Goal: Task Accomplishment & Management: Complete application form

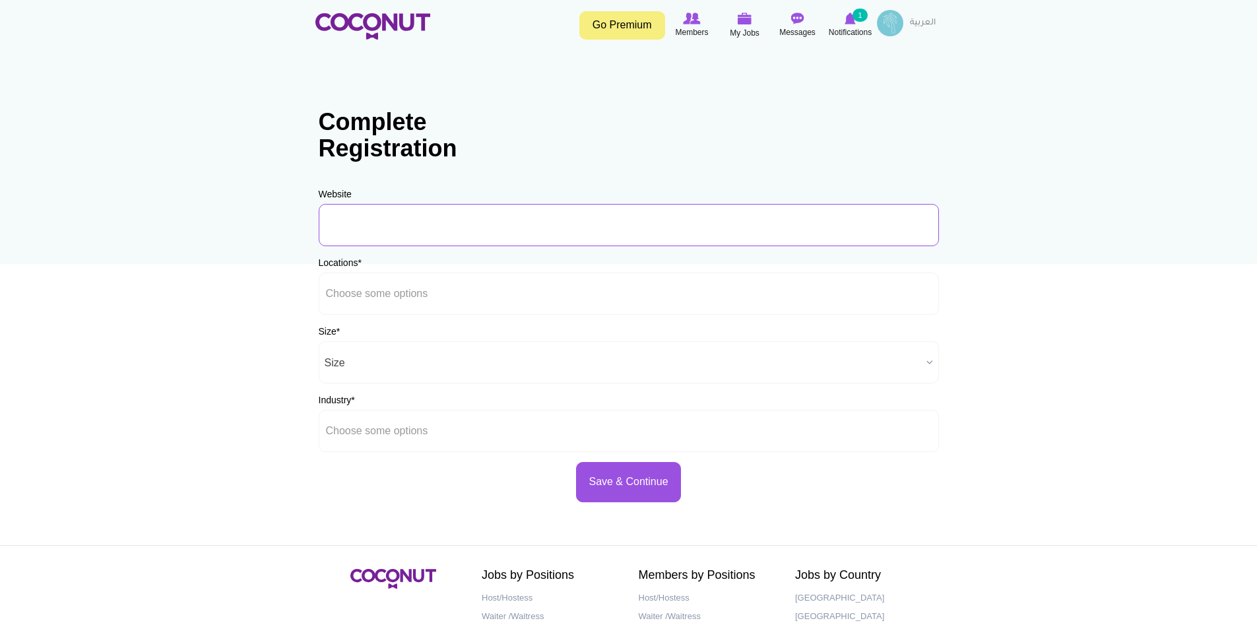
click at [556, 232] on input "URL" at bounding box center [629, 225] width 620 height 42
type input "www.shahrandining.com"
click at [389, 306] on li at bounding box center [385, 294] width 119 height 28
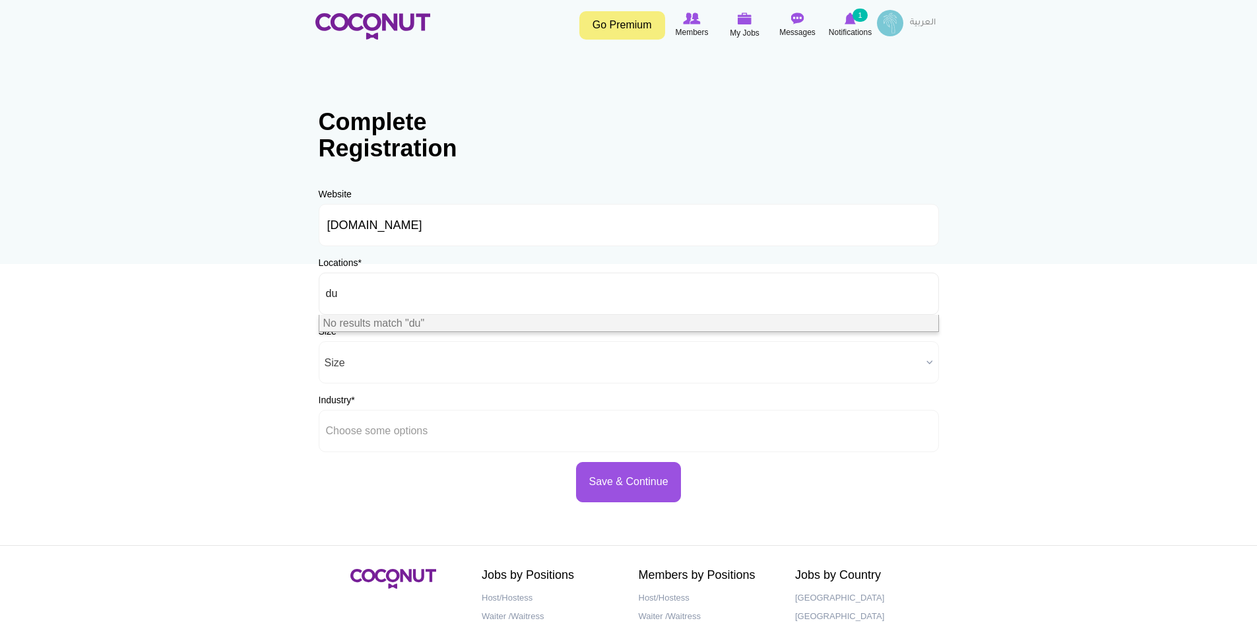
type input "d"
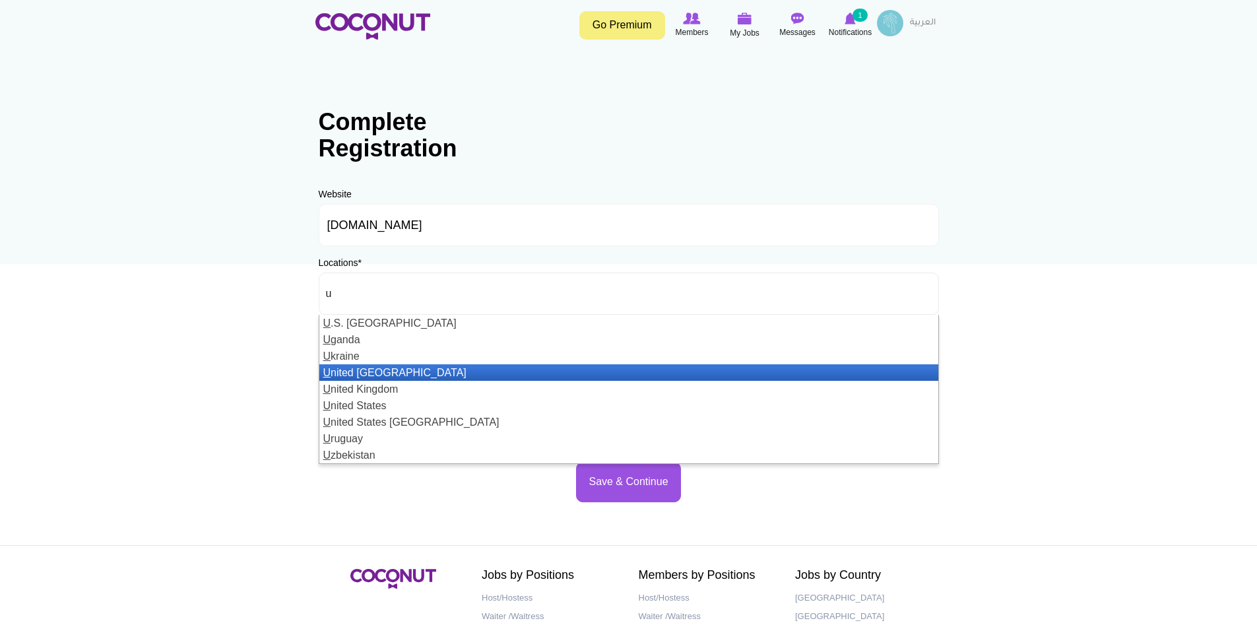
type input "u"
click at [428, 370] on li "U nited Arab Emirates" at bounding box center [628, 372] width 619 height 16
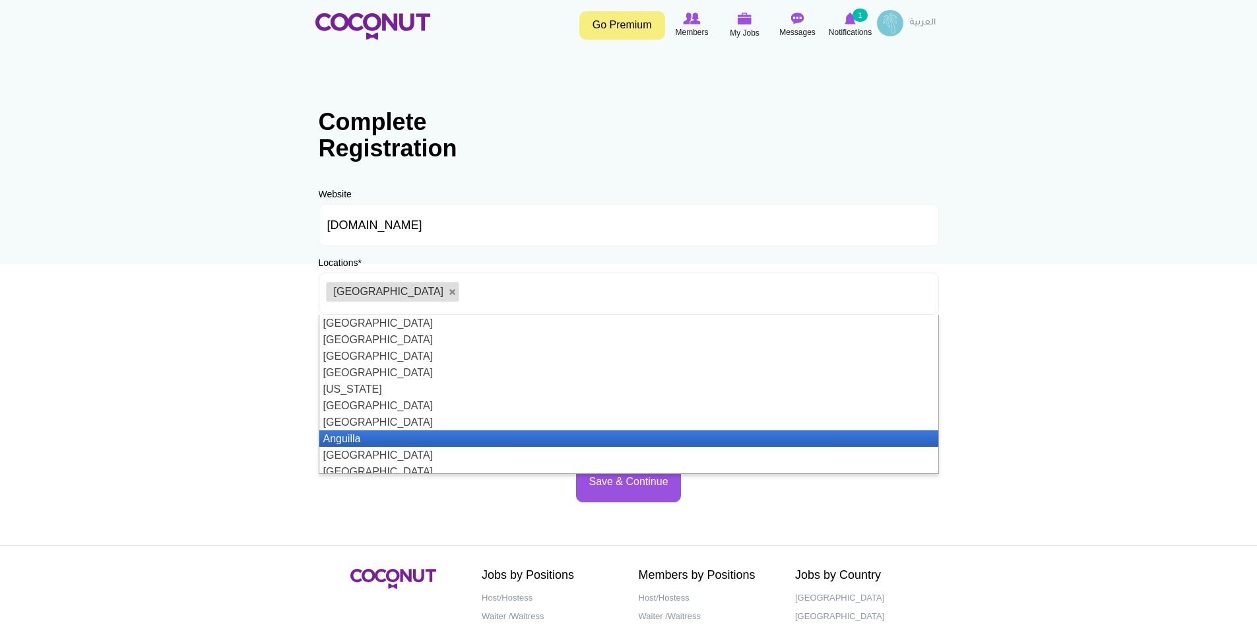
scroll to position [7, 0]
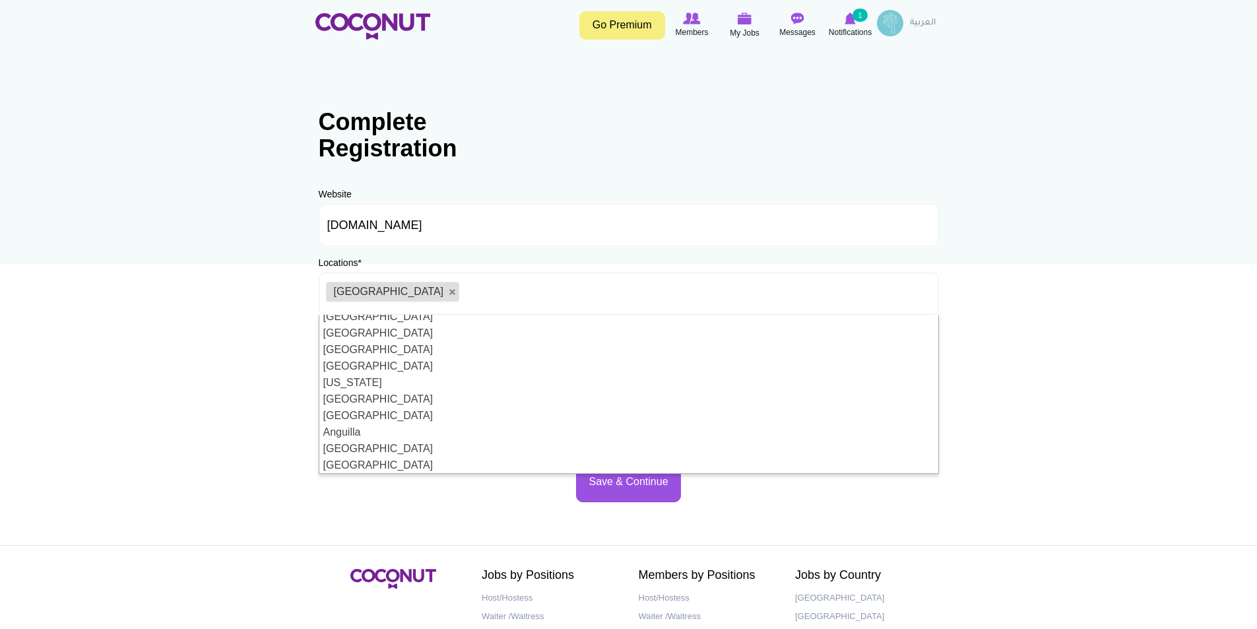
click at [198, 447] on body "Toggle navigation Go Premium Members My Jobs Post a Job Messages Notifications …" at bounding box center [628, 379] width 1257 height 758
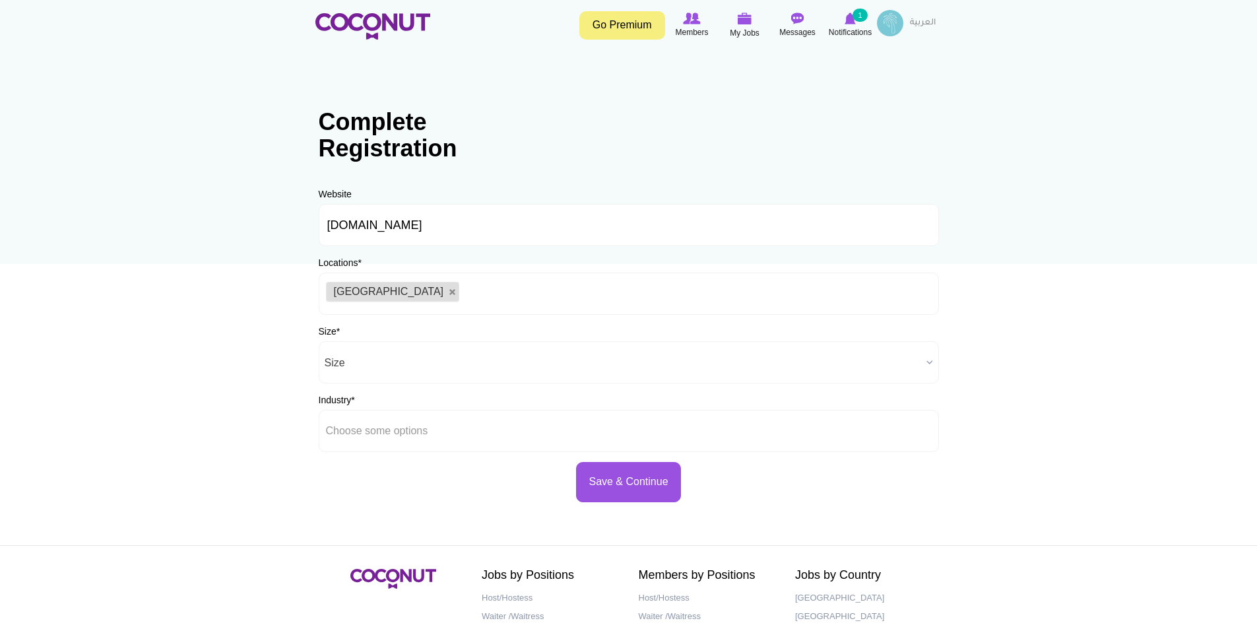
click at [441, 330] on div "Size * Size 1-50 Employees 51-200 Employees 201-1000 Employees 1000+ Employees …" at bounding box center [629, 354] width 620 height 59
click at [934, 336] on div "Size * Size 1-50 Employees 51-200 Employees 201-1000 Employees 1000+ Employees …" at bounding box center [629, 354] width 620 height 59
click at [319, 327] on label "Size *" at bounding box center [330, 331] width 22 height 13
click at [0, 0] on select "Size 1-50 Employees 51-200 Employees 201-1000 Employees 1000+ Employees" at bounding box center [0, 0] width 0 height 0
click at [378, 326] on div "Size * Size 1-50 Employees 51-200 Employees 201-1000 Employees 1000+ Employees …" at bounding box center [629, 354] width 620 height 59
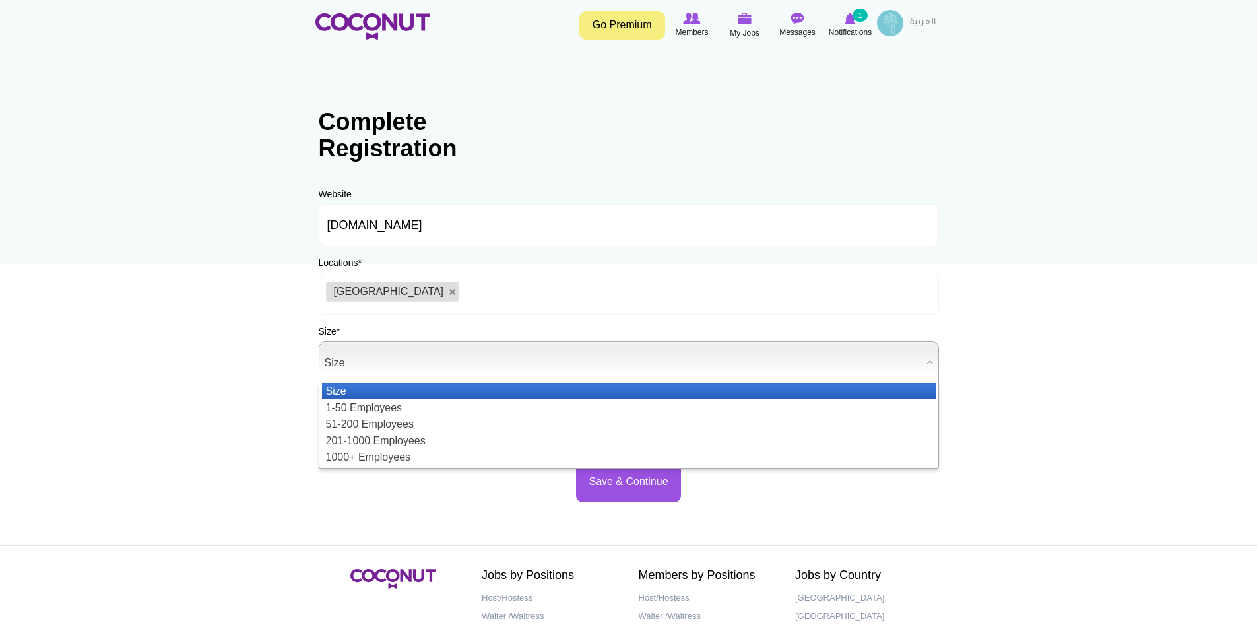
click at [386, 363] on span "Size" at bounding box center [623, 363] width 596 height 42
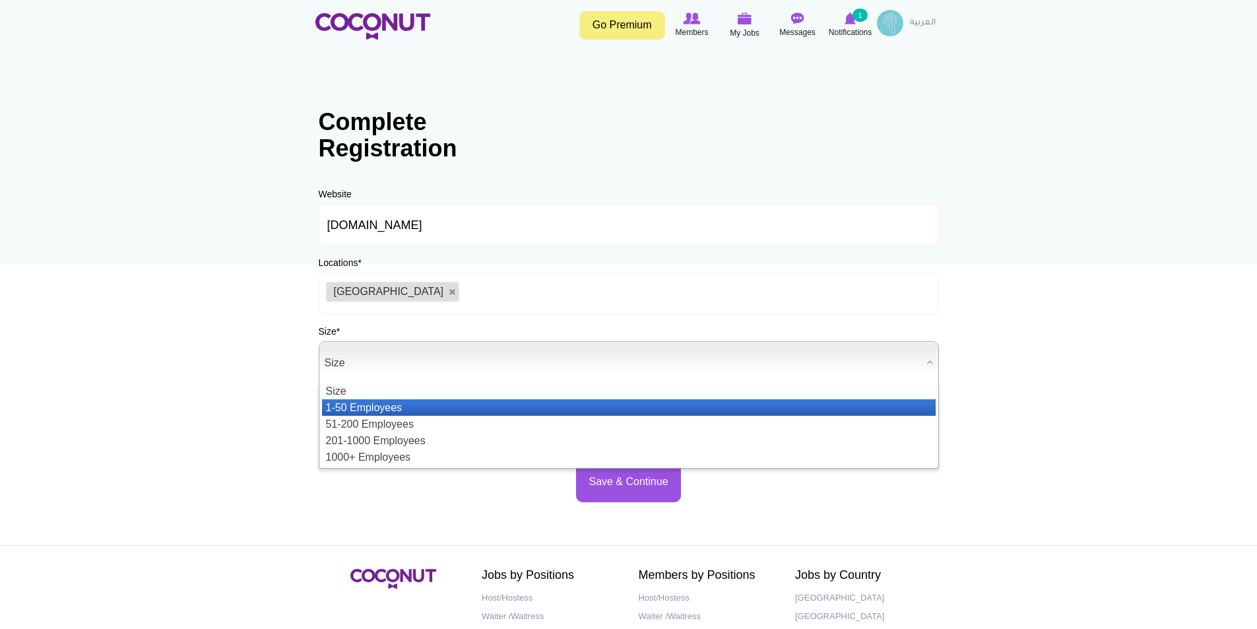
click at [370, 401] on li "1-50 Employees" at bounding box center [628, 407] width 613 height 16
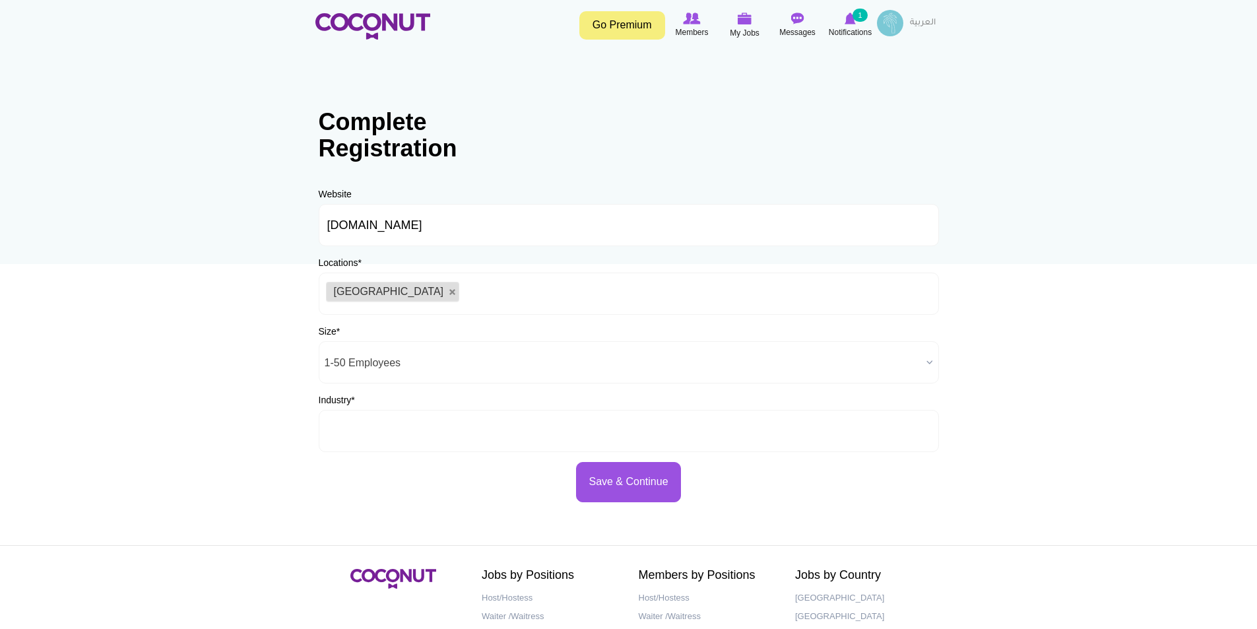
click at [400, 427] on input "text" at bounding box center [385, 431] width 119 height 12
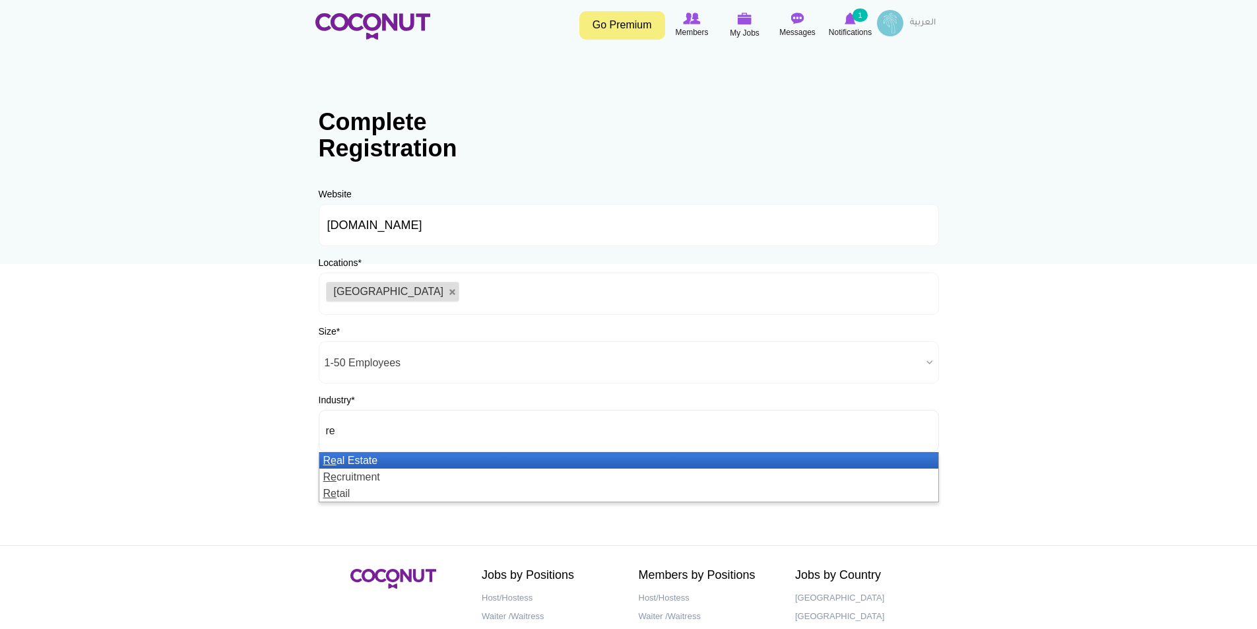
type input "r"
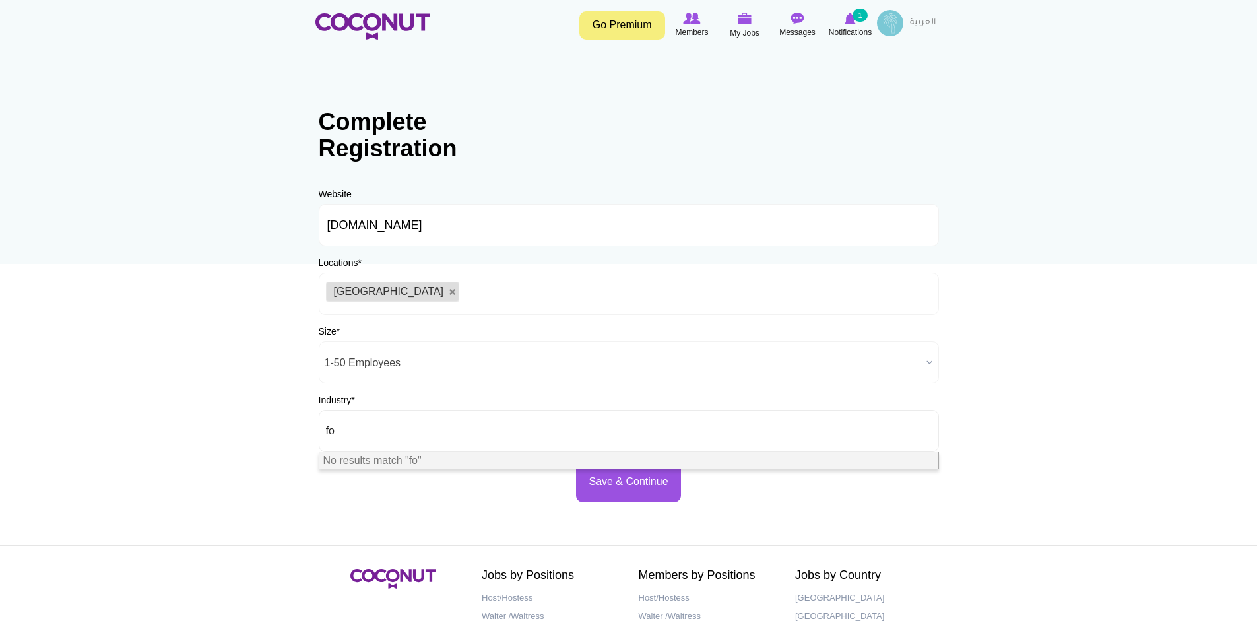
type input "f"
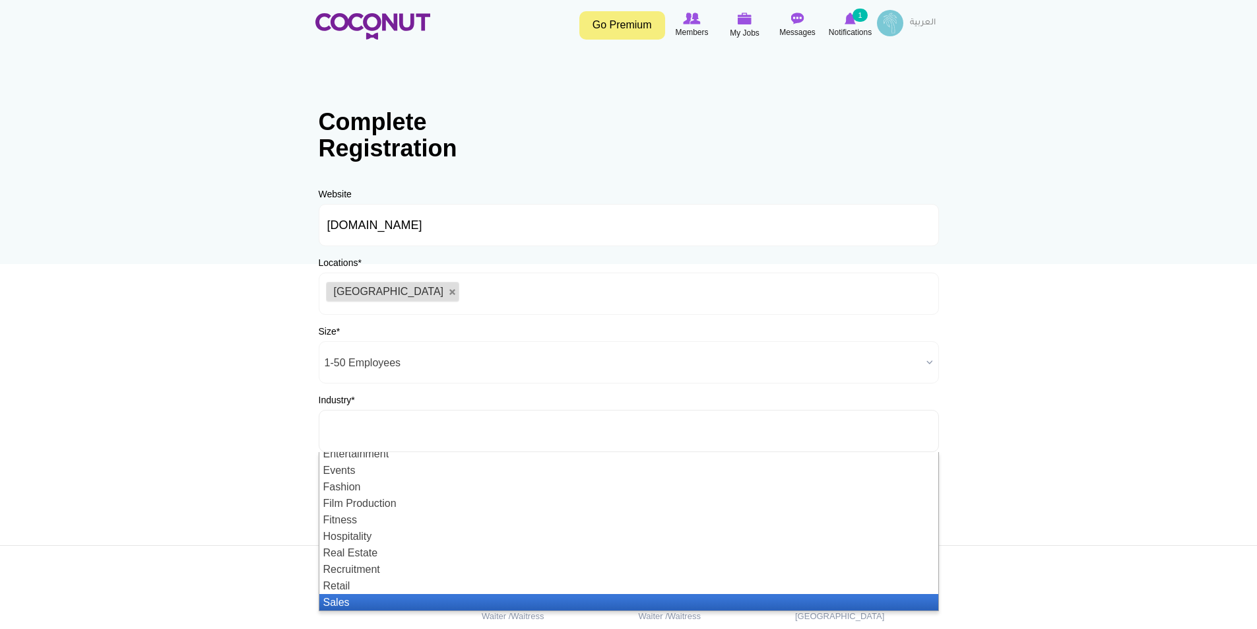
scroll to position [40, 0]
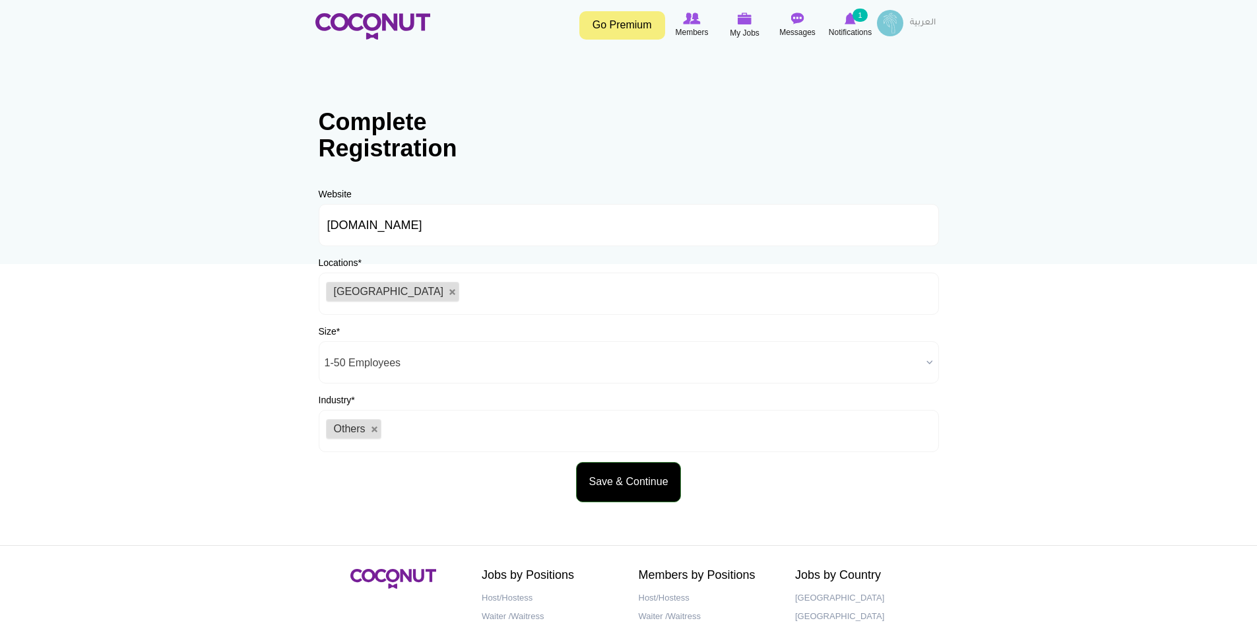
click at [637, 495] on button "Save & Continue" at bounding box center [628, 482] width 104 height 40
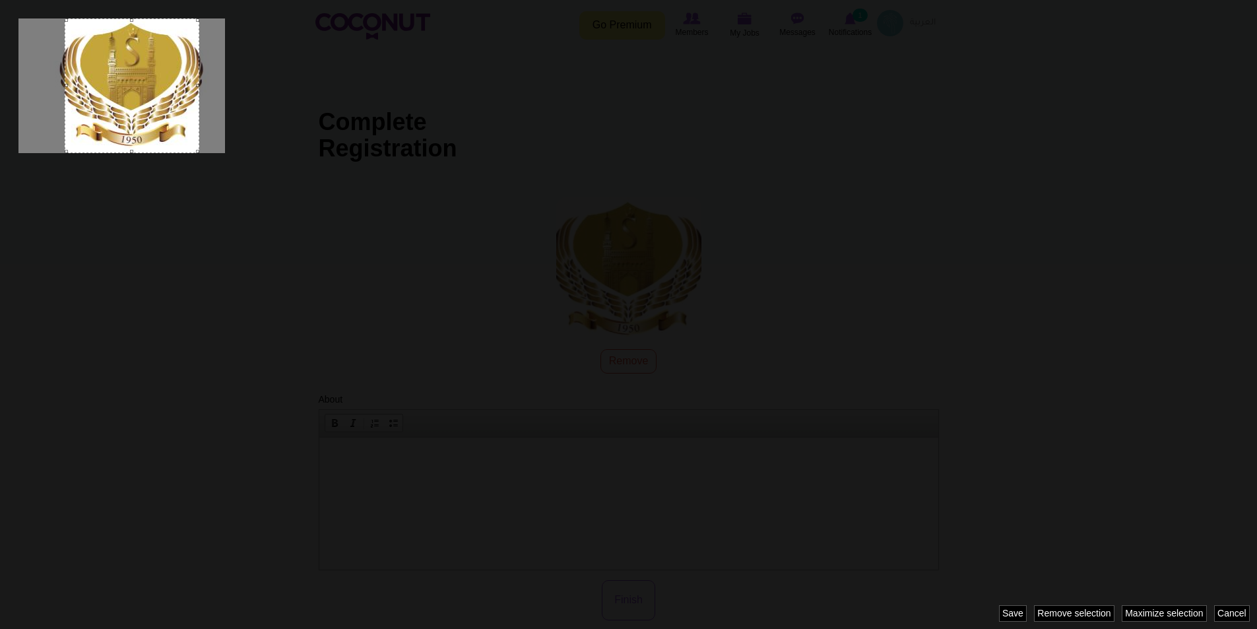
drag, startPoint x: 157, startPoint y: 114, endPoint x: 168, endPoint y: 123, distance: 14.0
click at [168, 123] on div at bounding box center [132, 85] width 135 height 135
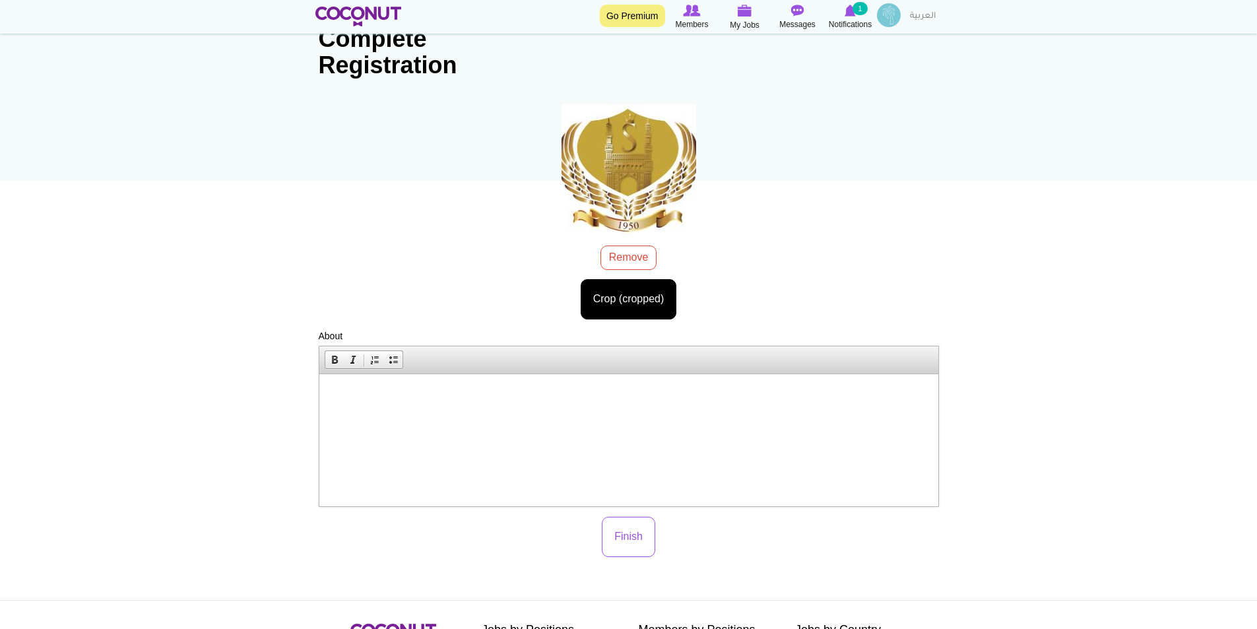
scroll to position [132, 0]
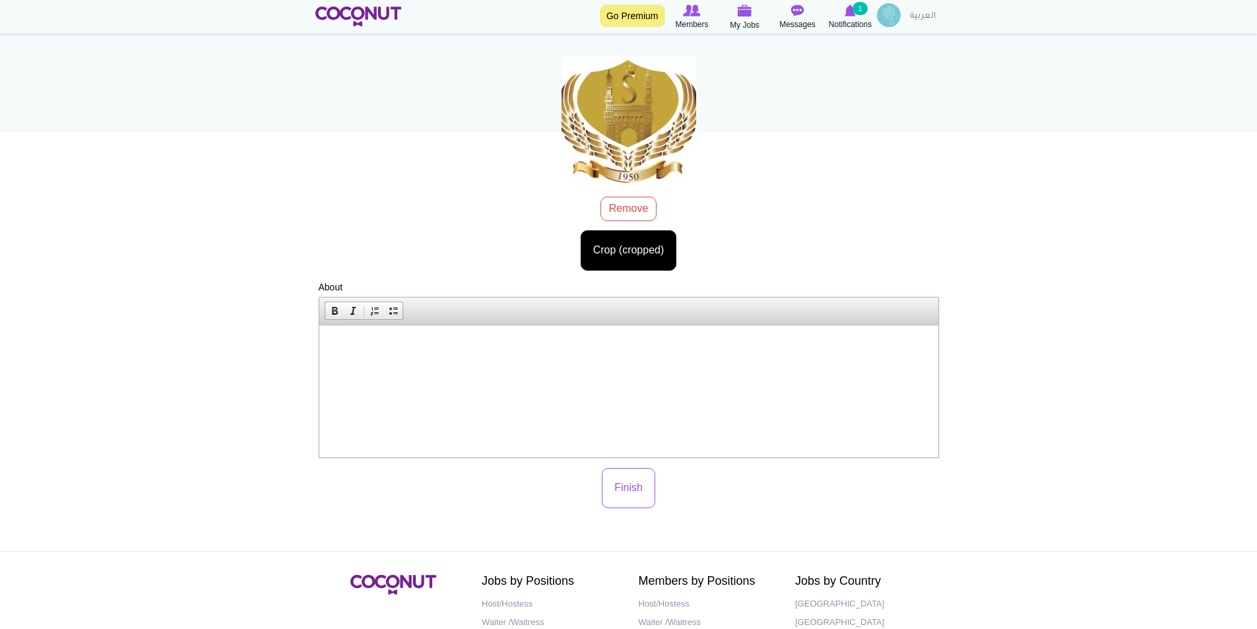
click at [461, 365] on html at bounding box center [628, 345] width 619 height 40
click at [536, 365] on html at bounding box center [628, 345] width 619 height 40
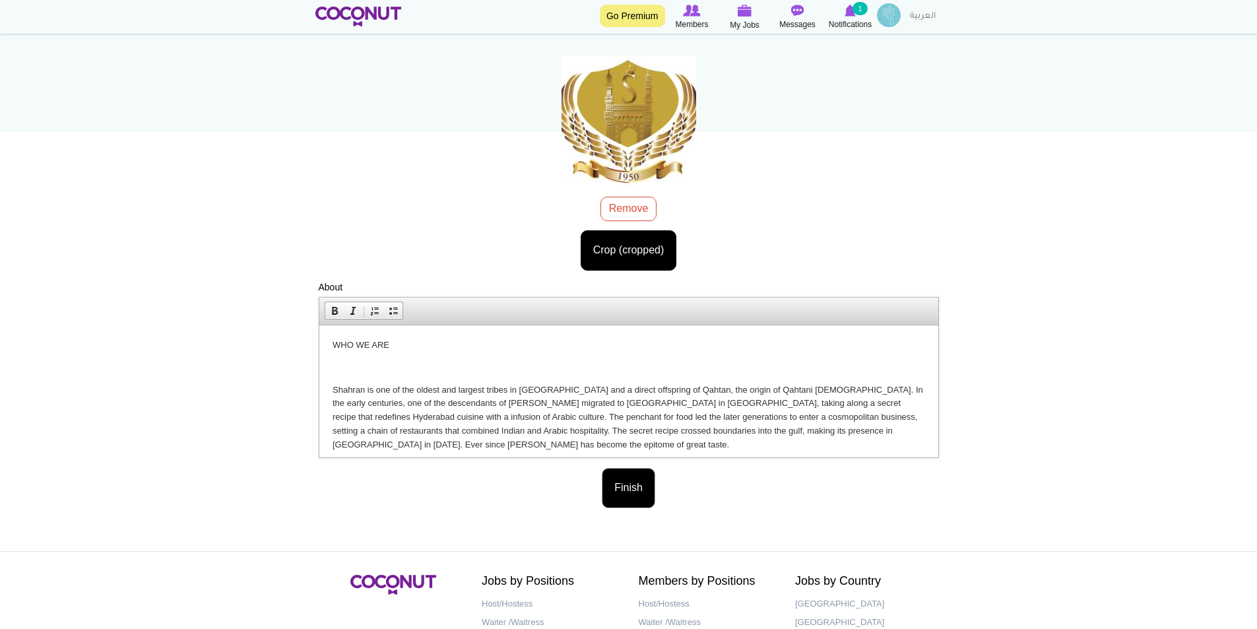
click at [633, 484] on button "Finish" at bounding box center [628, 488] width 53 height 40
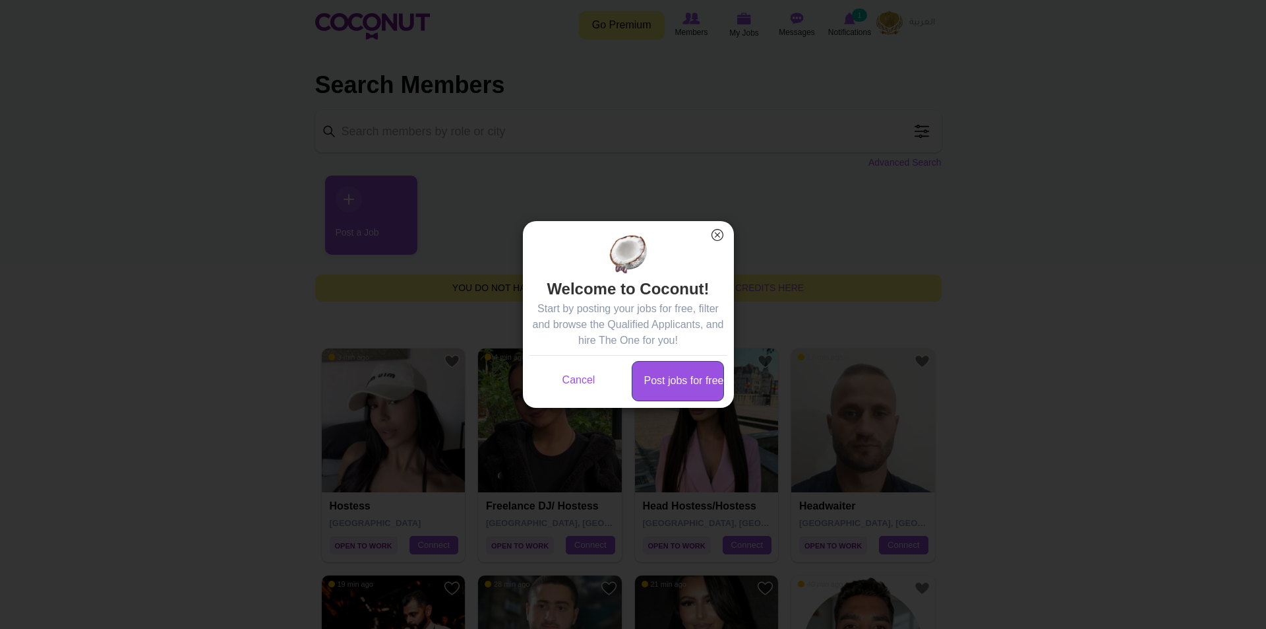
click at [689, 384] on link "Post jobs for free" at bounding box center [678, 381] width 92 height 40
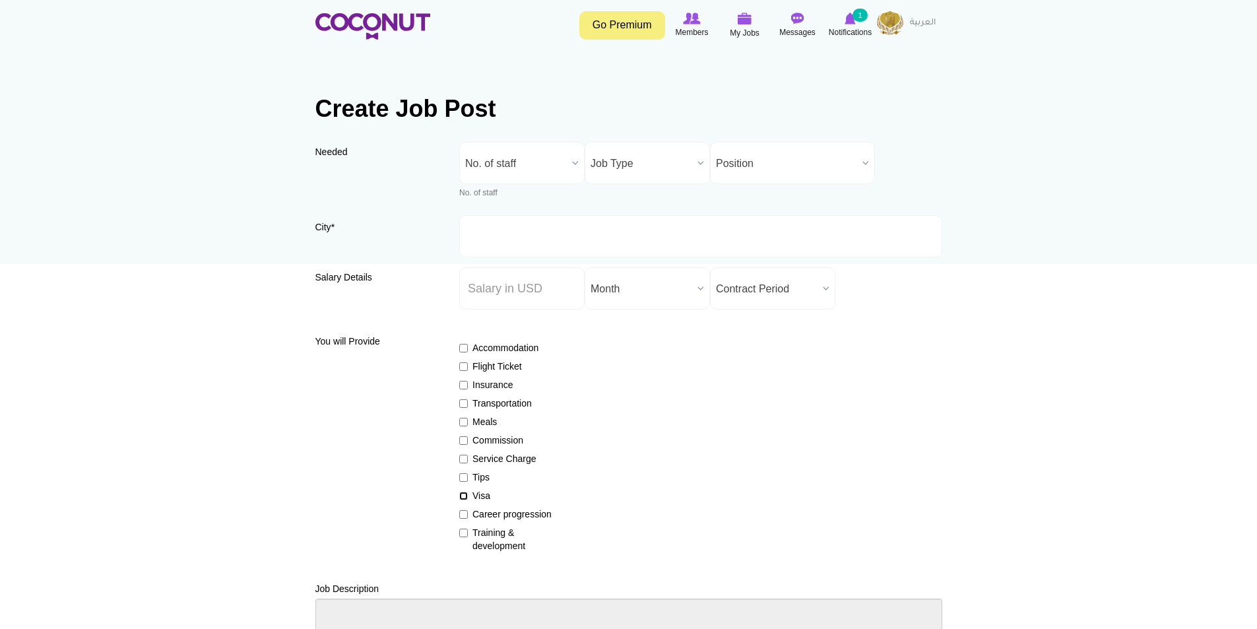
click at [462, 497] on input "Visa" at bounding box center [463, 495] width 9 height 9
checkbox input "true"
click at [574, 163] on b at bounding box center [575, 162] width 17 height 41
click at [495, 249] on li "2" at bounding box center [521, 248] width 119 height 16
click at [422, 232] on label "City *" at bounding box center [377, 231] width 125 height 22
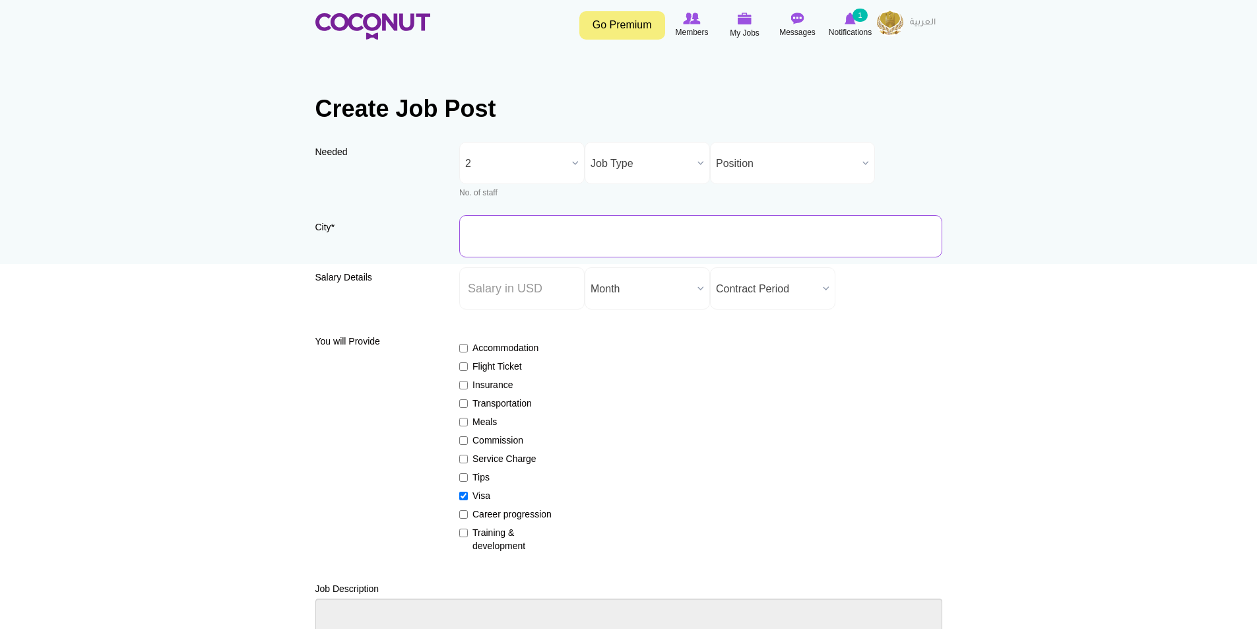
click at [459, 232] on input "City *" at bounding box center [700, 236] width 483 height 42
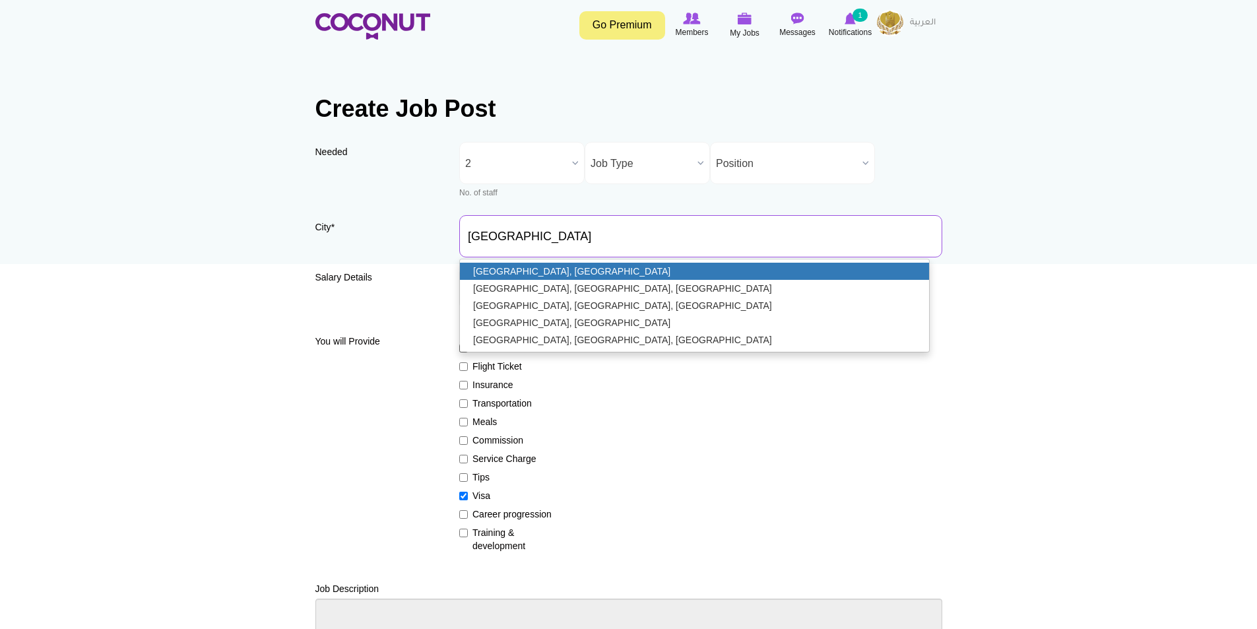
type input "[GEOGRAPHIC_DATA], [GEOGRAPHIC_DATA]"
click at [544, 273] on link "[GEOGRAPHIC_DATA], [GEOGRAPHIC_DATA]" at bounding box center [694, 271] width 469 height 17
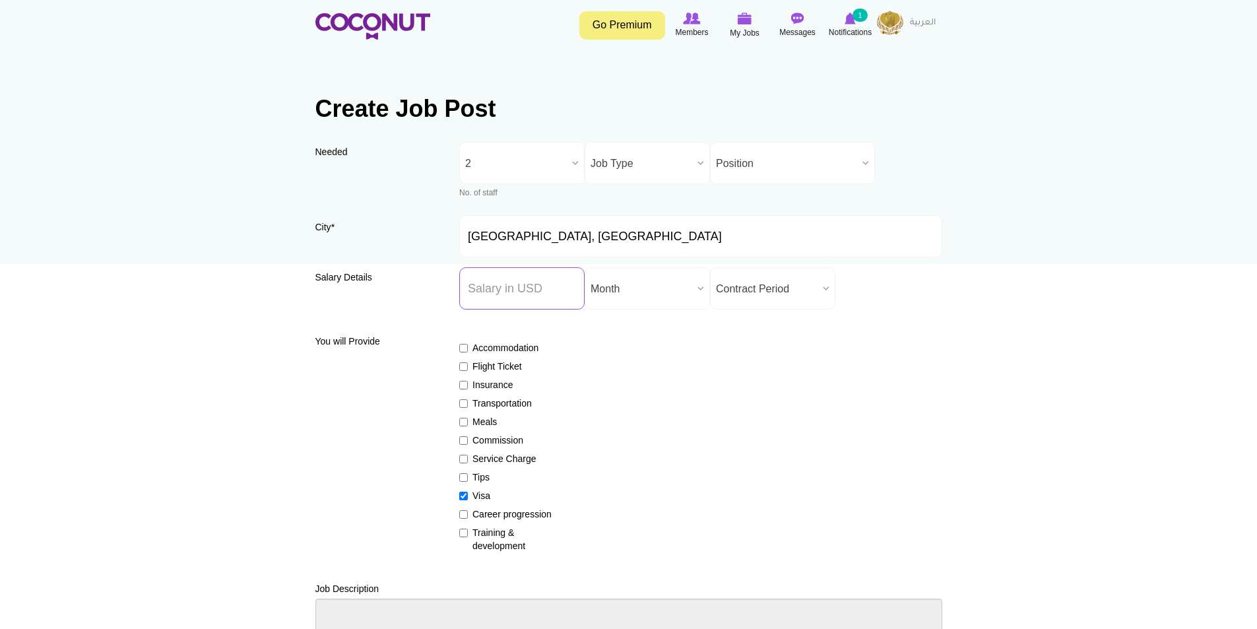
click at [540, 292] on input "Salary ($) *" at bounding box center [521, 288] width 125 height 42
click at [508, 297] on input "Salary ($) *" at bounding box center [521, 288] width 125 height 42
type input "450"
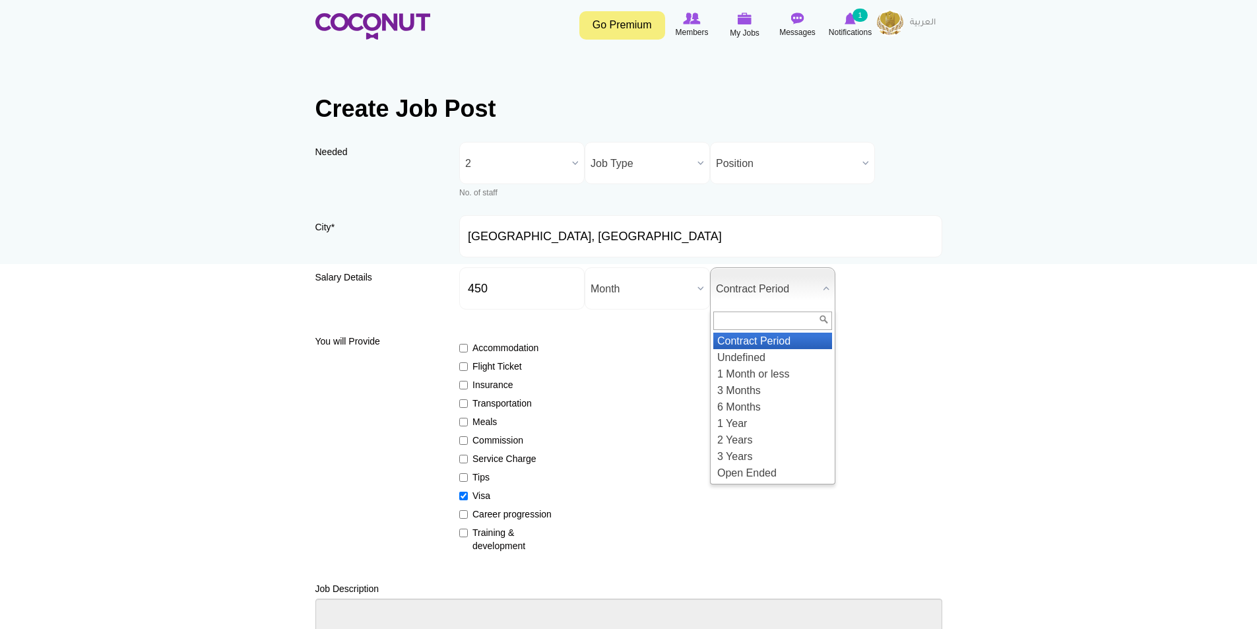
click at [776, 297] on span "Contract Period" at bounding box center [767, 289] width 102 height 42
click at [648, 372] on div "Accommodation Flight Ticket Insurance Transportation Meals Commission Service C…" at bounding box center [700, 440] width 483 height 223
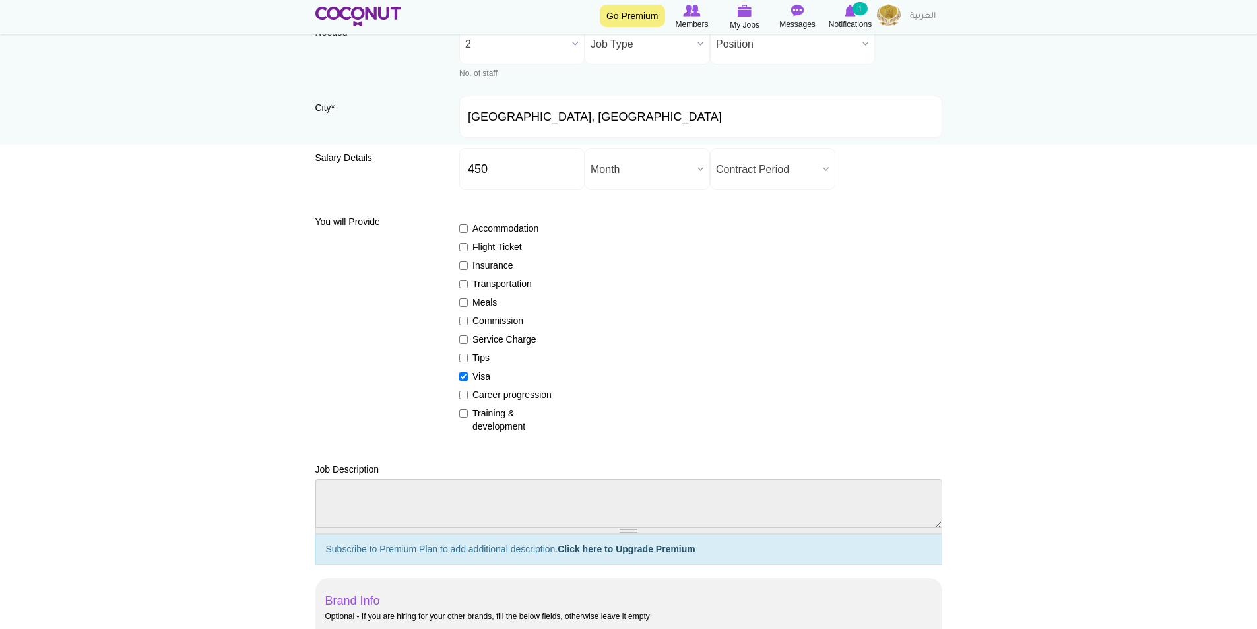
scroll to position [132, 0]
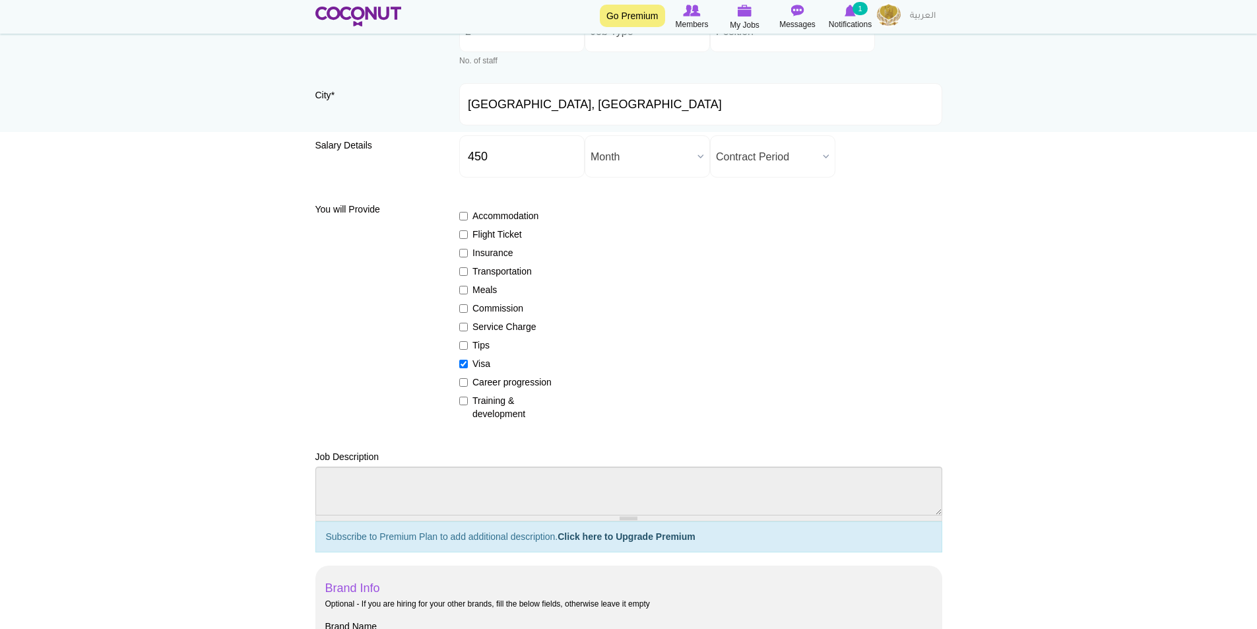
click at [778, 153] on span "Contract Period" at bounding box center [767, 157] width 102 height 42
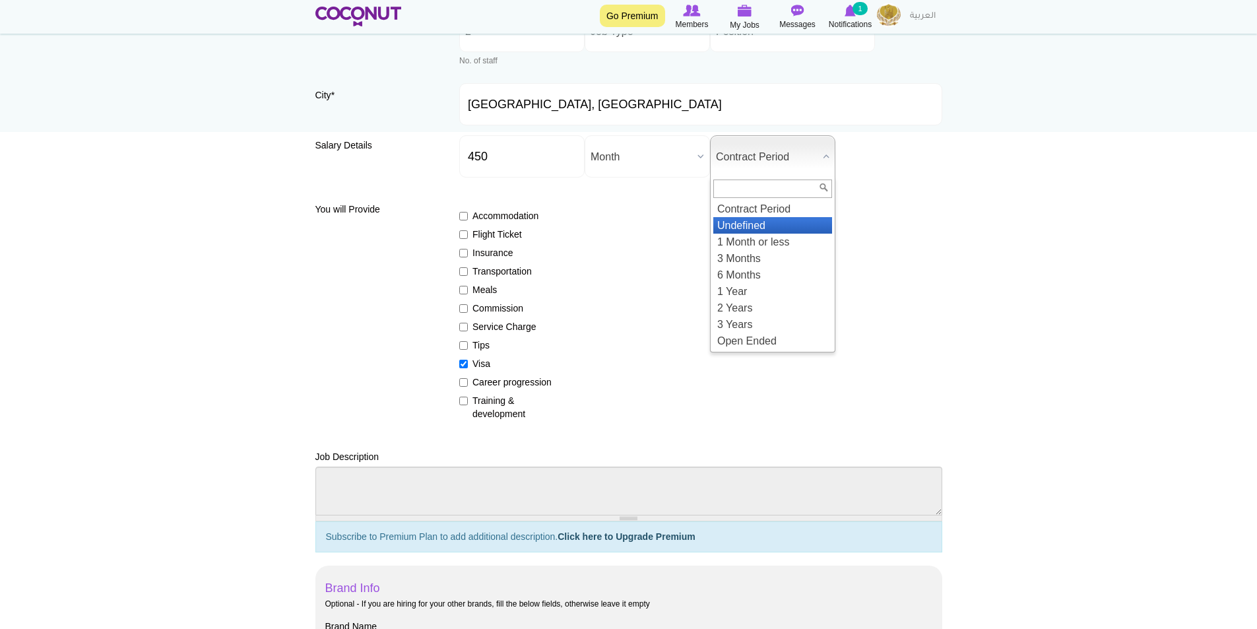
click at [759, 227] on li "Undefined" at bounding box center [772, 225] width 119 height 16
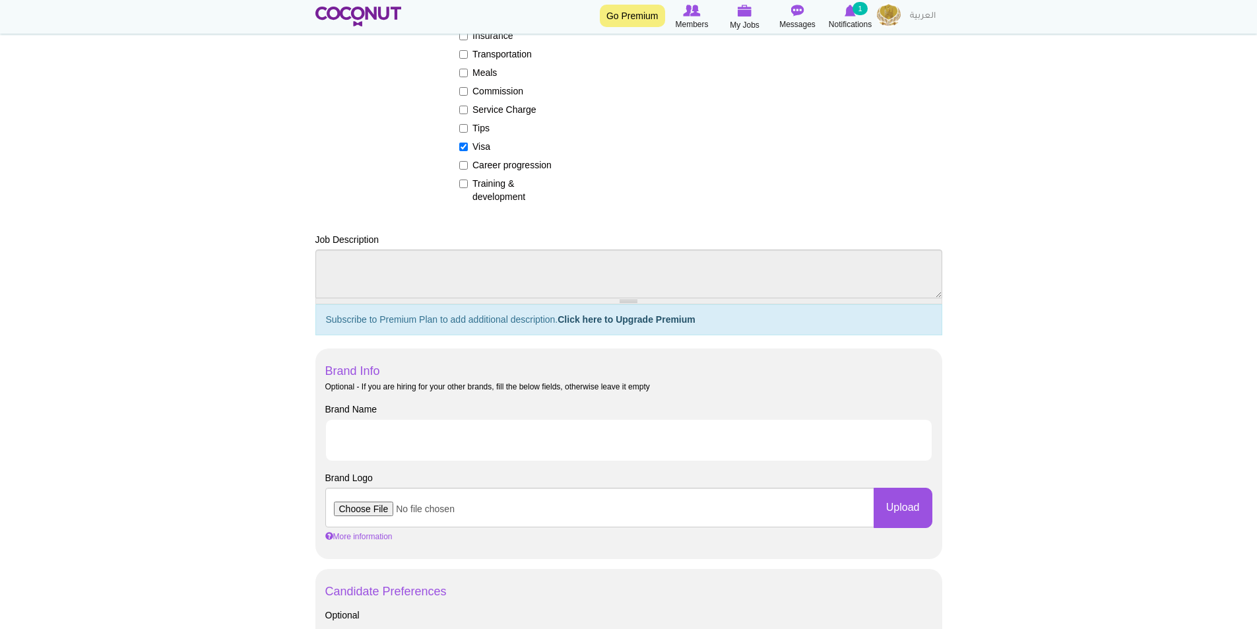
scroll to position [396, 0]
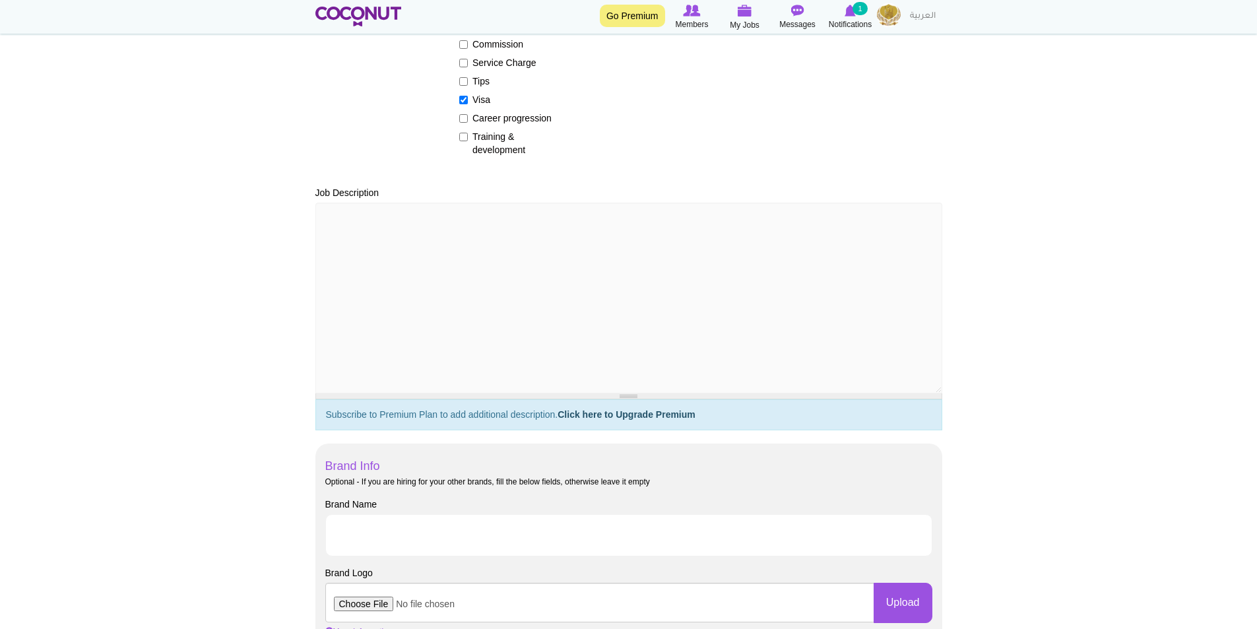
drag, startPoint x: 629, startPoint y: 255, endPoint x: 625, endPoint y: 396, distance: 141.9
click at [625, 396] on div at bounding box center [628, 396] width 627 height 6
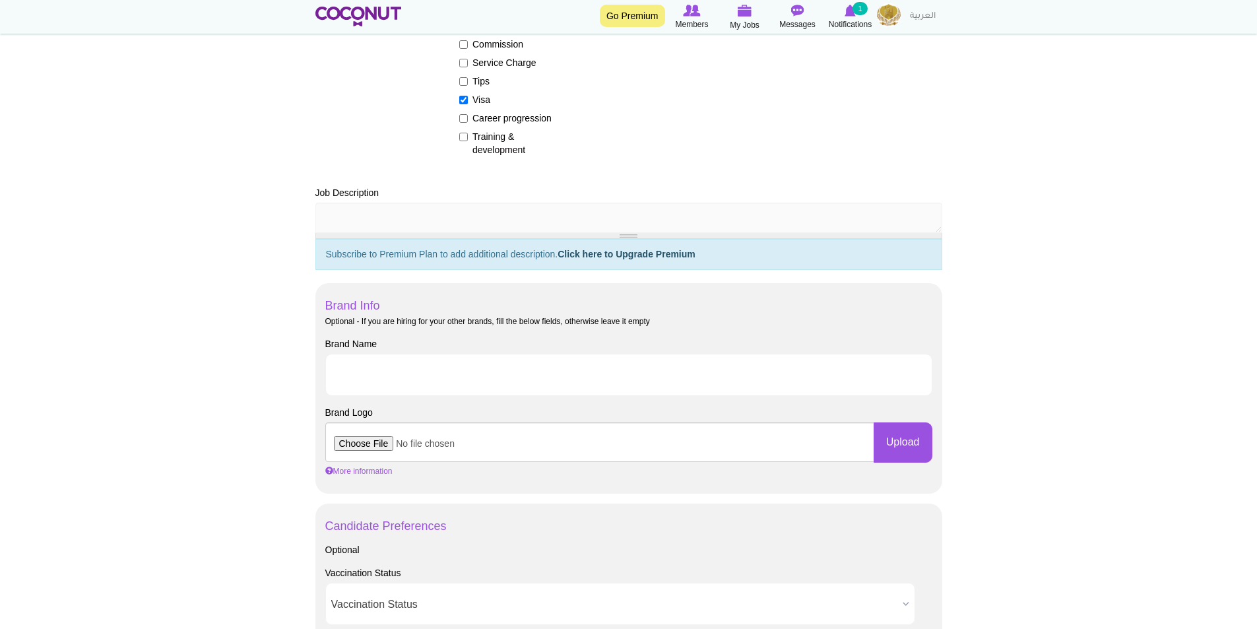
click at [660, 223] on div at bounding box center [628, 221] width 627 height 36
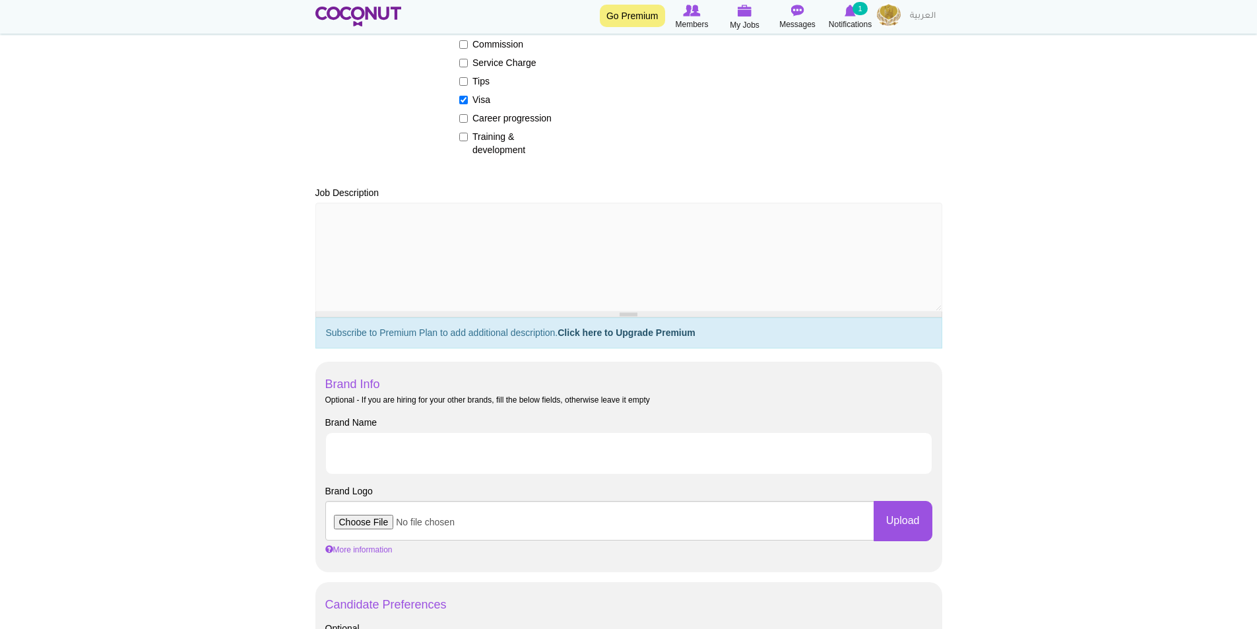
click at [1034, 311] on body "Toggle navigation Go Premium Members My Jobs Post a Job Messages Notifications …" at bounding box center [628, 544] width 1257 height 1881
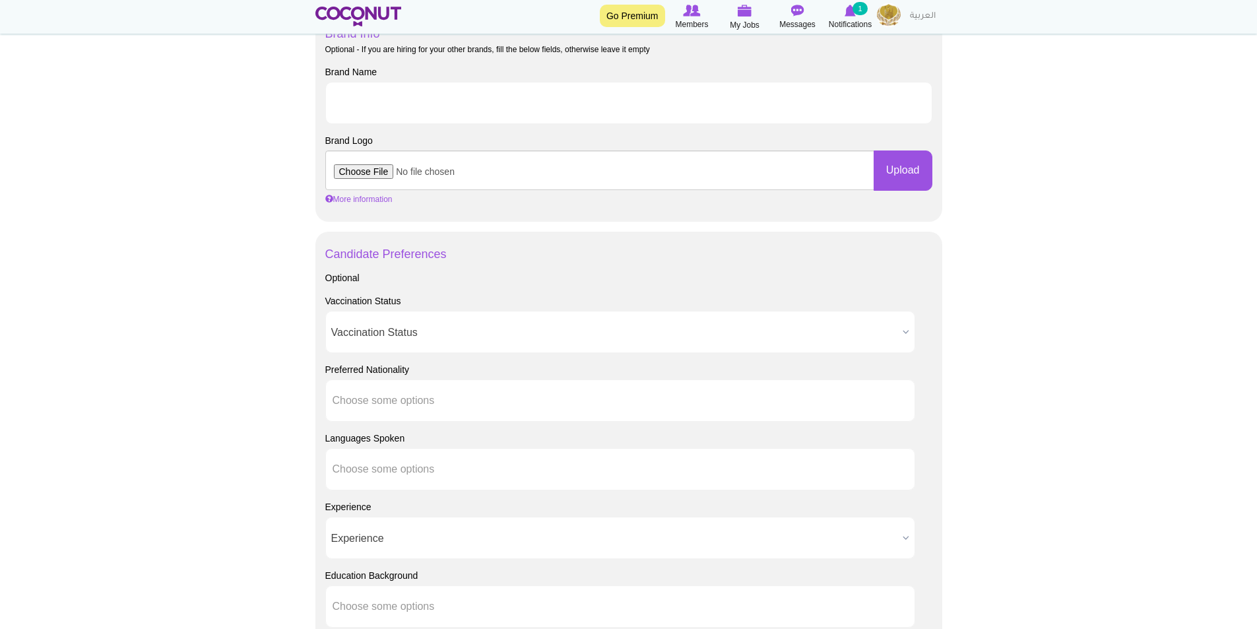
scroll to position [792, 0]
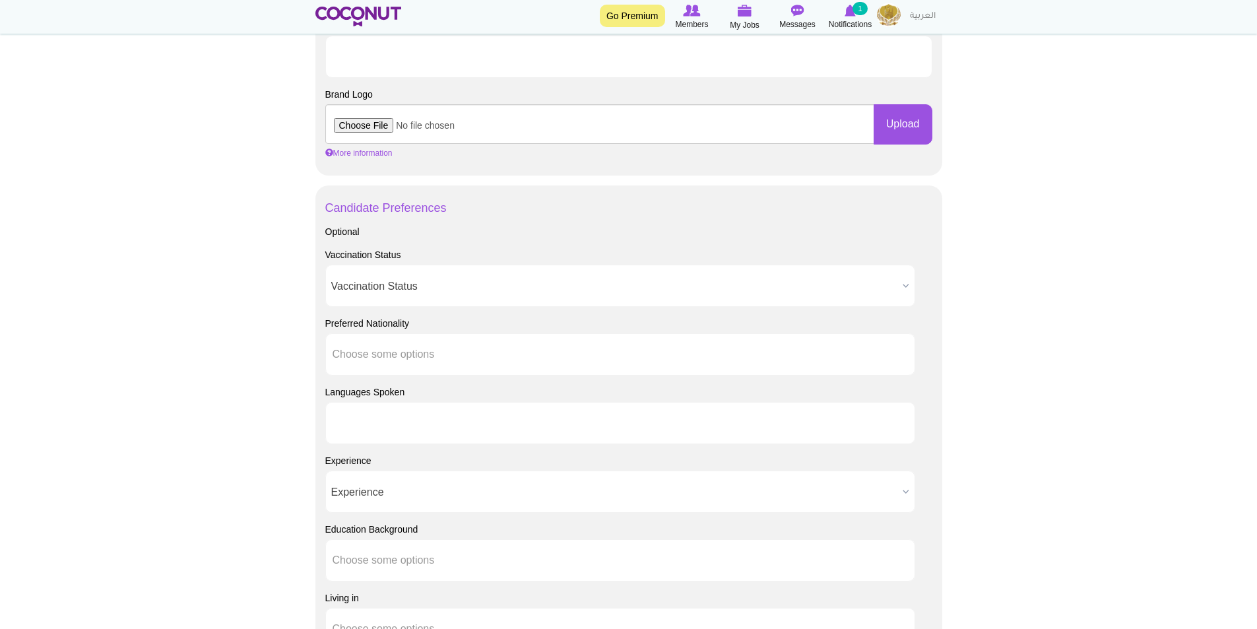
click at [422, 429] on li at bounding box center [391, 423] width 119 height 28
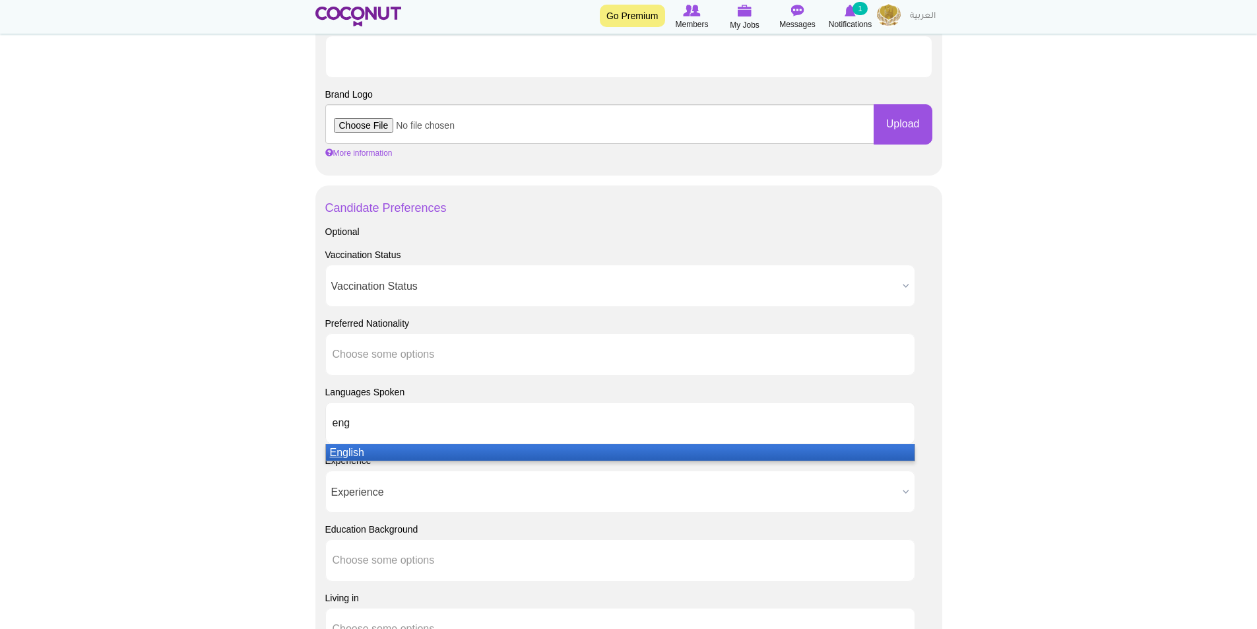
type input "eng"
click at [358, 450] on li "Eng lish" at bounding box center [620, 452] width 588 height 16
type input "hind"
click at [354, 452] on li "Hind i" at bounding box center [620, 452] width 588 height 16
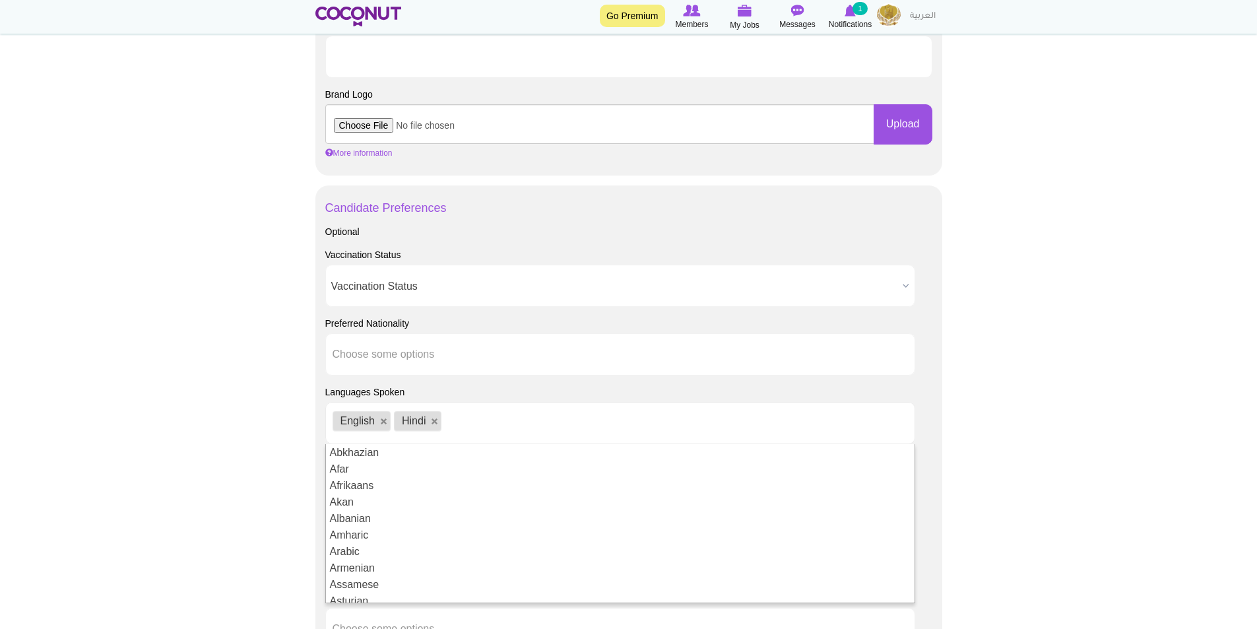
click at [253, 509] on body "Toggle navigation Go Premium Members My Jobs Post a Job Messages Notifications …" at bounding box center [628, 148] width 1257 height 1881
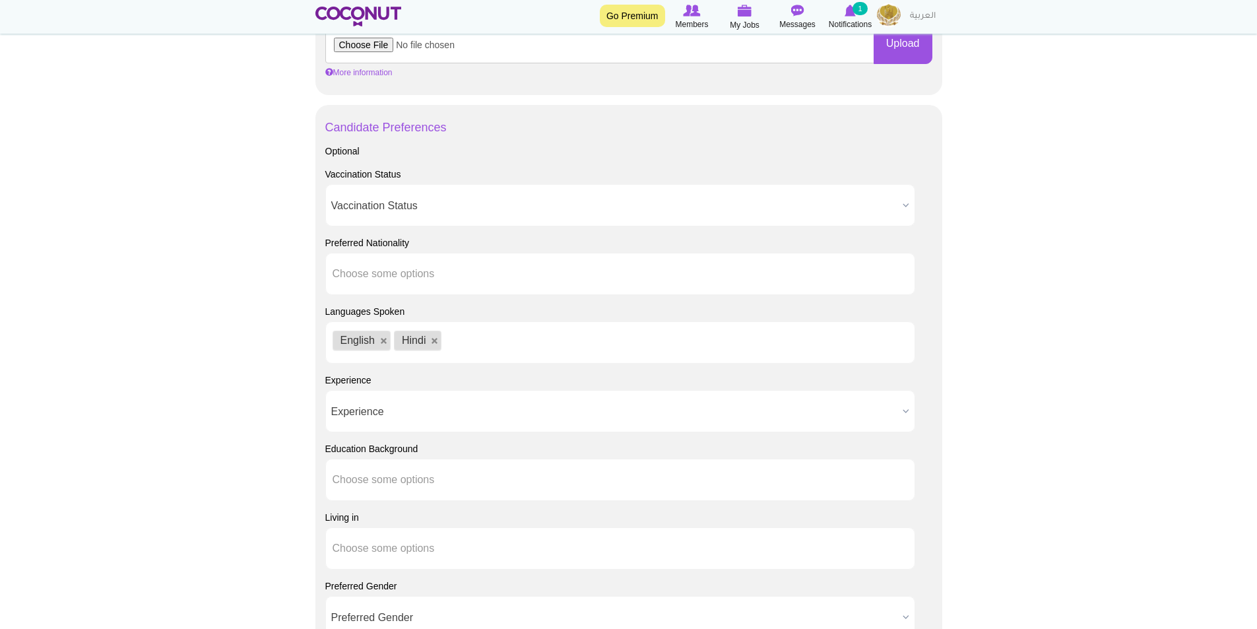
scroll to position [923, 0]
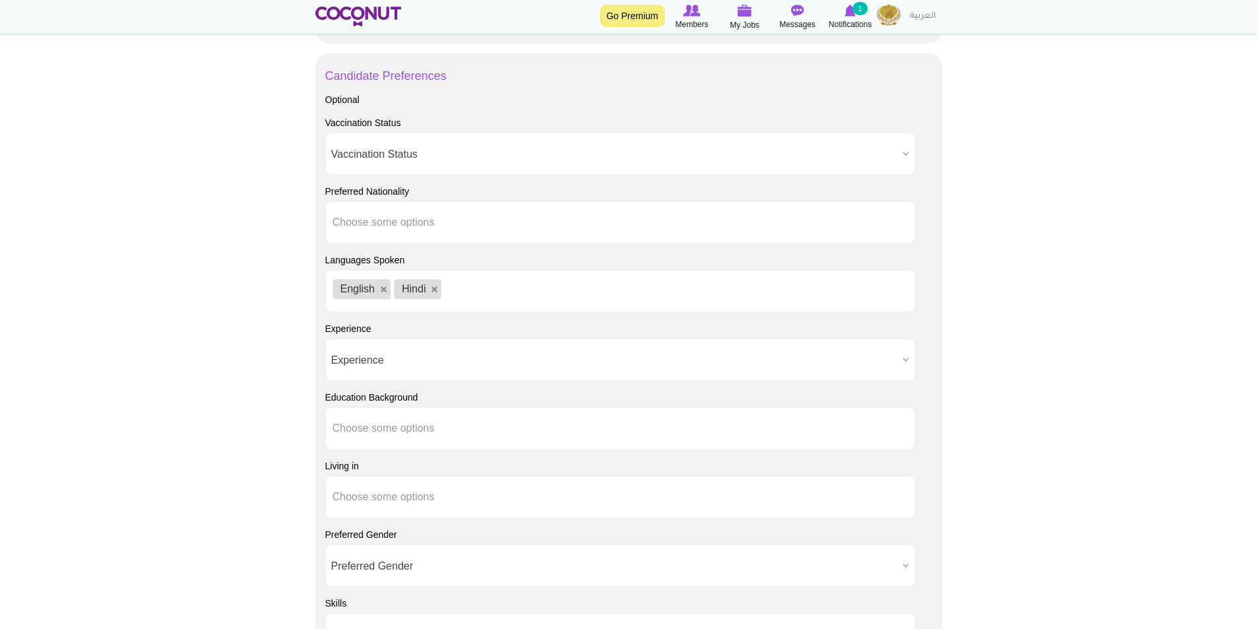
click at [421, 360] on span "Experience" at bounding box center [614, 360] width 566 height 42
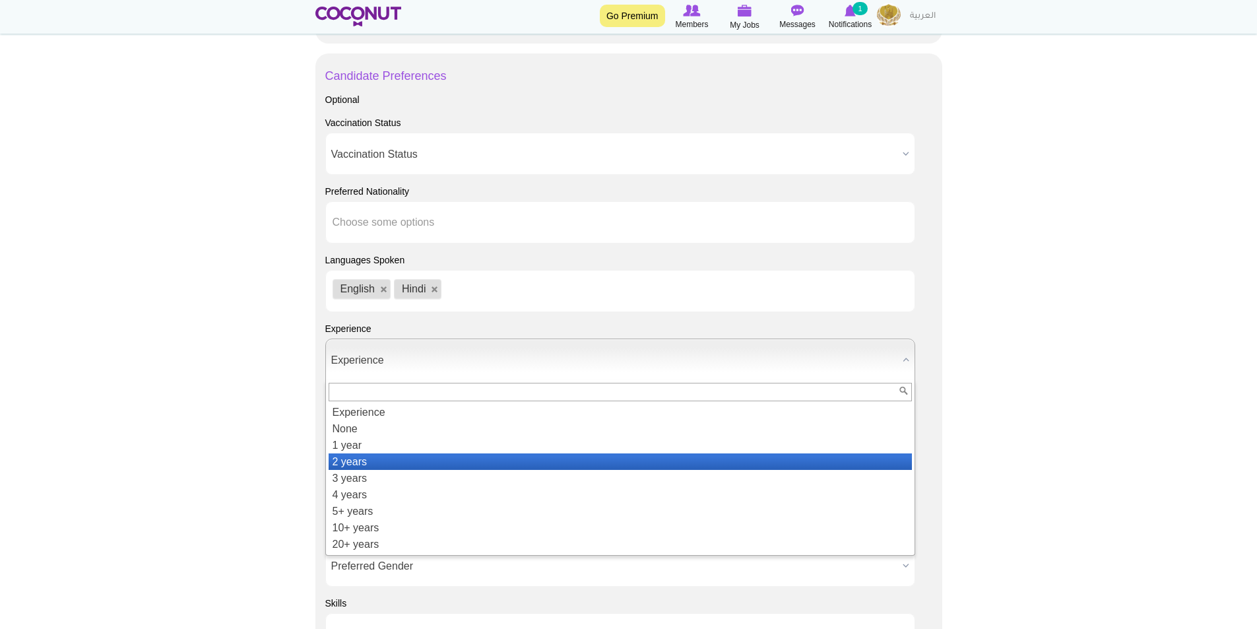
click at [369, 466] on li "2 years" at bounding box center [619, 461] width 583 height 16
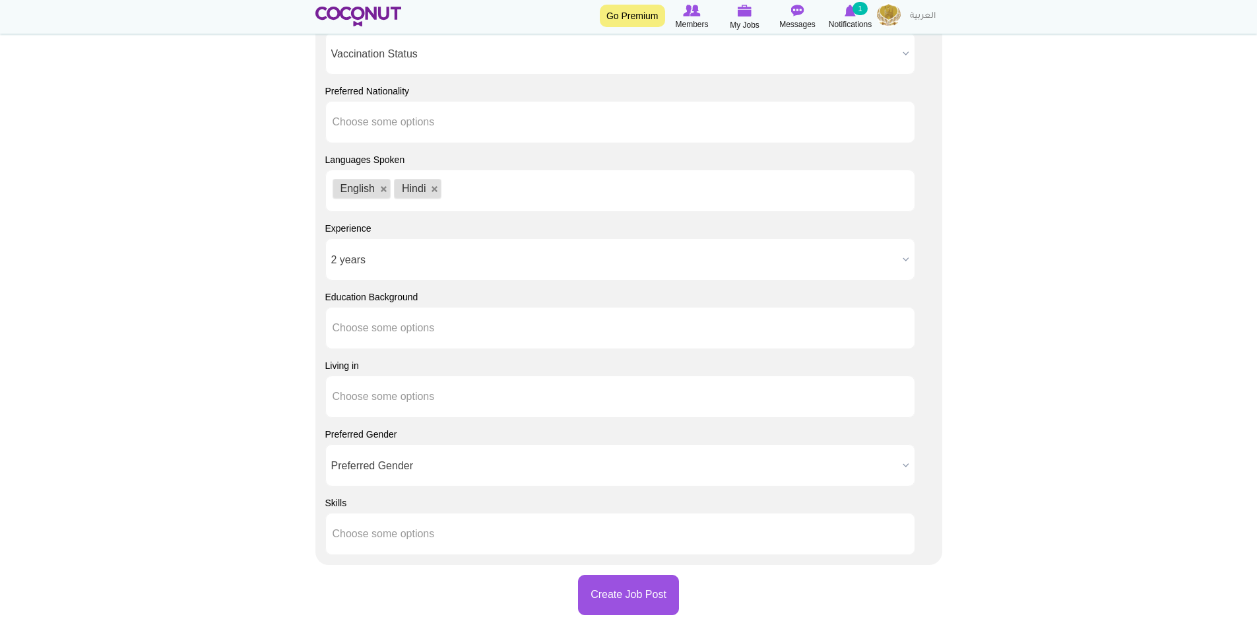
scroll to position [1055, 0]
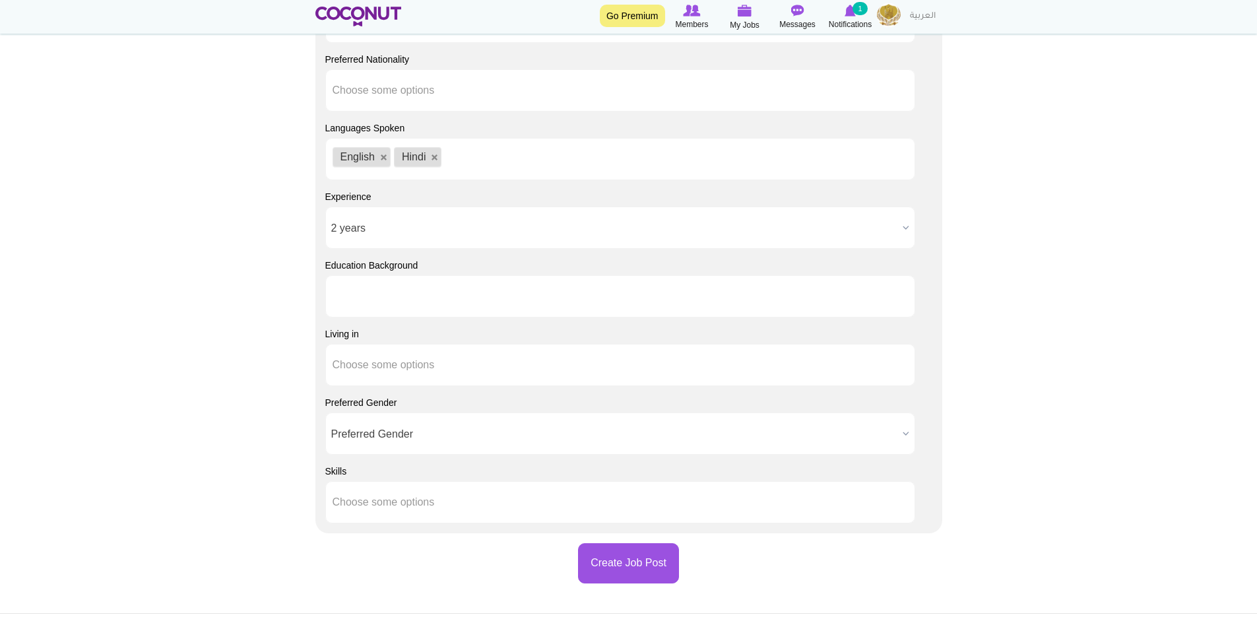
click at [495, 291] on ul at bounding box center [620, 296] width 590 height 42
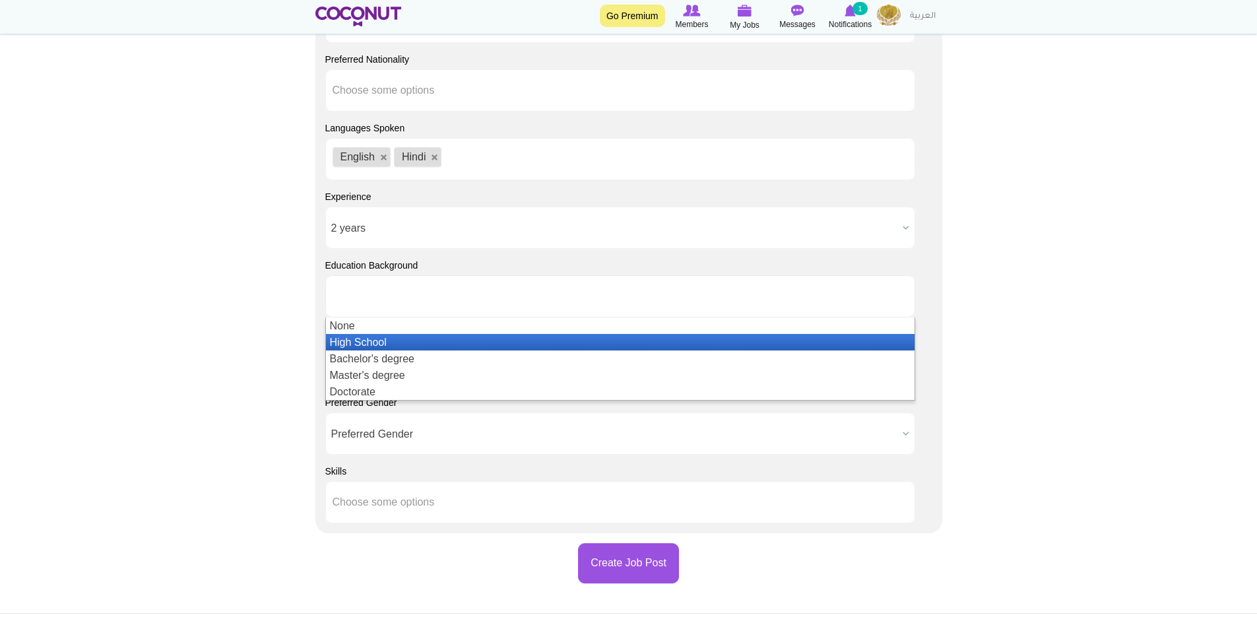
click at [383, 344] on li "High School" at bounding box center [620, 342] width 588 height 16
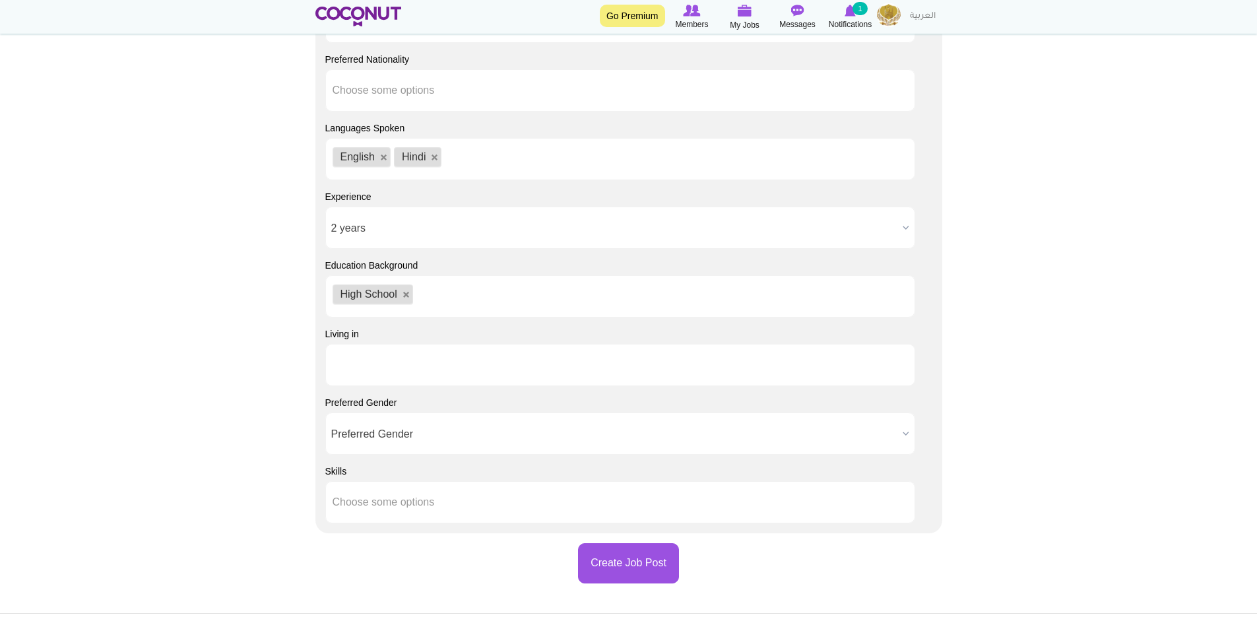
click at [487, 365] on ul at bounding box center [620, 365] width 590 height 42
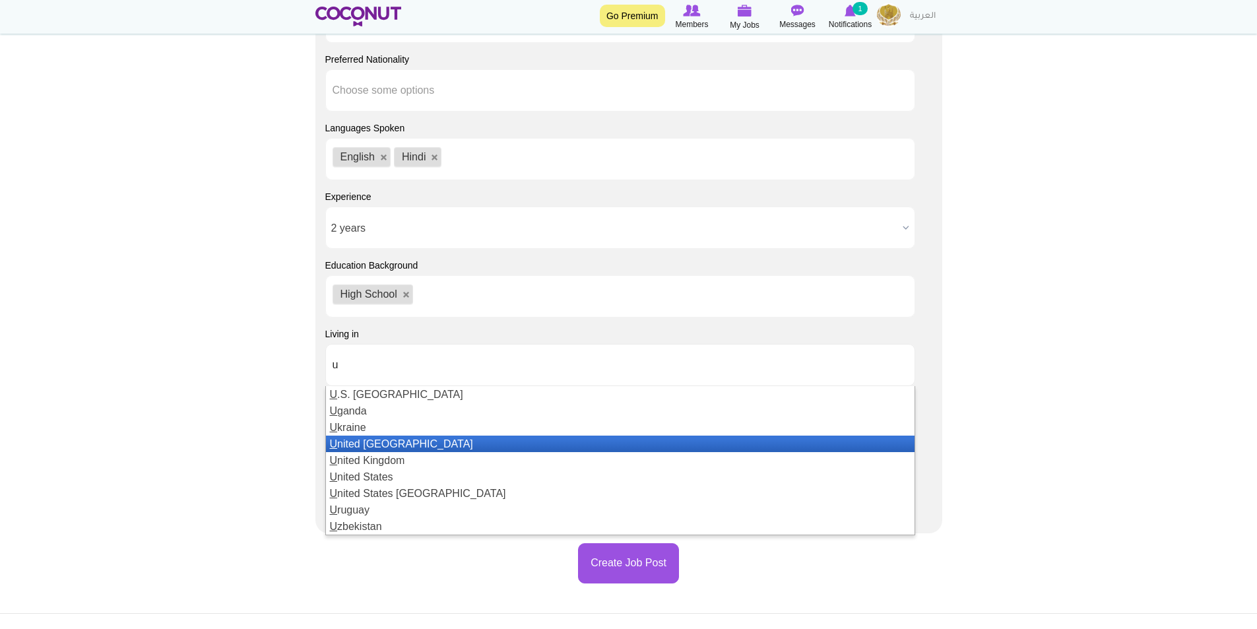
type input "u"
click at [413, 448] on li "U nited Arab Emirates" at bounding box center [620, 443] width 588 height 16
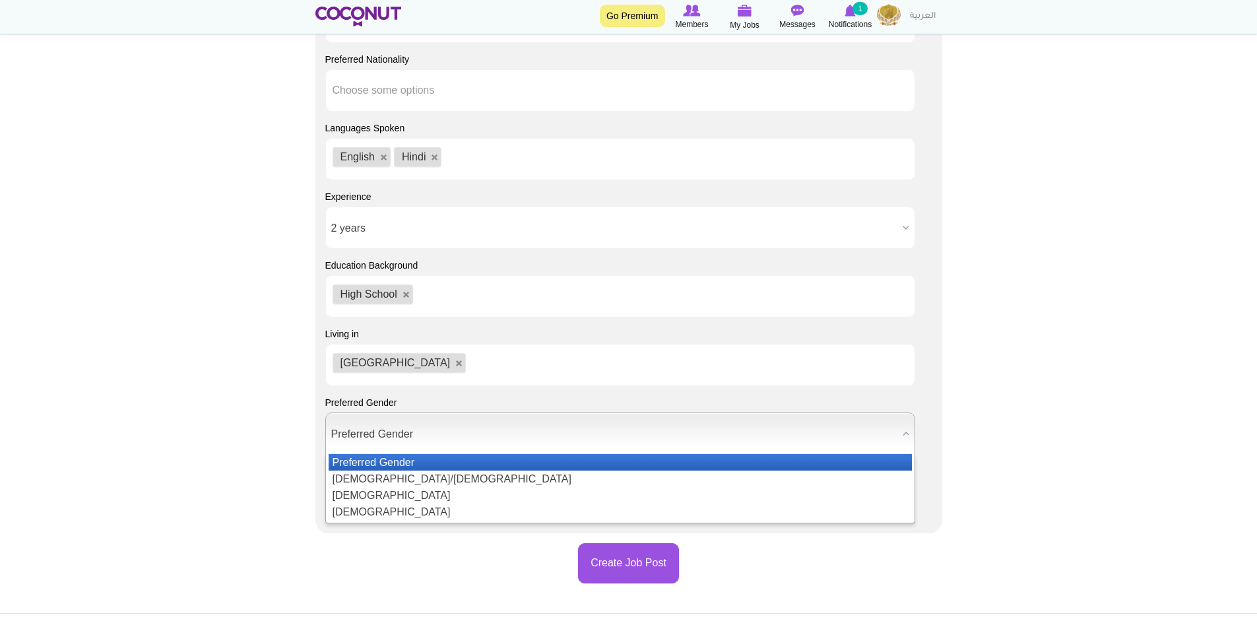
click at [454, 441] on span "Preferred Gender" at bounding box center [614, 434] width 566 height 42
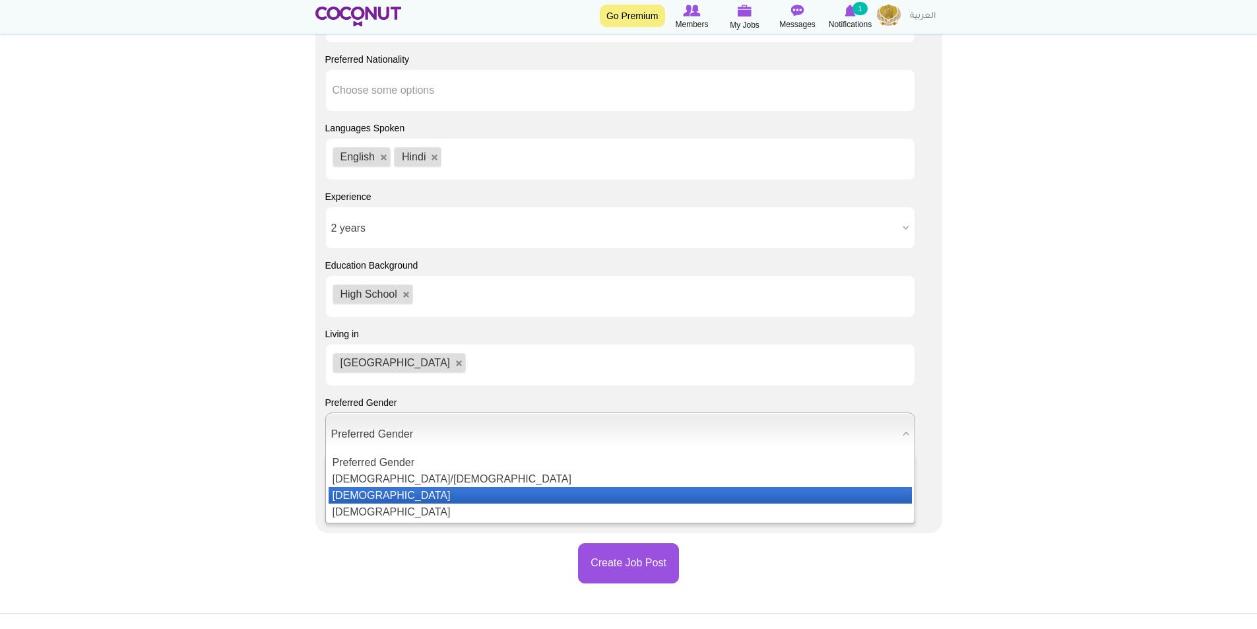
click at [382, 489] on li "Male" at bounding box center [619, 495] width 583 height 16
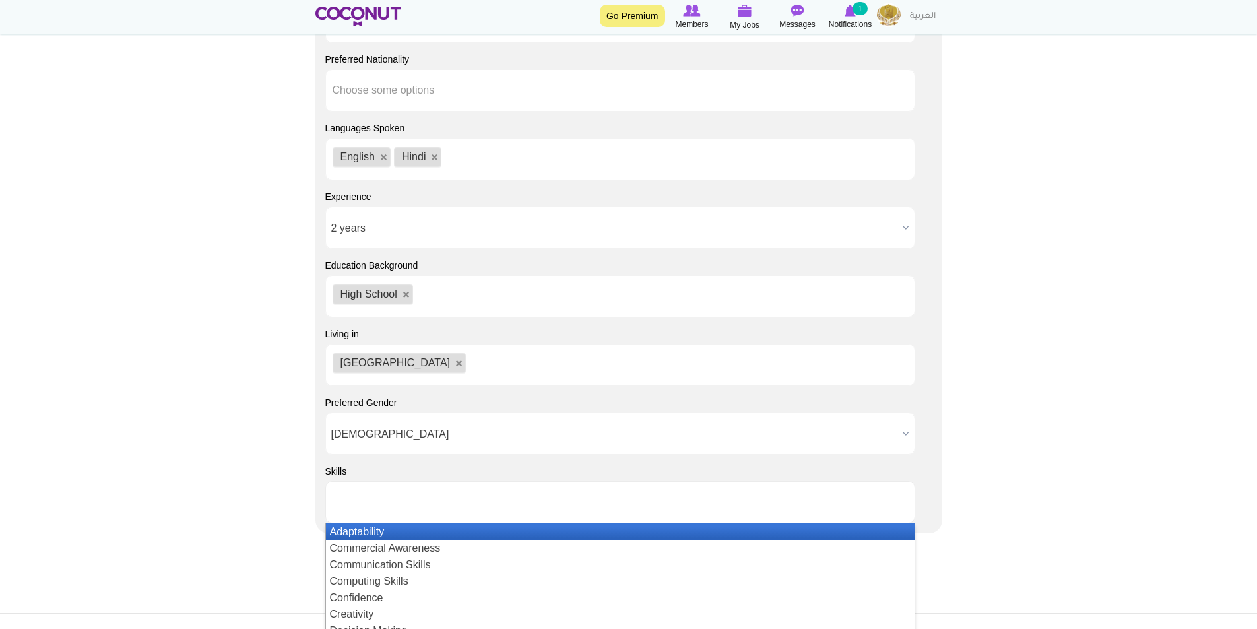
click at [427, 505] on input "text" at bounding box center [391, 502] width 119 height 12
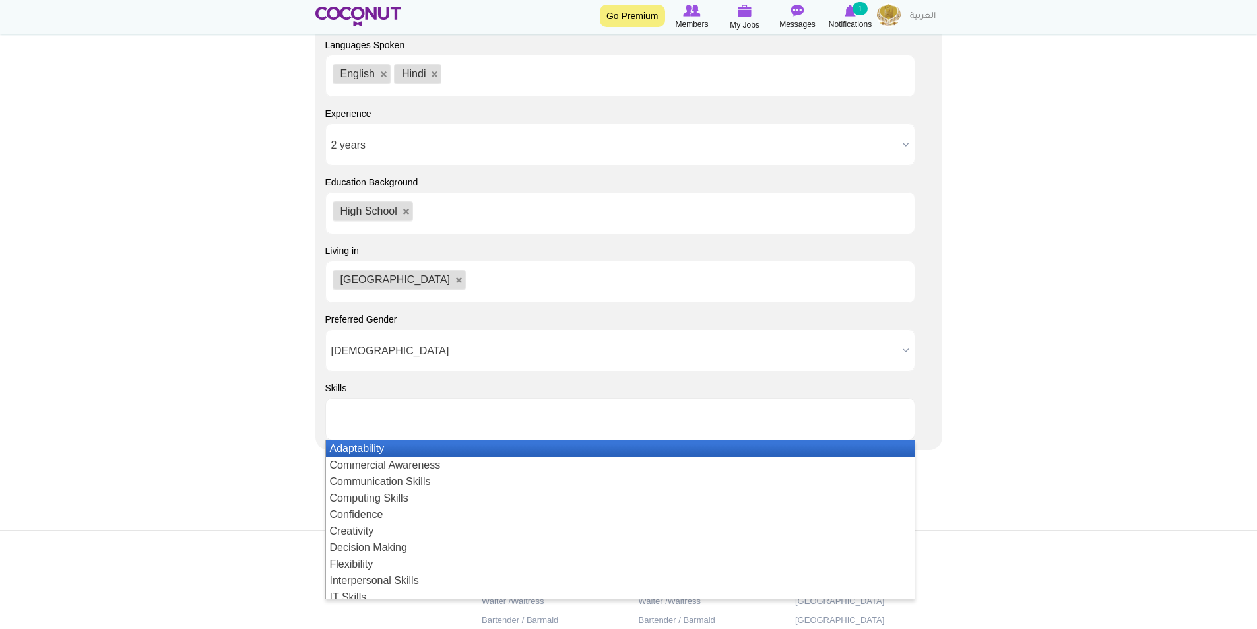
scroll to position [1187, 0]
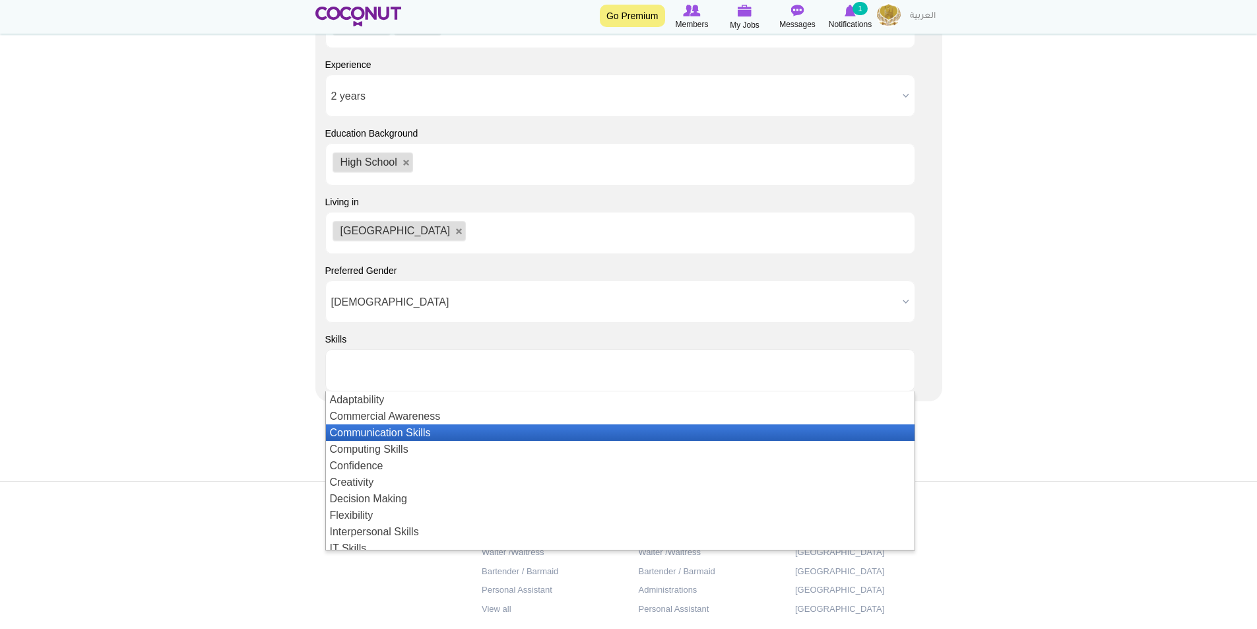
click at [395, 438] on li "Communication Skills" at bounding box center [620, 432] width 588 height 16
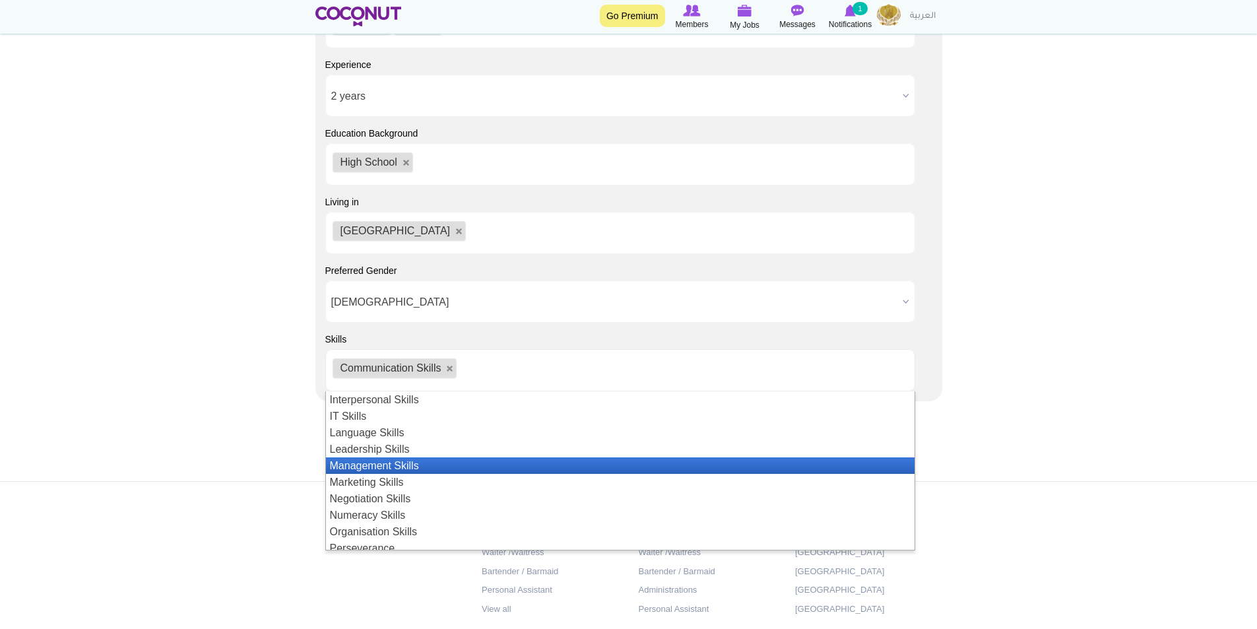
scroll to position [264, 0]
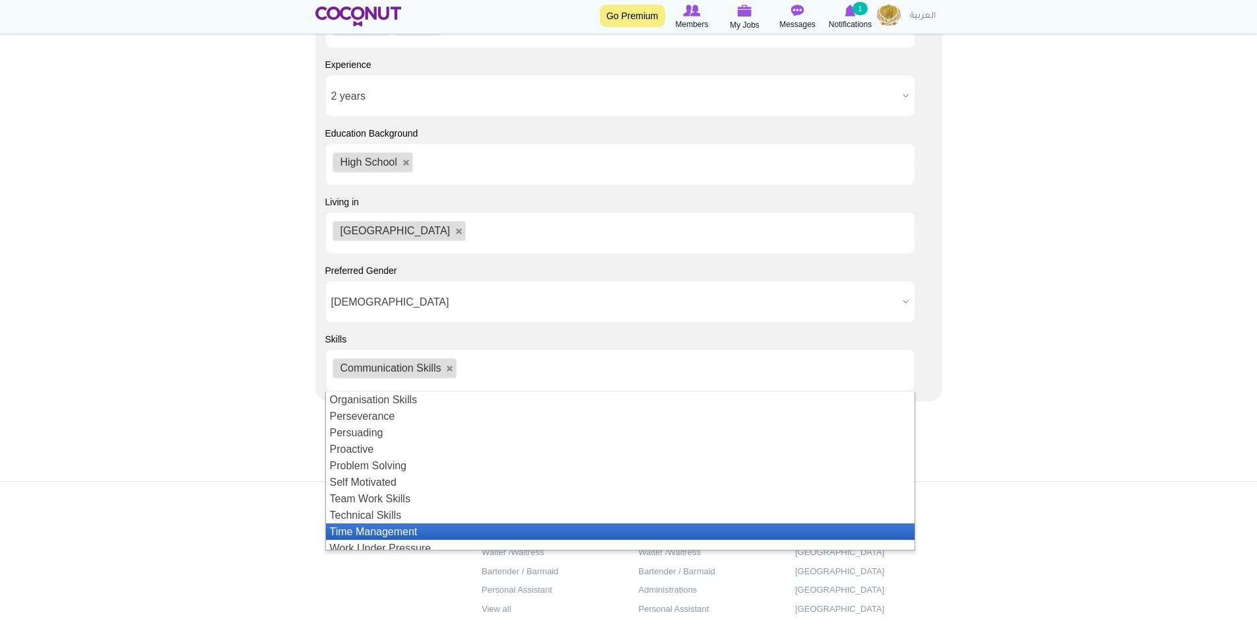
click at [398, 527] on li "Time Management" at bounding box center [620, 531] width 588 height 16
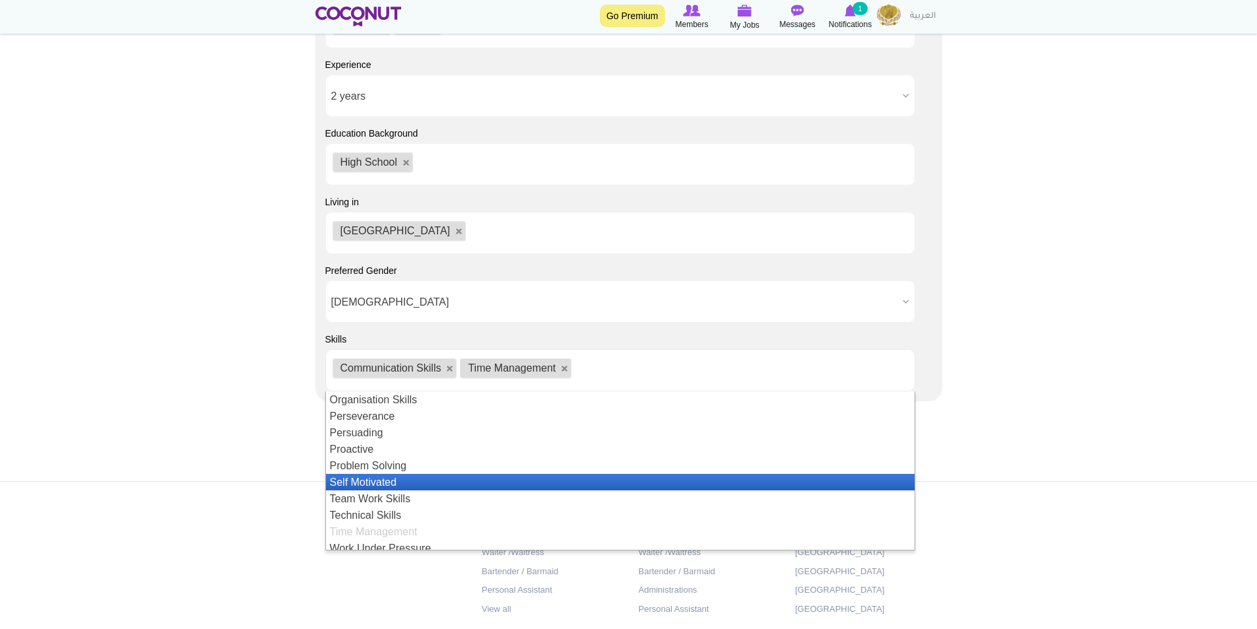
scroll to position [287, 0]
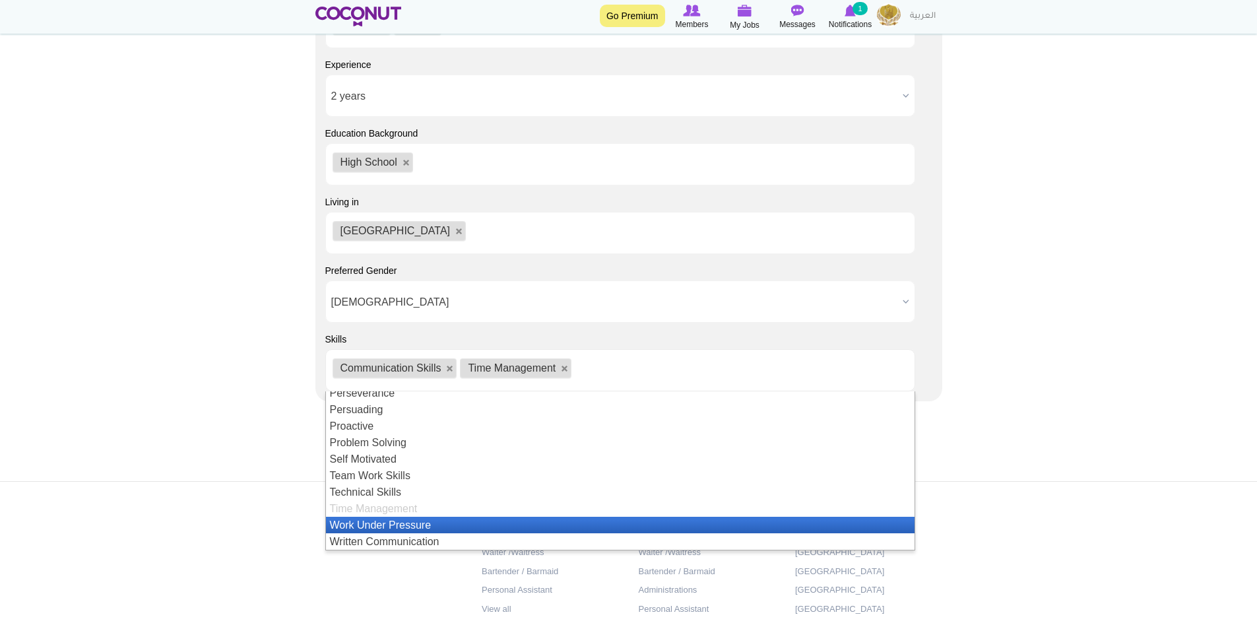
click at [418, 520] on li "Work Under Pressure" at bounding box center [620, 524] width 588 height 16
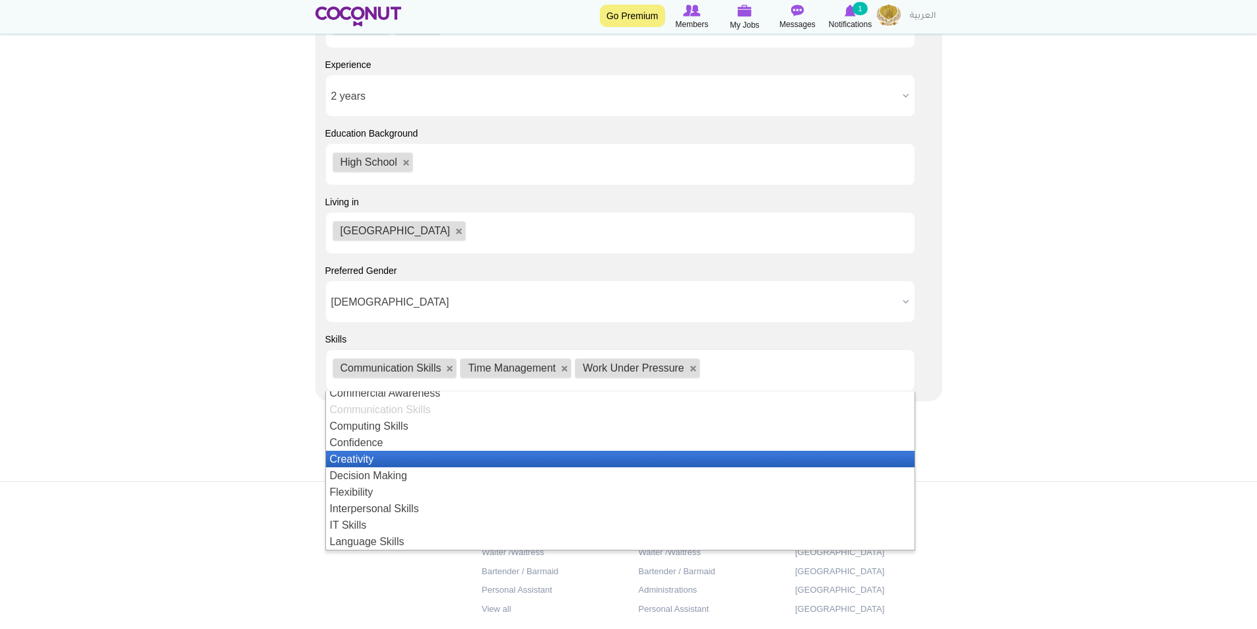
scroll to position [0, 0]
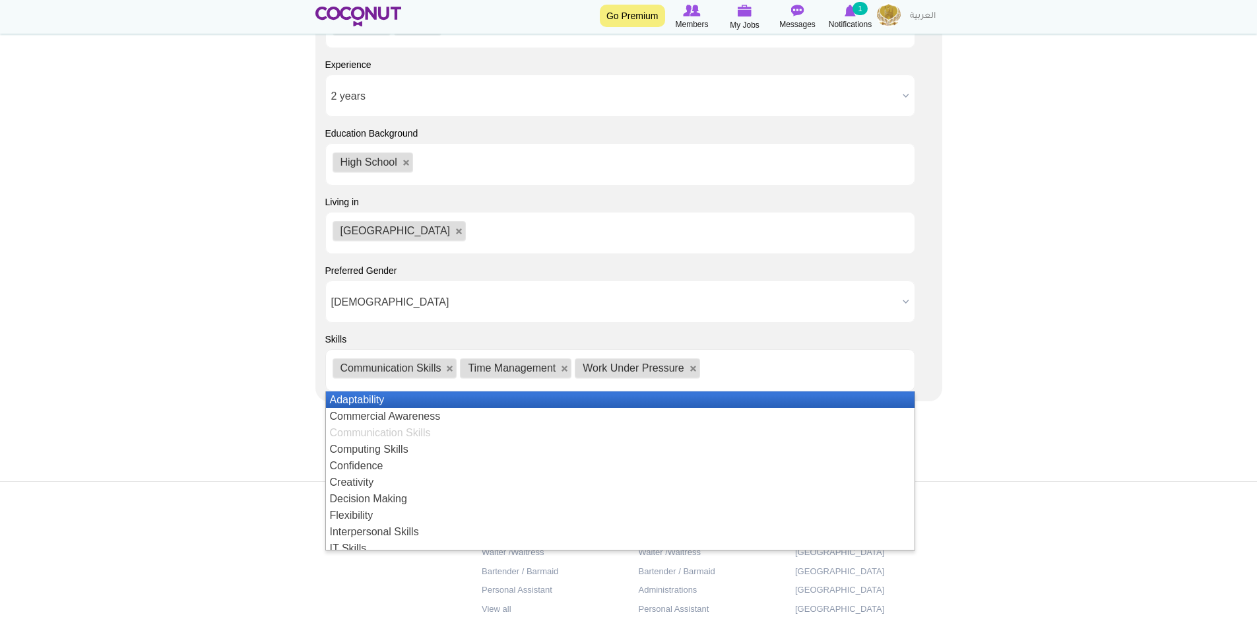
click at [379, 404] on li "Adaptability" at bounding box center [620, 399] width 588 height 16
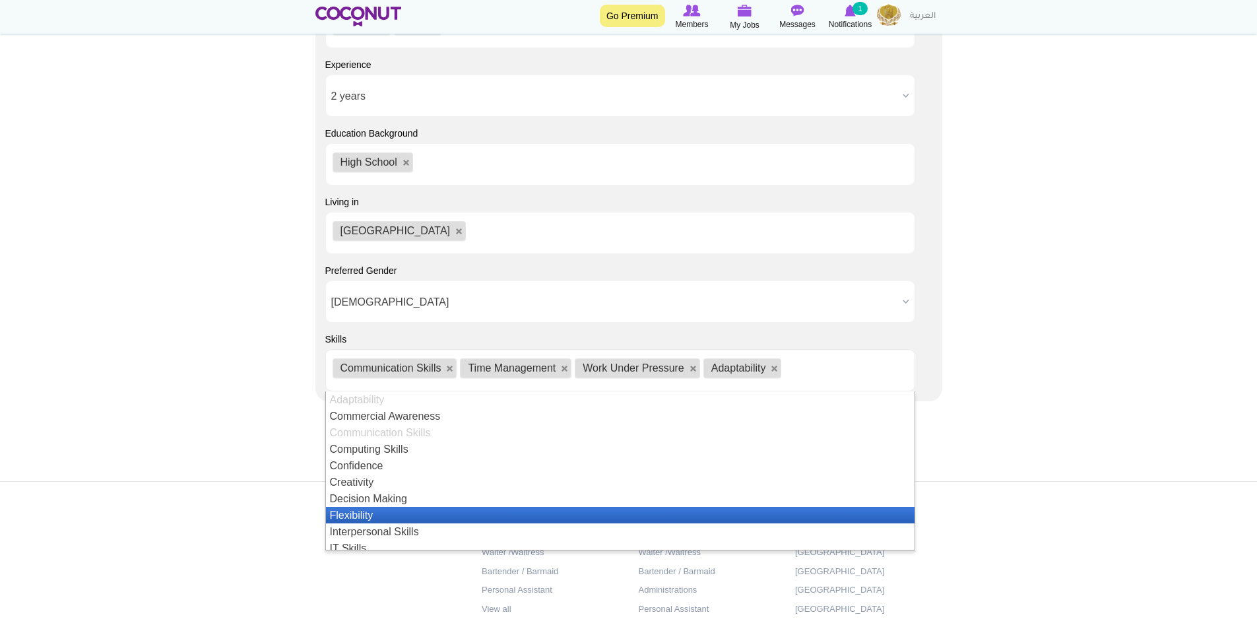
scroll to position [264, 0]
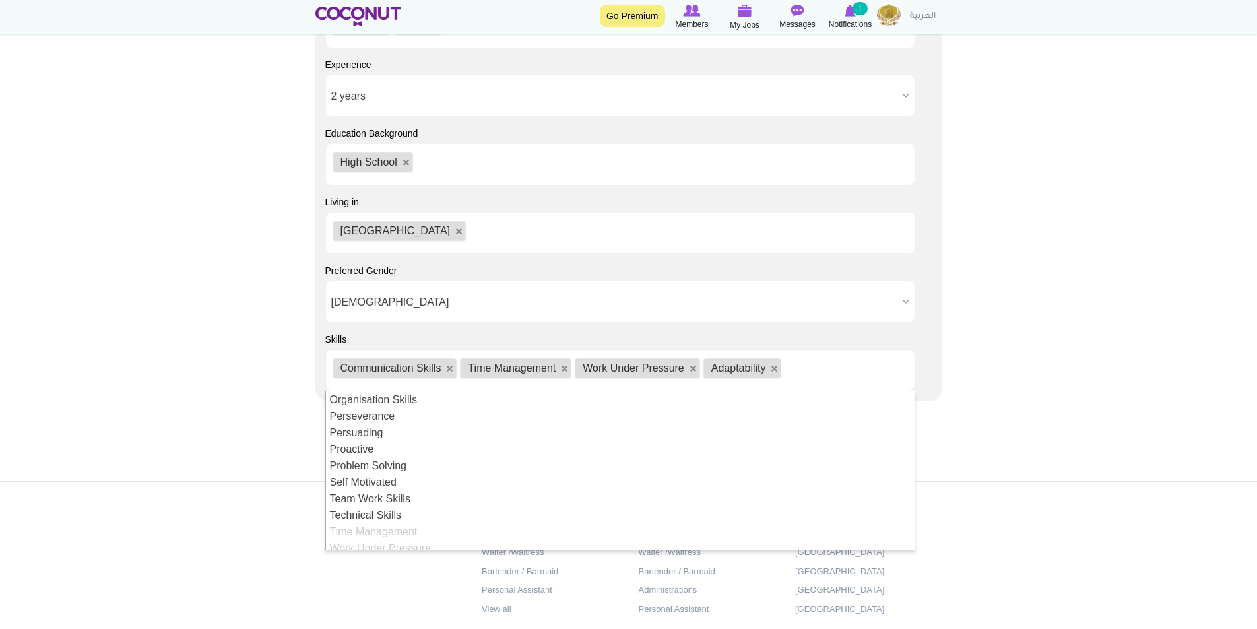
click at [122, 487] on footer "Jobs by Positions Host/Hostess Waiter /Waitress Bartender / Barmaid Personal As…" at bounding box center [628, 587] width 1257 height 213
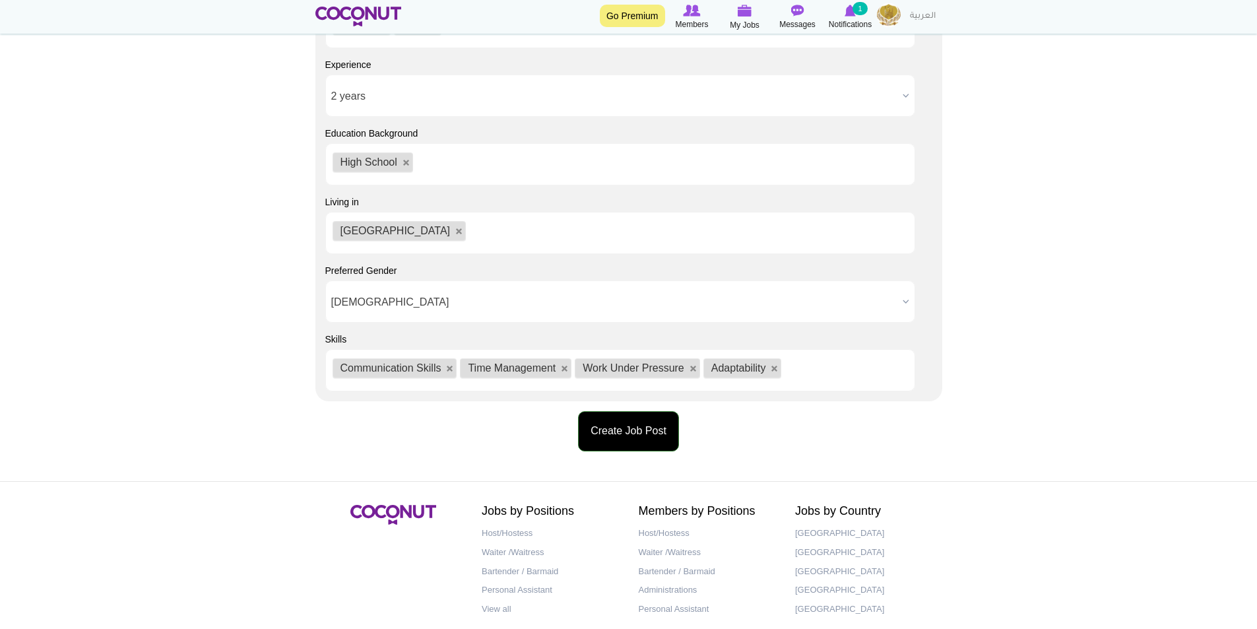
click at [620, 439] on button "Create Job Post" at bounding box center [628, 431] width 101 height 40
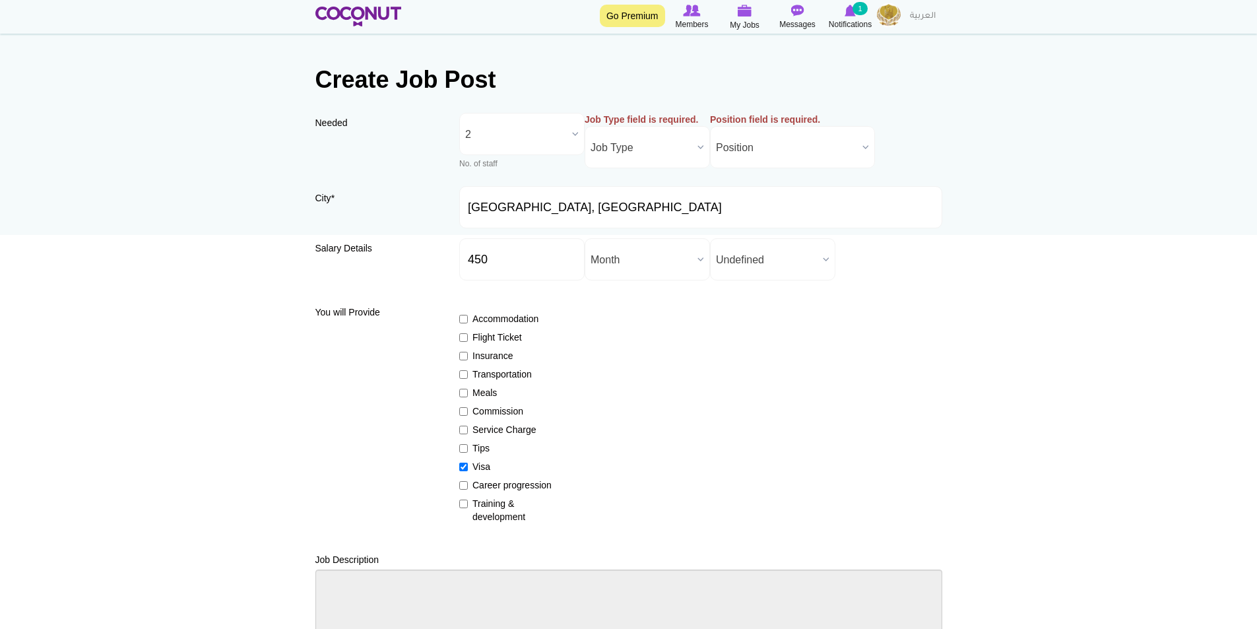
scroll to position [0, 0]
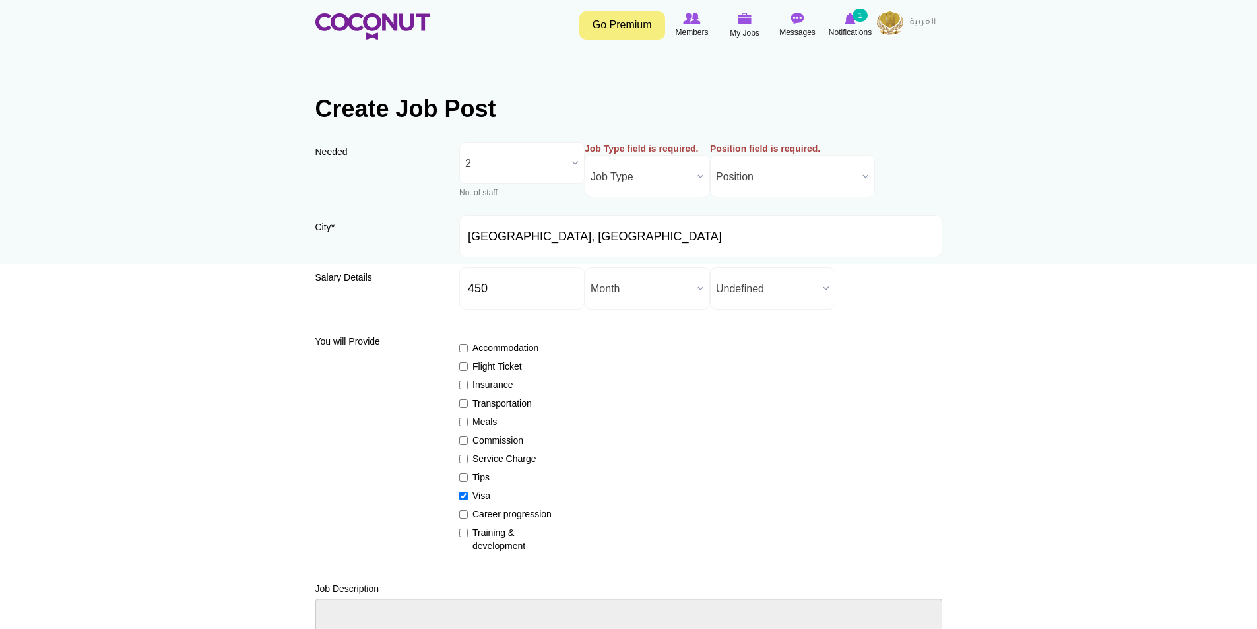
click at [356, 165] on div "Needed Needed * No. of staff 1 2 3 4 5 More than 5 2 No. of staff 1 2 3 4 5 Mor…" at bounding box center [628, 178] width 627 height 73
click at [766, 181] on span "Position" at bounding box center [786, 177] width 141 height 42
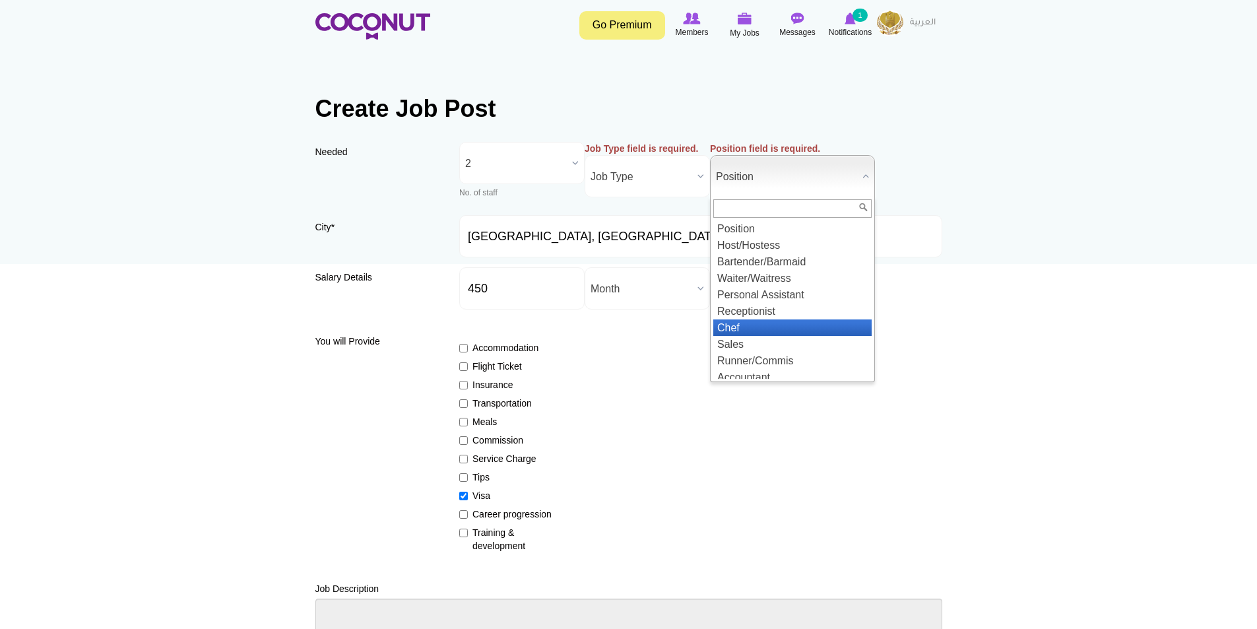
click at [756, 323] on li "Chef" at bounding box center [792, 327] width 158 height 16
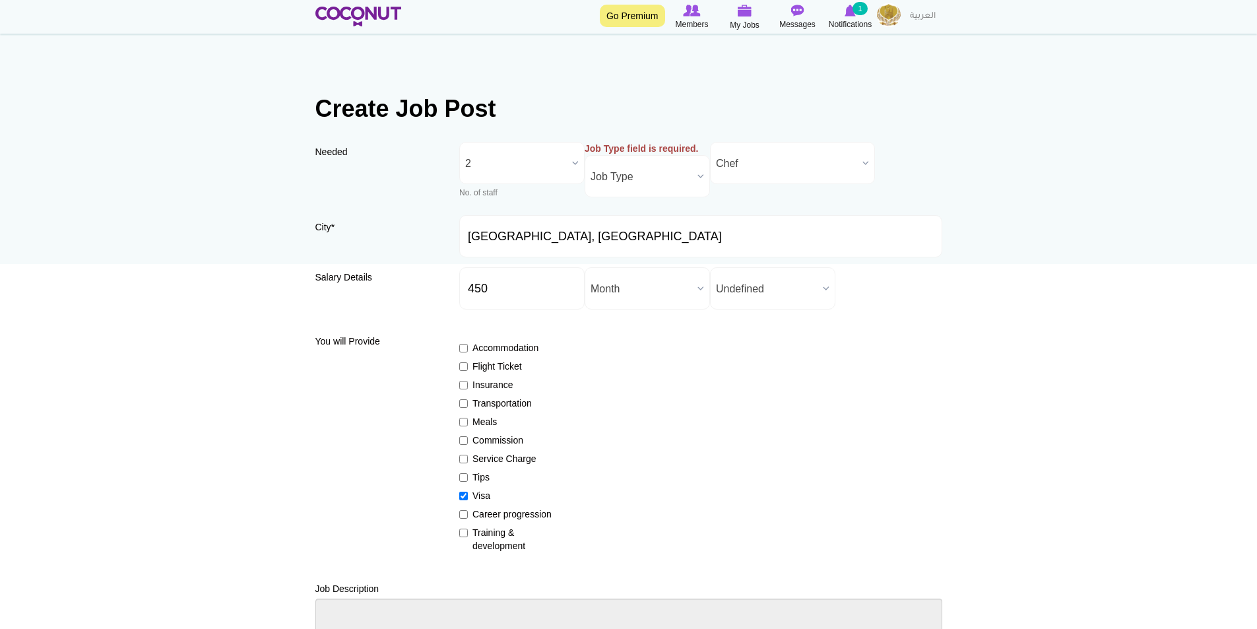
scroll to position [132, 0]
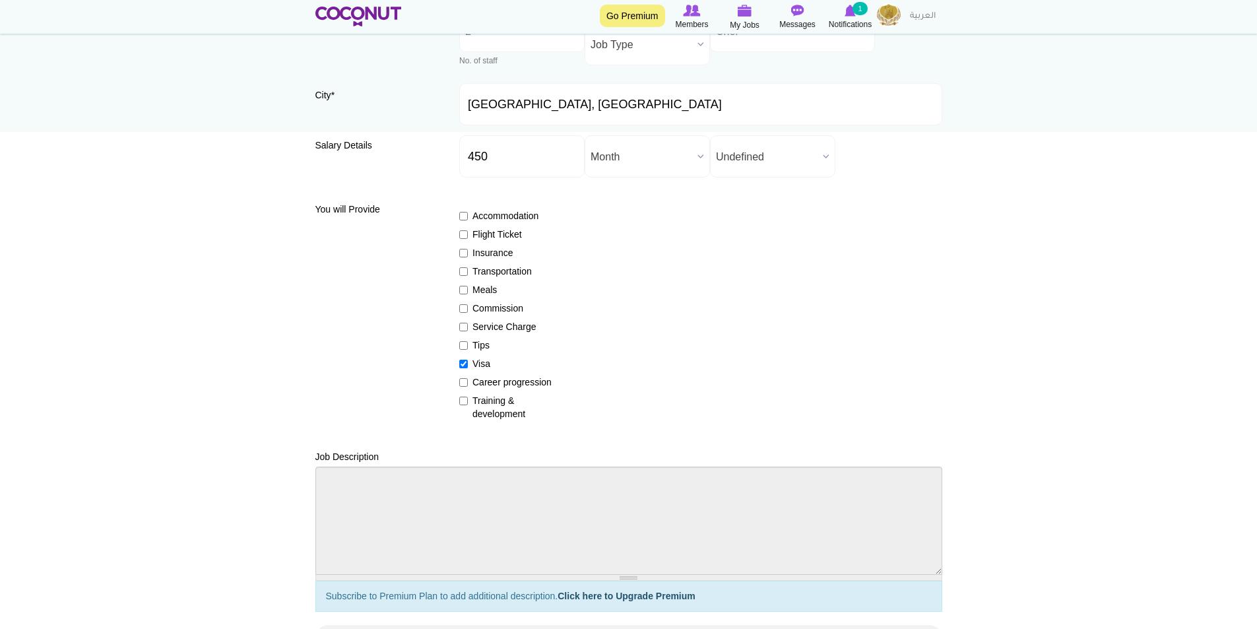
drag, startPoint x: 204, startPoint y: 416, endPoint x: 237, endPoint y: 414, distance: 32.4
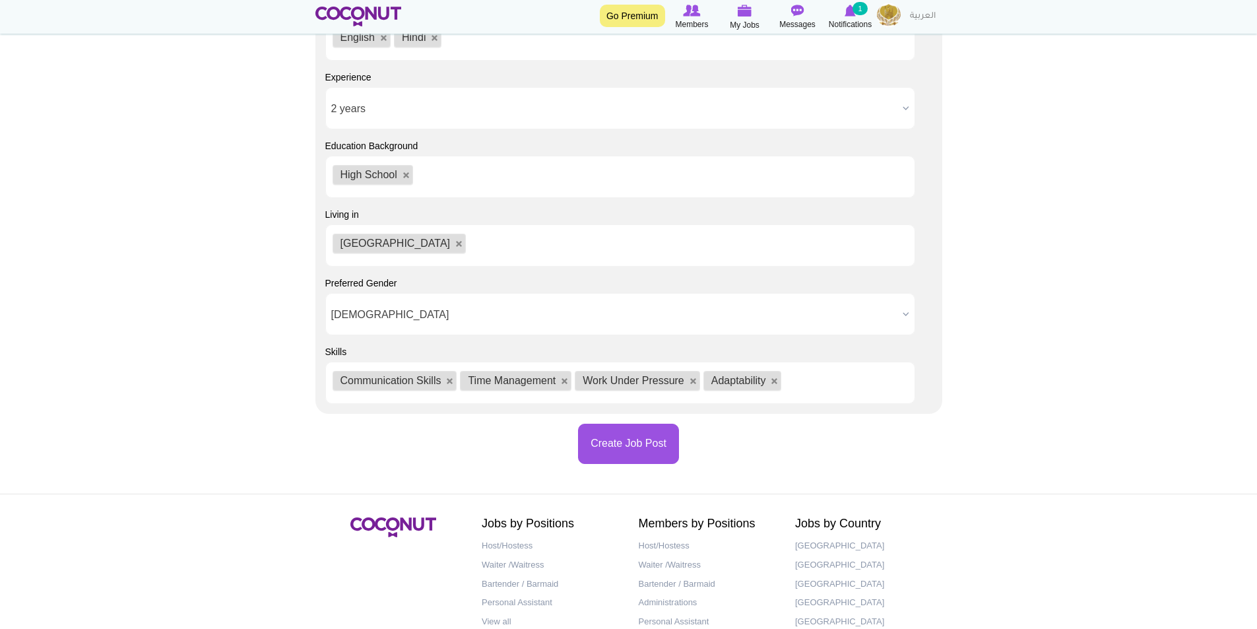
scroll to position [1187, 0]
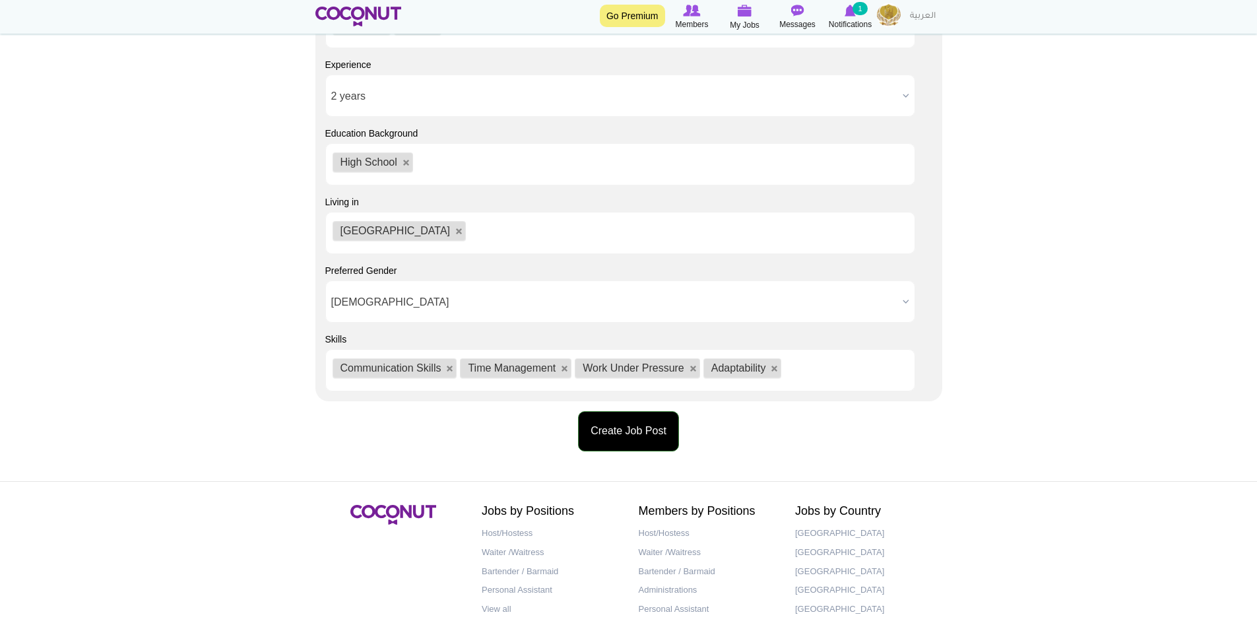
click at [598, 443] on button "Create Job Post" at bounding box center [628, 431] width 101 height 40
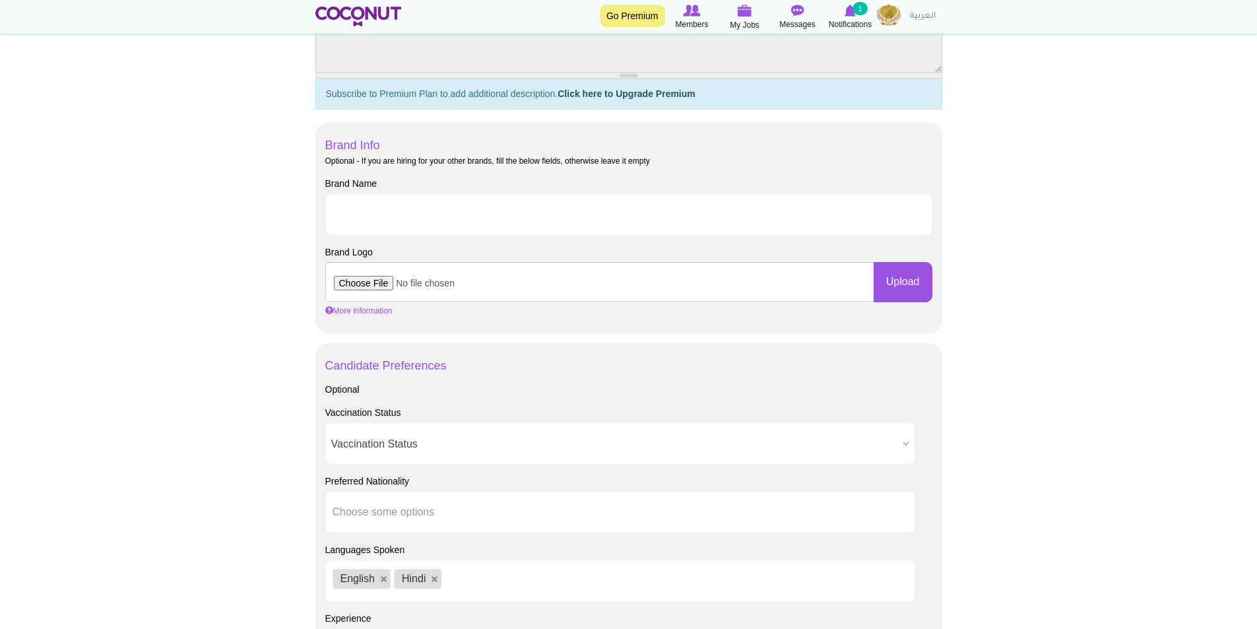
scroll to position [63, 0]
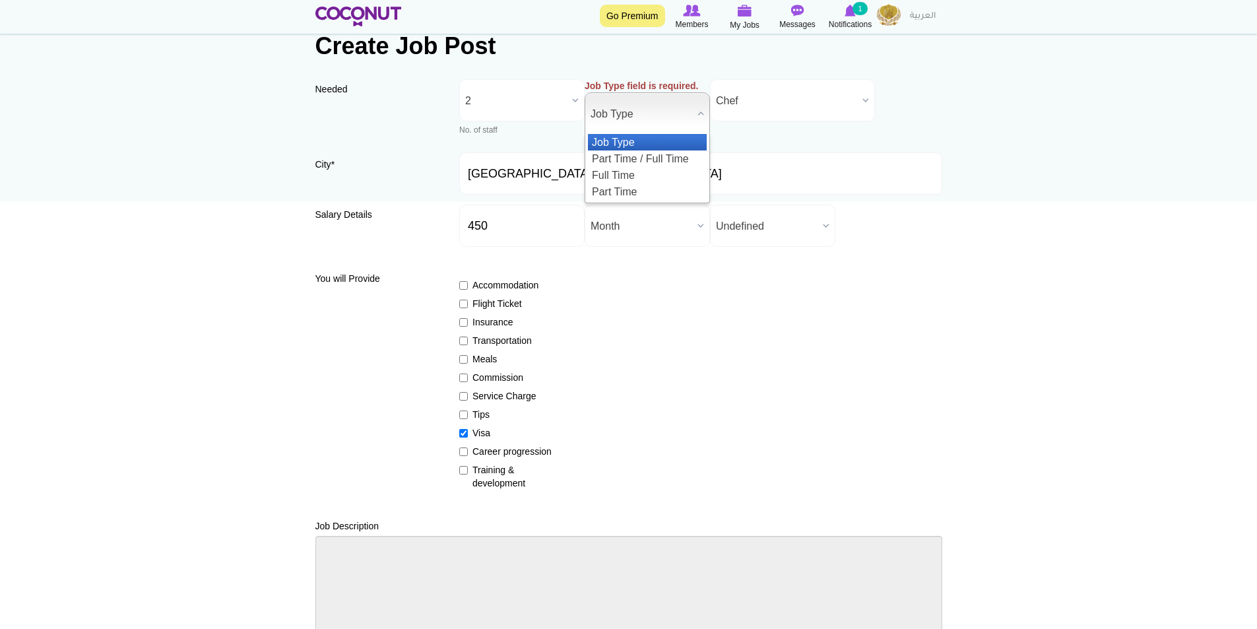
click at [687, 110] on span "Job Type" at bounding box center [641, 114] width 102 height 42
click at [625, 175] on li "Full Time" at bounding box center [647, 175] width 119 height 16
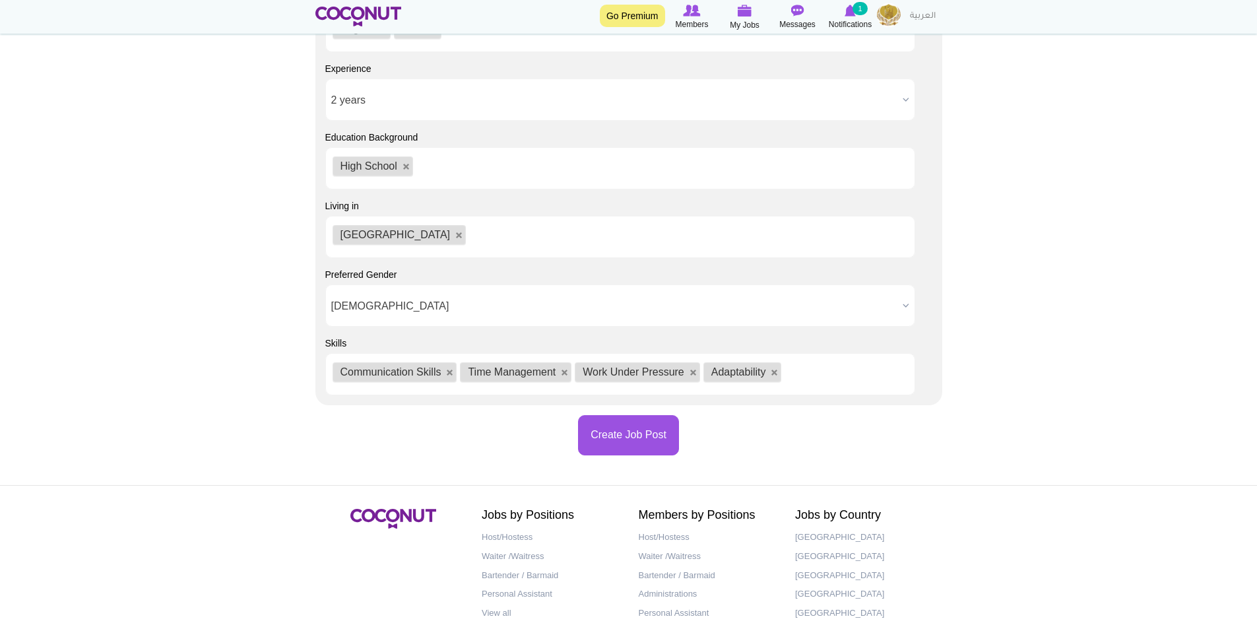
scroll to position [1250, 0]
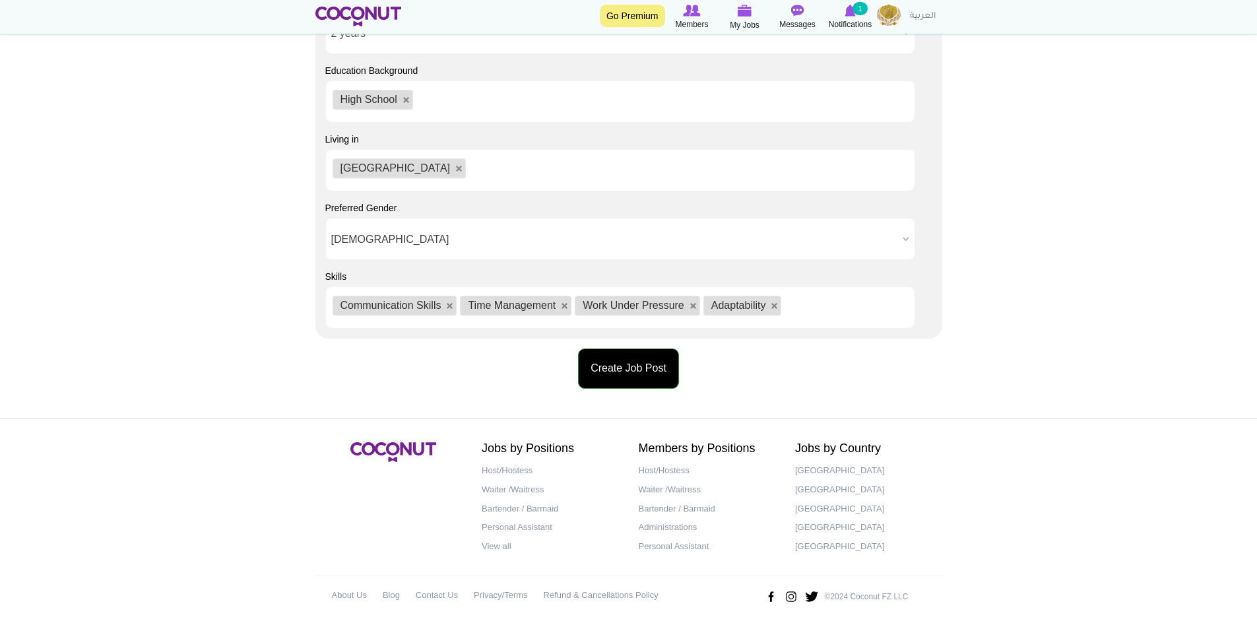
click at [640, 365] on button "Create Job Post" at bounding box center [628, 368] width 101 height 40
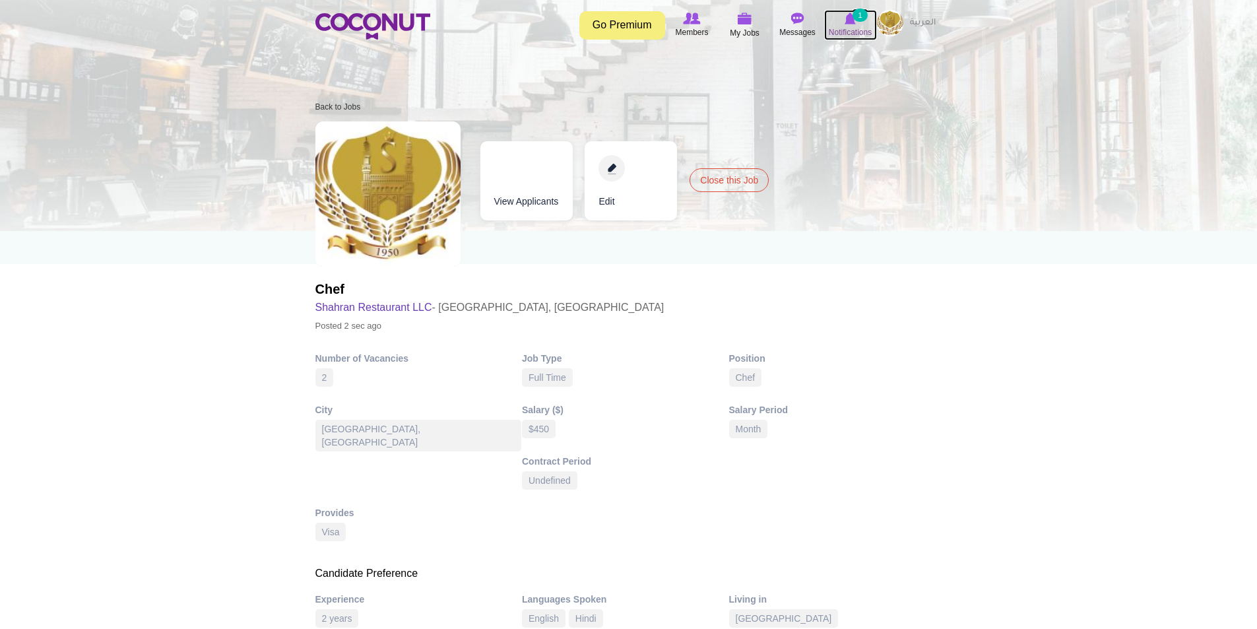
click at [852, 27] on span "Notifications" at bounding box center [849, 32] width 43 height 13
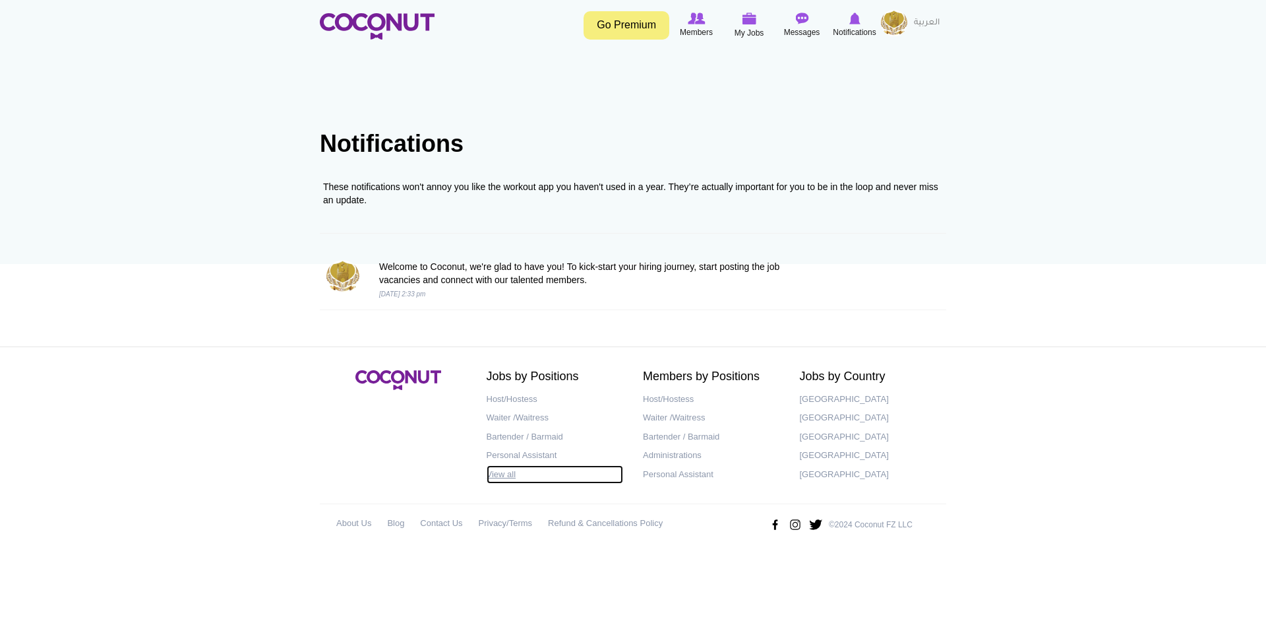
click at [511, 474] on link "View all" at bounding box center [555, 474] width 137 height 19
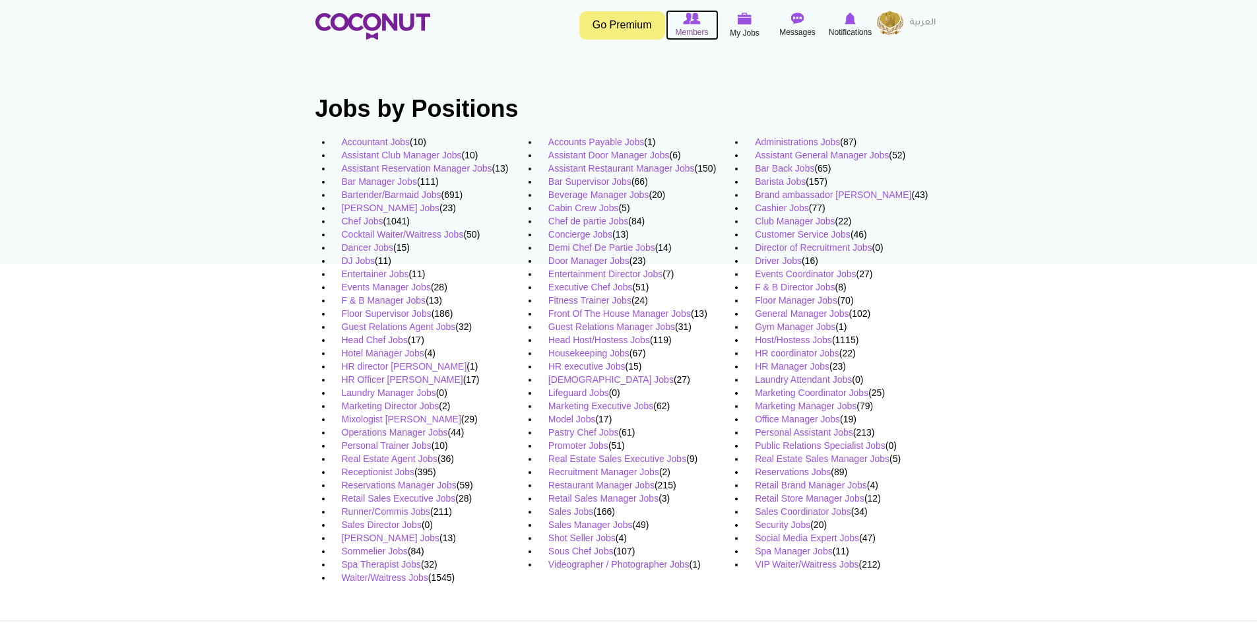
click at [683, 27] on span "Members" at bounding box center [691, 32] width 33 height 13
click at [699, 25] on icon at bounding box center [692, 18] width 50 height 15
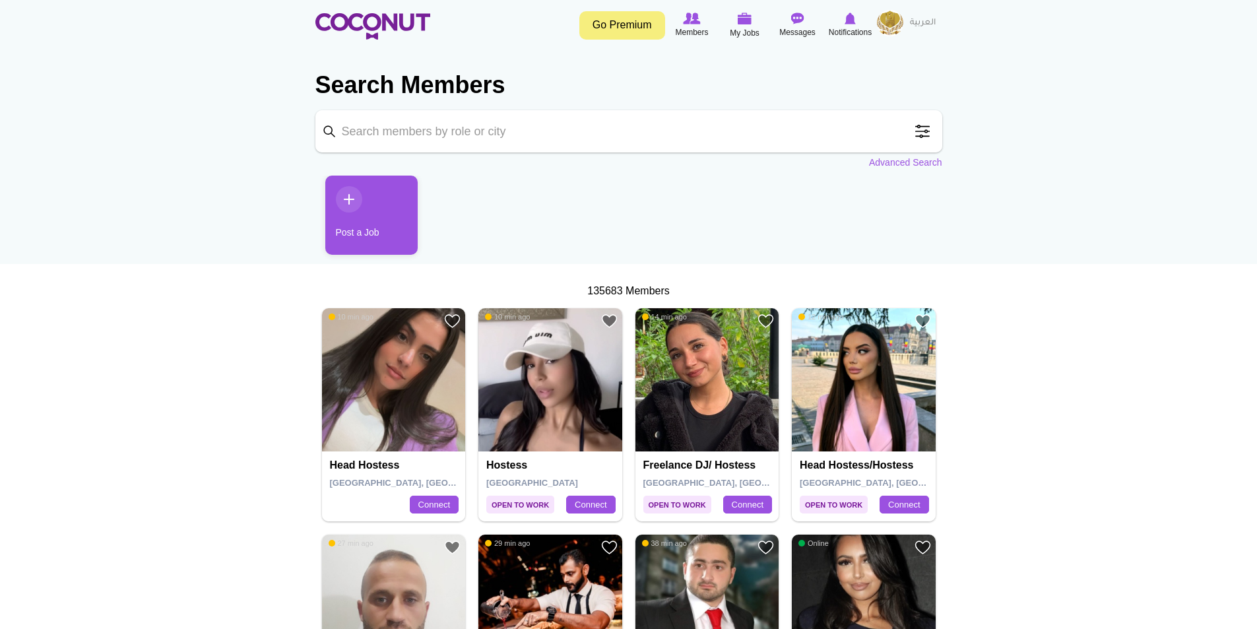
click at [600, 136] on input "Keyword" at bounding box center [628, 131] width 627 height 42
type input "[GEOGRAPHIC_DATA]"
click button "Search" at bounding box center [0, 0] width 0 height 0
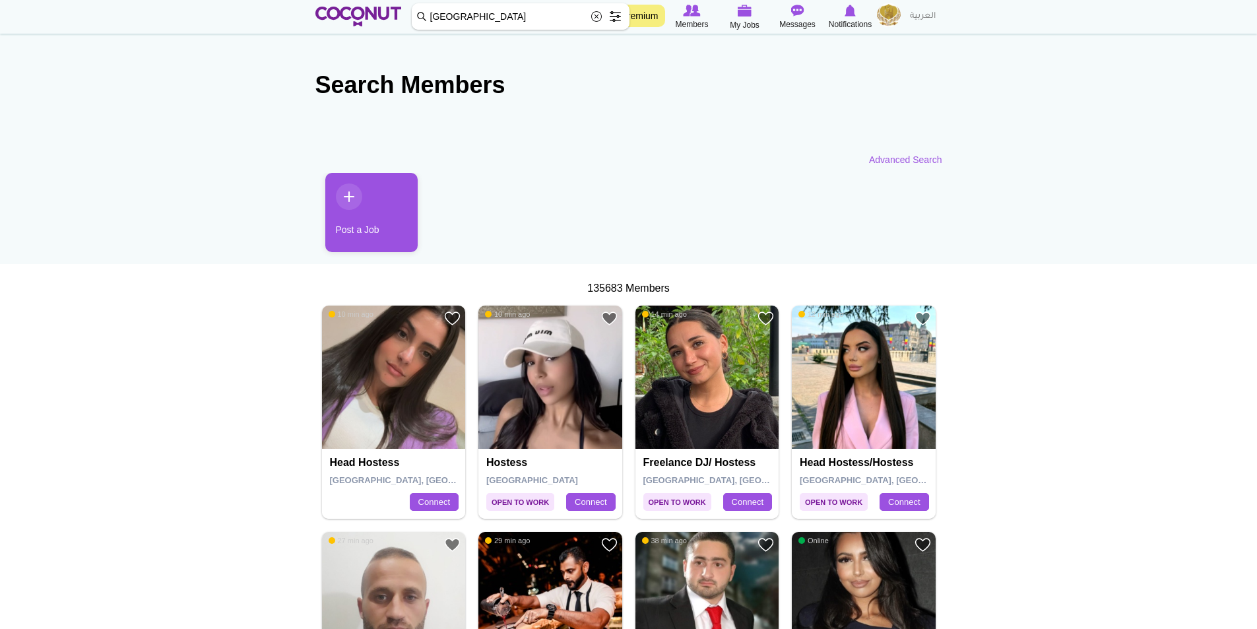
scroll to position [132, 0]
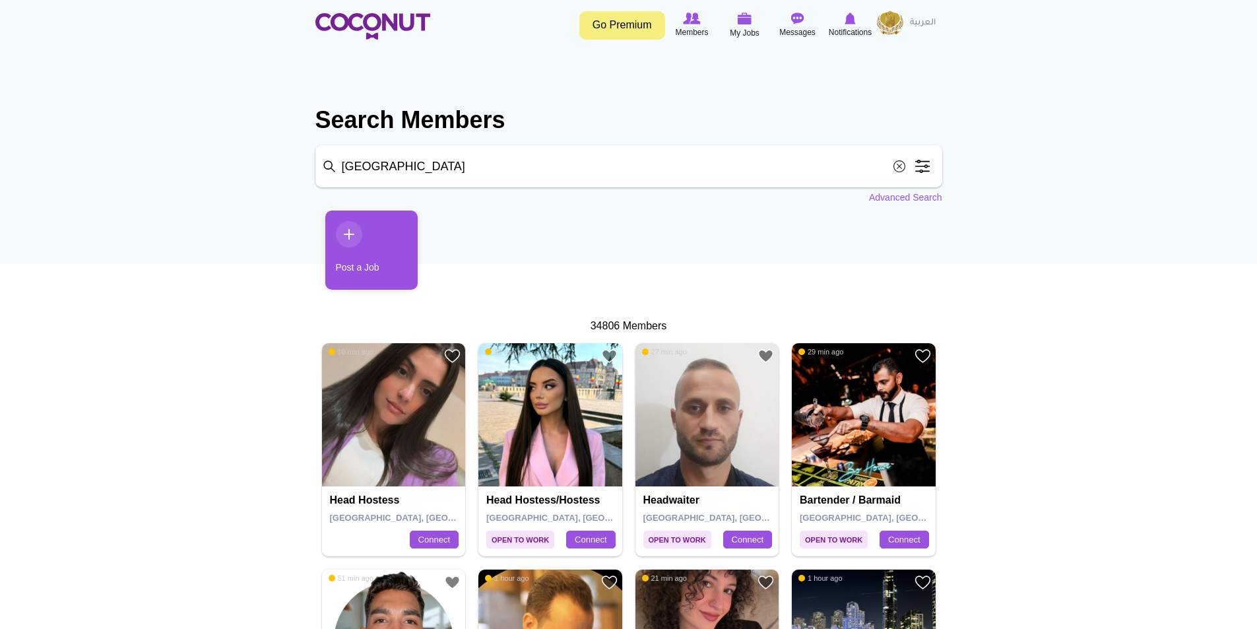
click at [925, 171] on span at bounding box center [922, 166] width 26 height 26
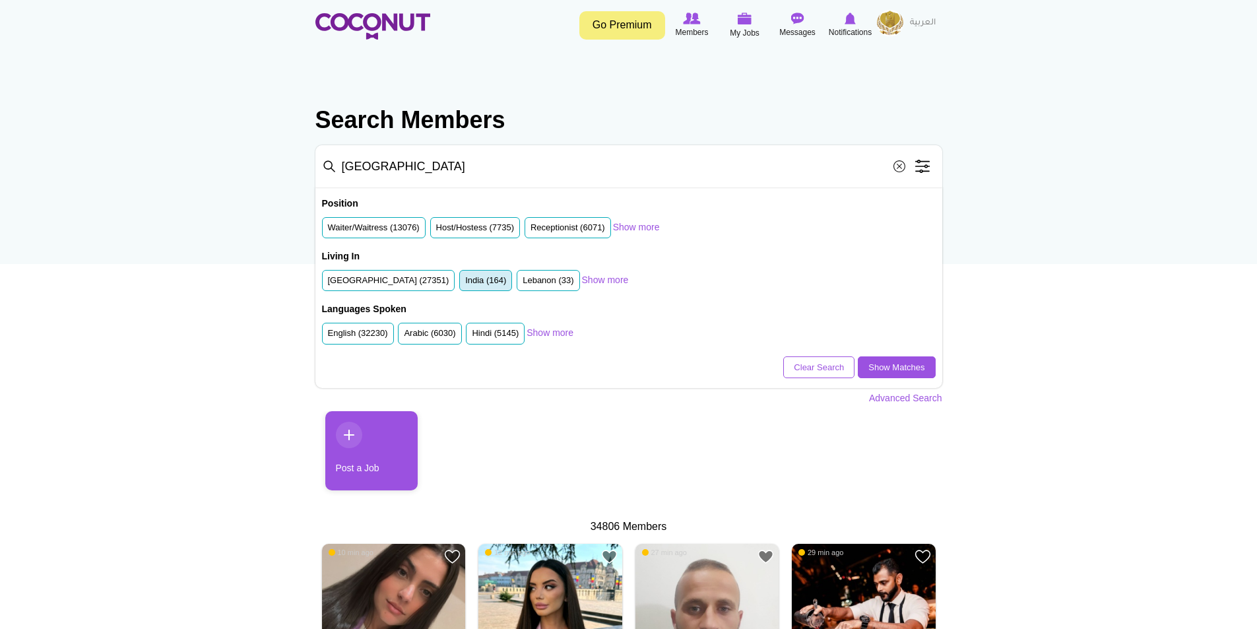
click at [478, 284] on label "India (164)" at bounding box center [485, 280] width 41 height 13
click at [465, 283] on input "India (164)" at bounding box center [465, 283] width 0 height 0
click at [403, 283] on label "United Arab Emirates (27351)" at bounding box center [388, 280] width 121 height 13
click at [328, 283] on input "United Arab Emirates (27351)" at bounding box center [328, 283] width 0 height 0
click at [467, 272] on li "India (164)" at bounding box center [485, 281] width 53 height 22
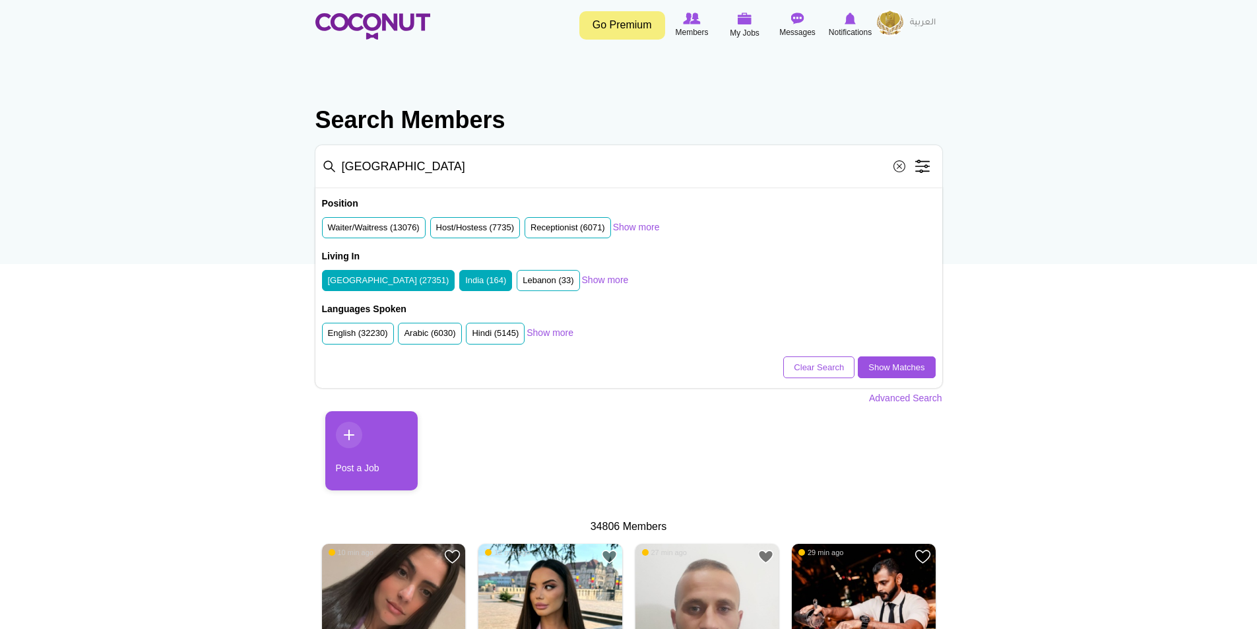
click at [474, 281] on label "India (164)" at bounding box center [485, 280] width 41 height 13
click at [465, 283] on input "India (164)" at bounding box center [465, 283] width 0 height 0
click at [638, 225] on link "Show more" at bounding box center [636, 226] width 47 height 13
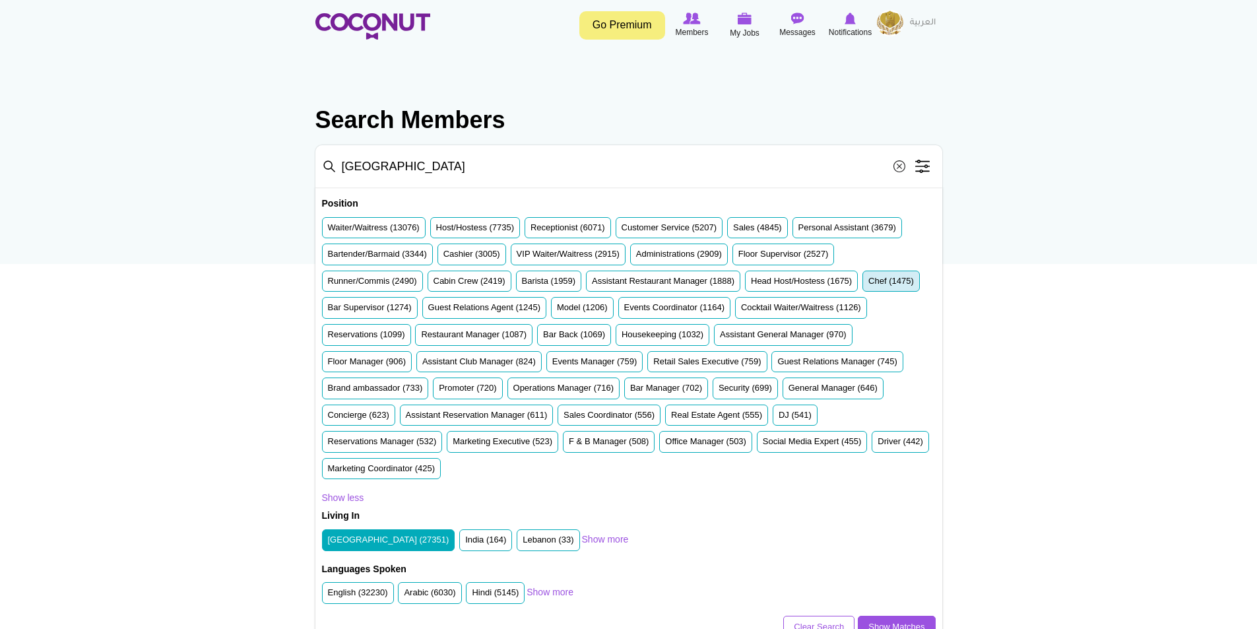
click at [887, 280] on label "Chef (1475)" at bounding box center [891, 281] width 46 height 13
click at [868, 284] on input "Chef (1475)" at bounding box center [868, 284] width 0 height 0
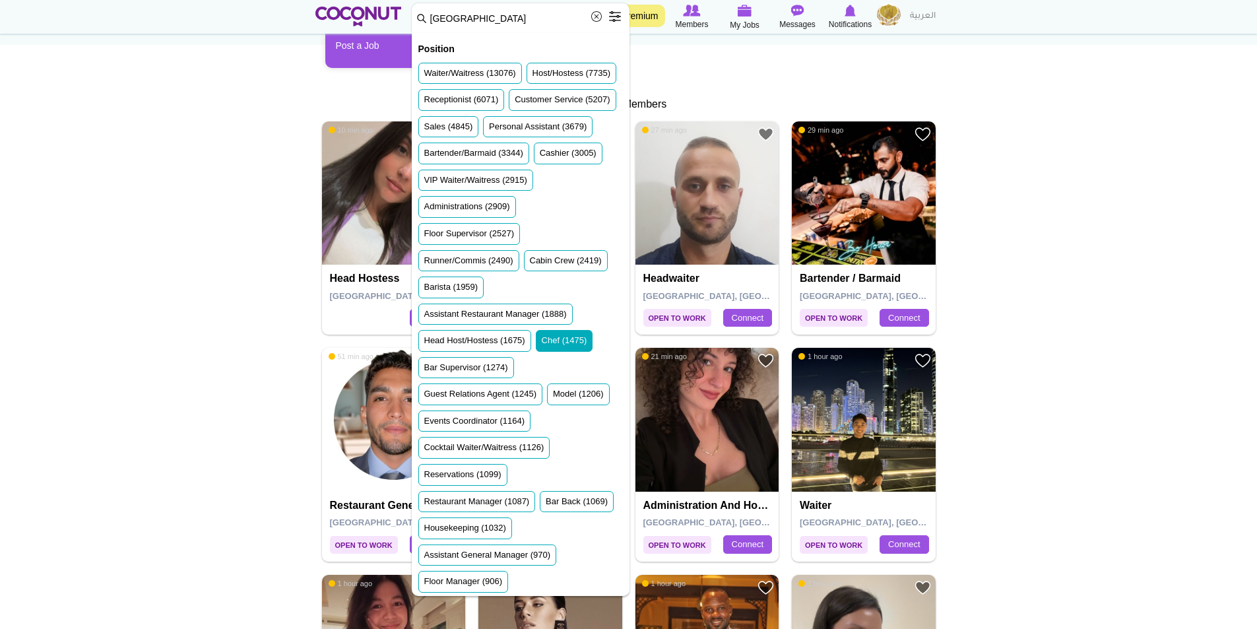
scroll to position [264, 0]
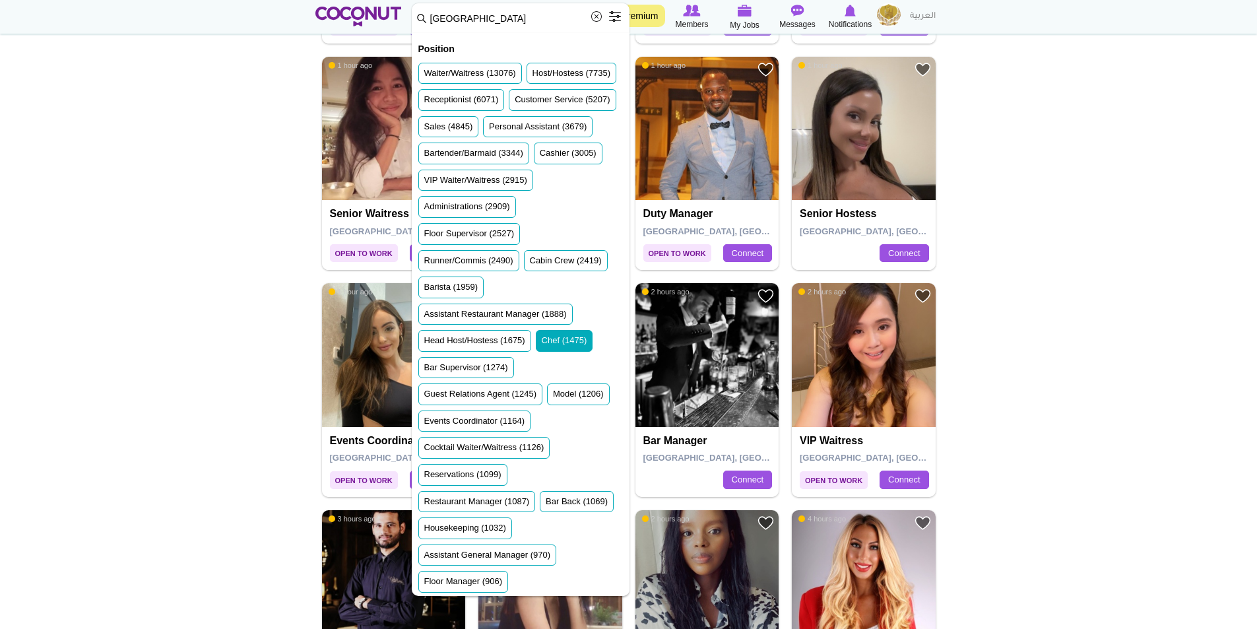
scroll to position [792, 0]
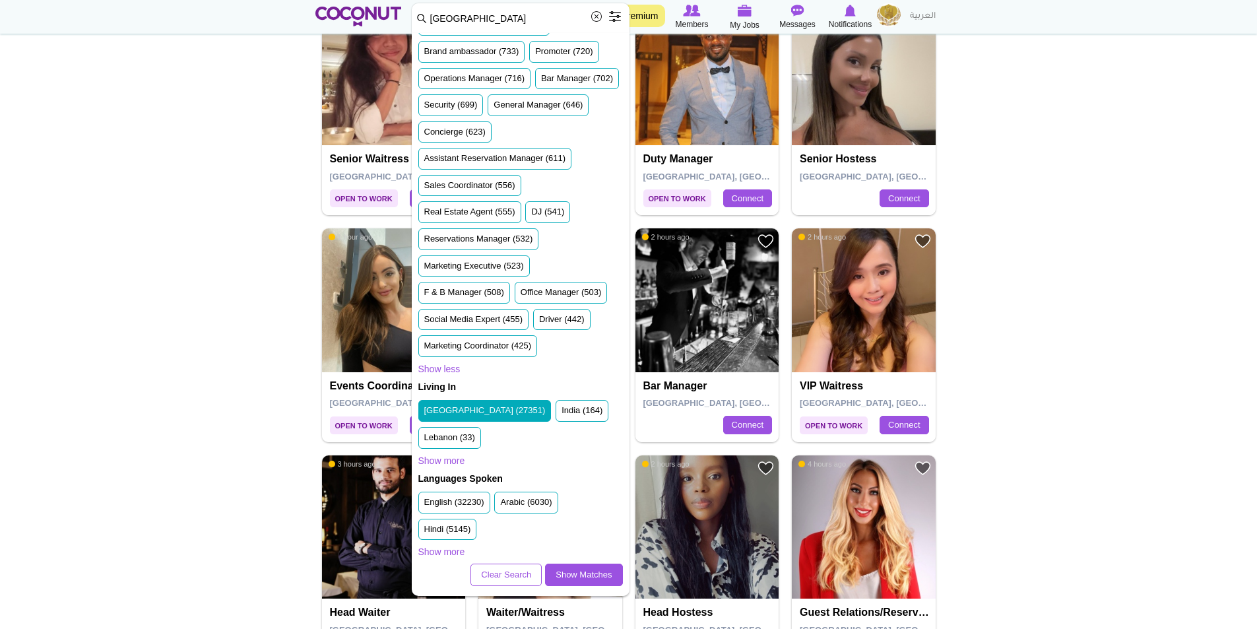
scroll to position [690, 0]
click at [462, 501] on label "English (32230)" at bounding box center [454, 502] width 60 height 13
click at [424, 505] on input "English (32230)" at bounding box center [424, 505] width 0 height 0
click at [443, 526] on label "Hindi (5145)" at bounding box center [447, 529] width 47 height 13
click at [424, 532] on input "Hindi (5145)" at bounding box center [424, 532] width 0 height 0
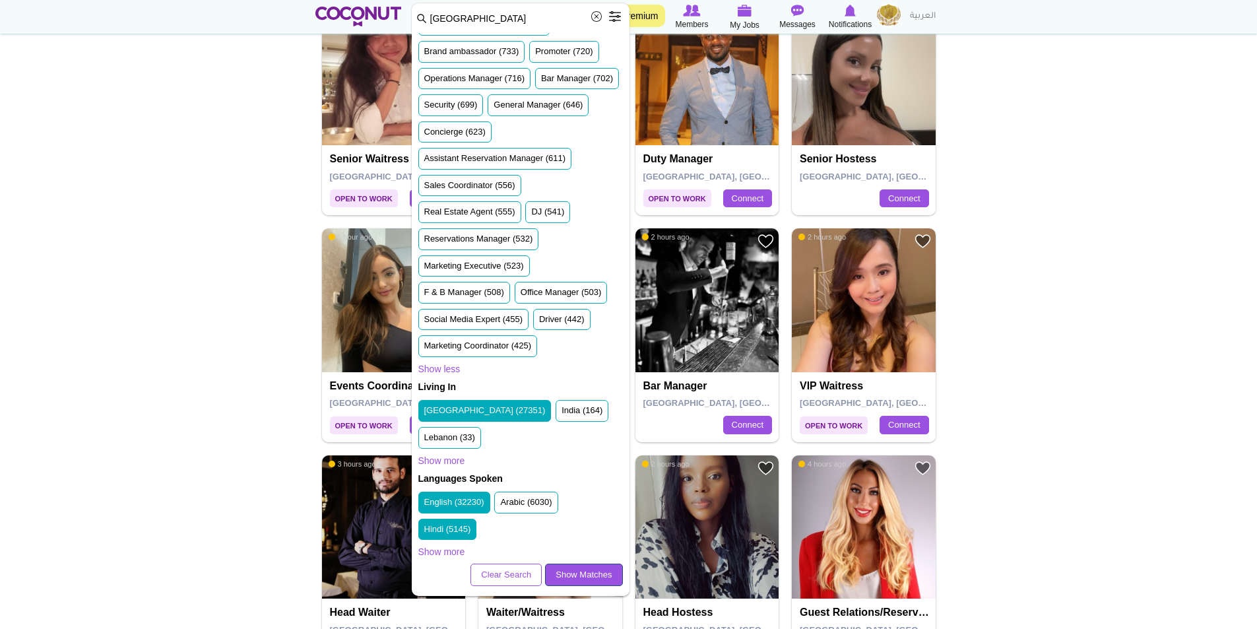
click at [566, 574] on link "Show Matches" at bounding box center [583, 574] width 77 height 22
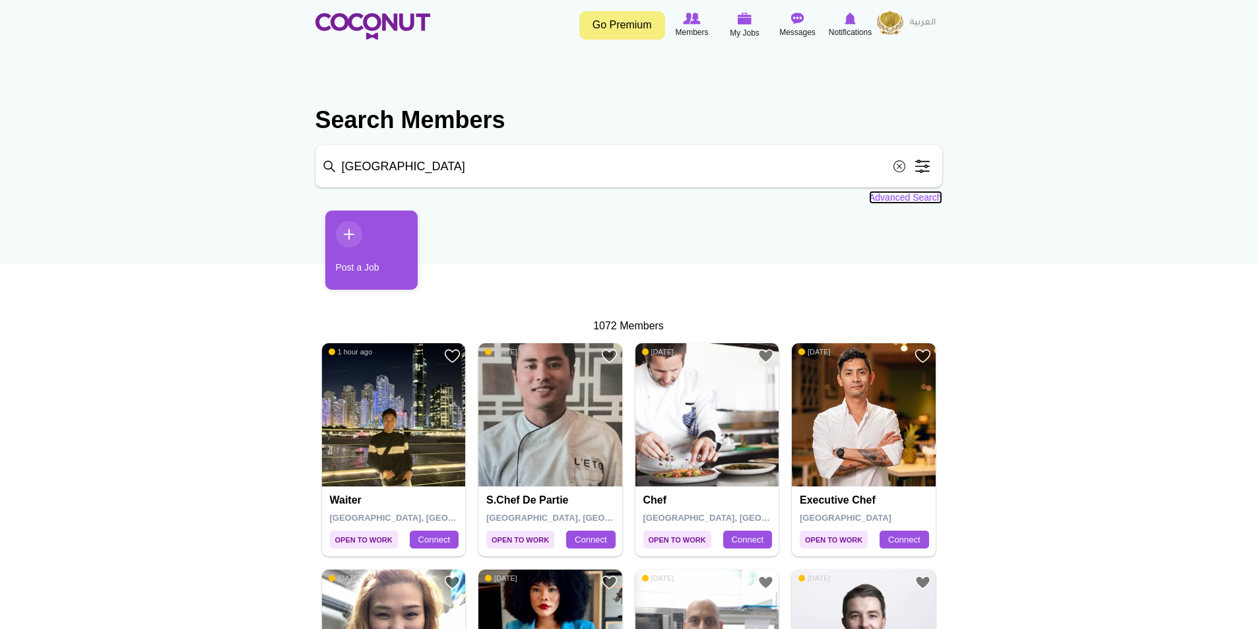
click at [910, 200] on link "Advanced Search" at bounding box center [905, 197] width 73 height 13
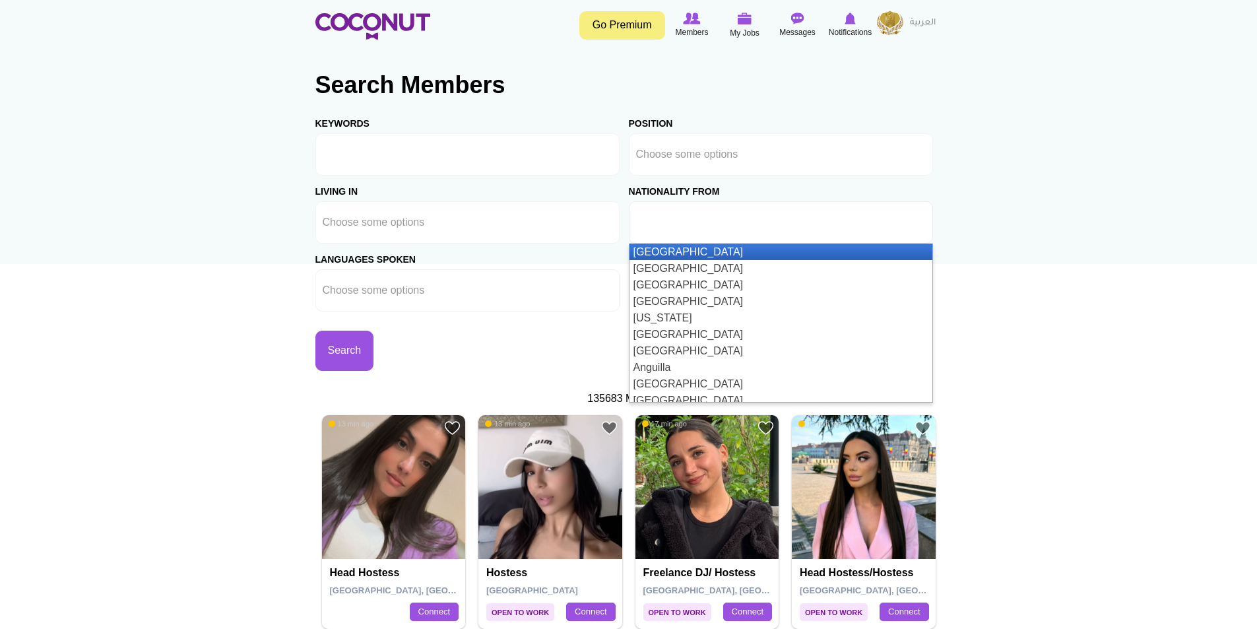
click at [719, 227] on input "text" at bounding box center [695, 222] width 119 height 12
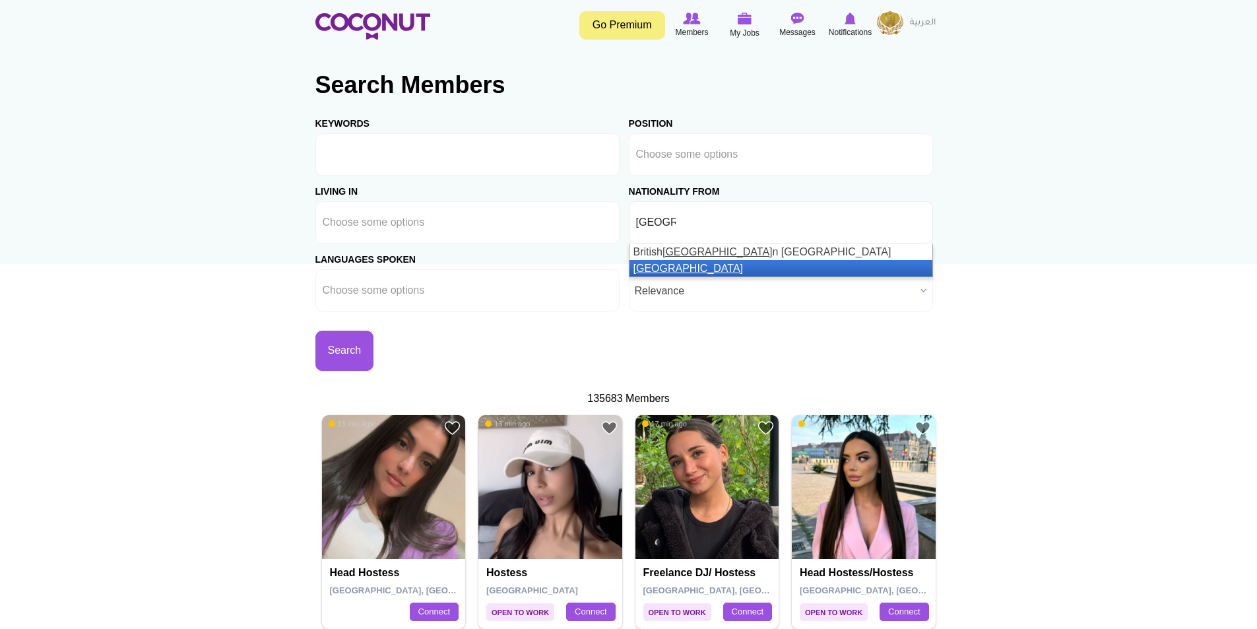
type input "[GEOGRAPHIC_DATA]"
click at [660, 271] on li "[GEOGRAPHIC_DATA]" at bounding box center [780, 268] width 303 height 16
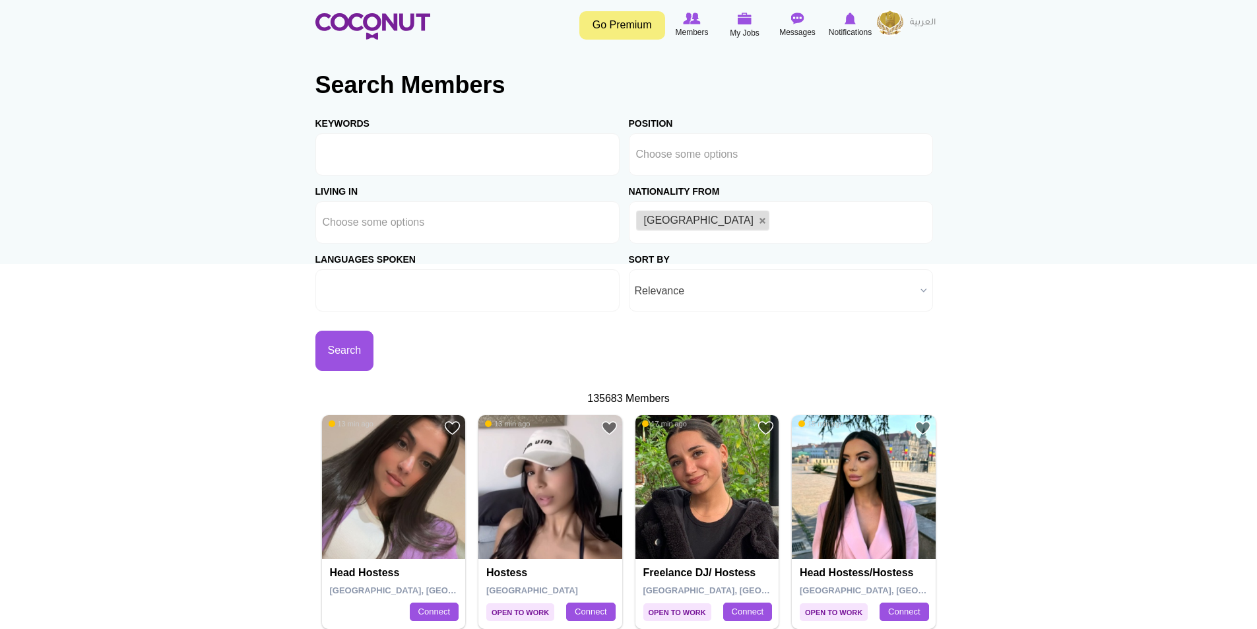
click at [432, 296] on input "text" at bounding box center [382, 290] width 119 height 12
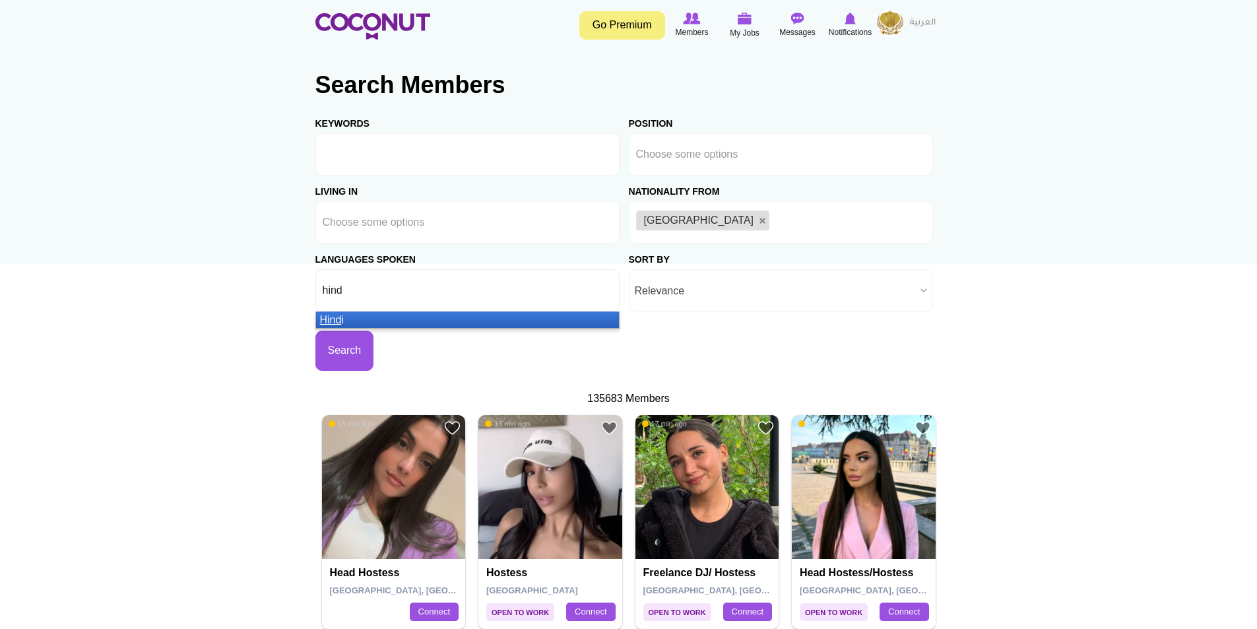
type input "hind"
click at [339, 317] on em "Hind" at bounding box center [331, 319] width 22 height 11
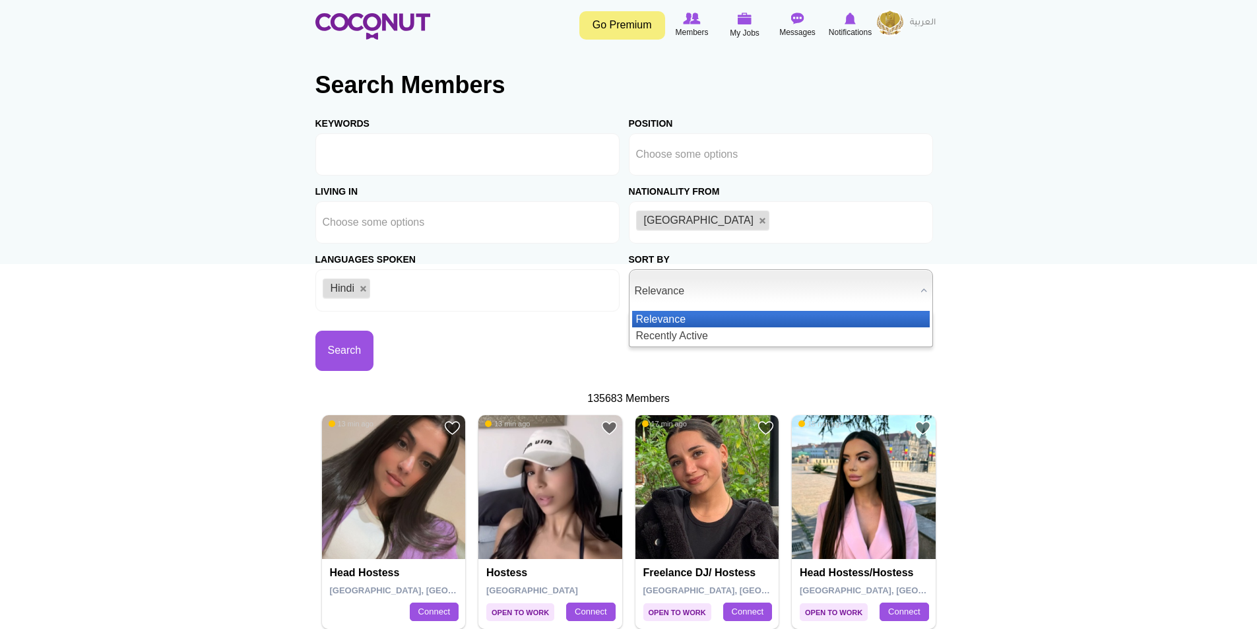
click at [720, 291] on span "Relevance" at bounding box center [775, 291] width 280 height 42
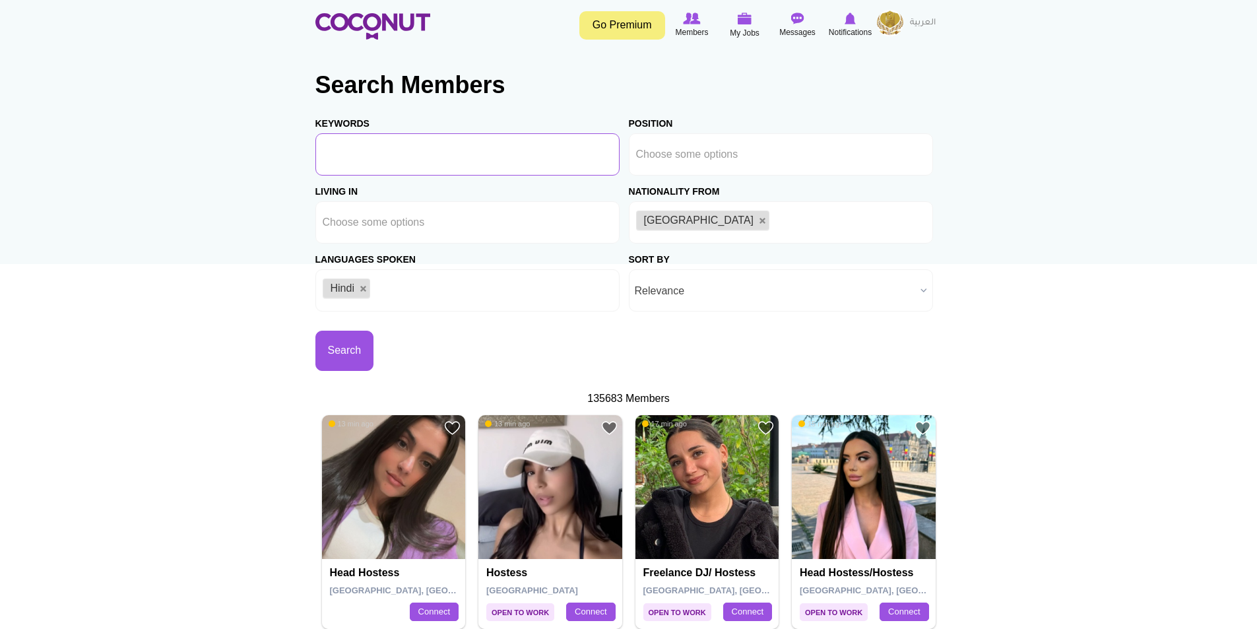
click at [444, 150] on input "Keywords" at bounding box center [467, 154] width 304 height 42
type input "chef"
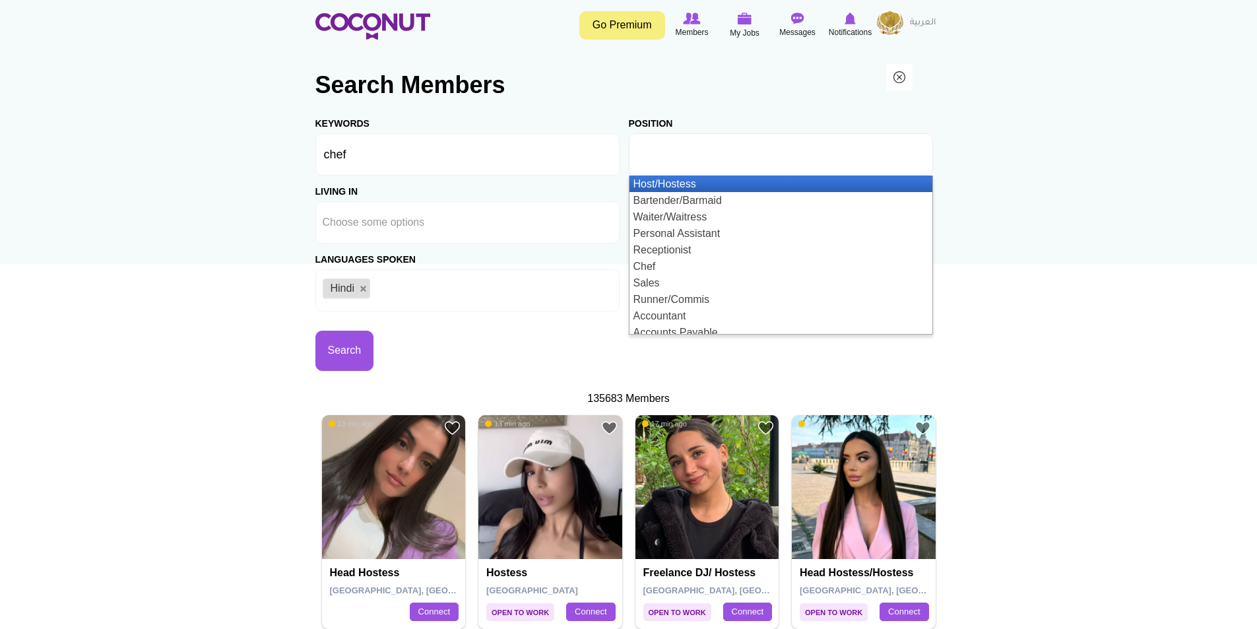
click at [728, 155] on input "text" at bounding box center [695, 154] width 119 height 12
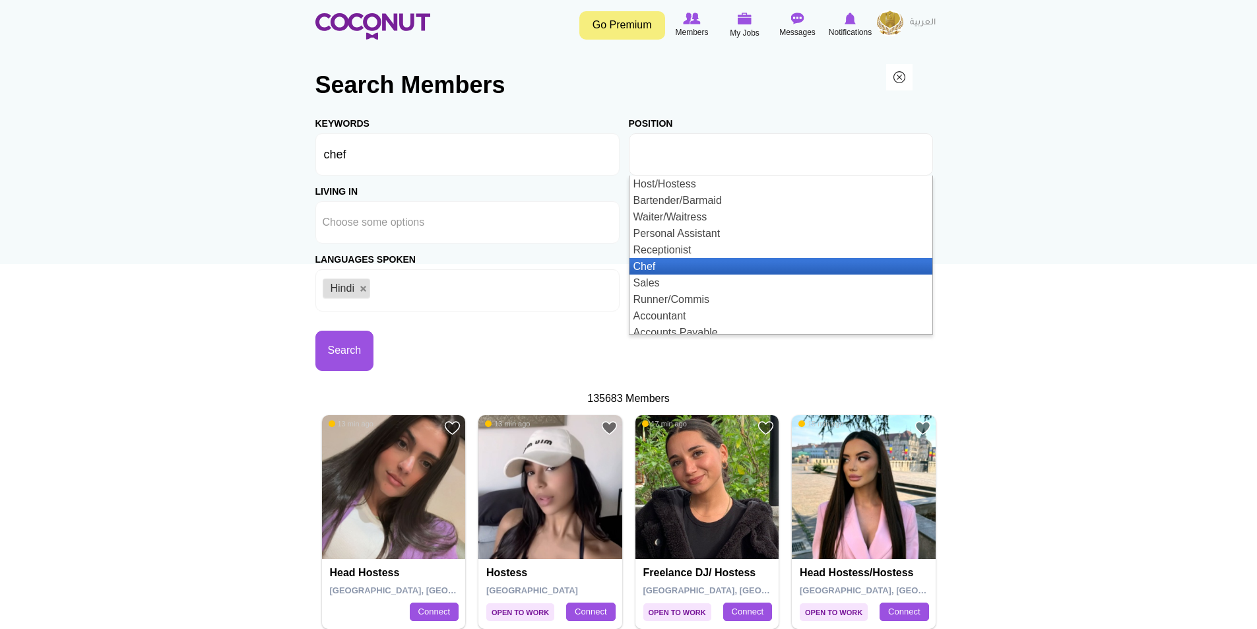
click at [655, 266] on li "Chef" at bounding box center [780, 266] width 303 height 16
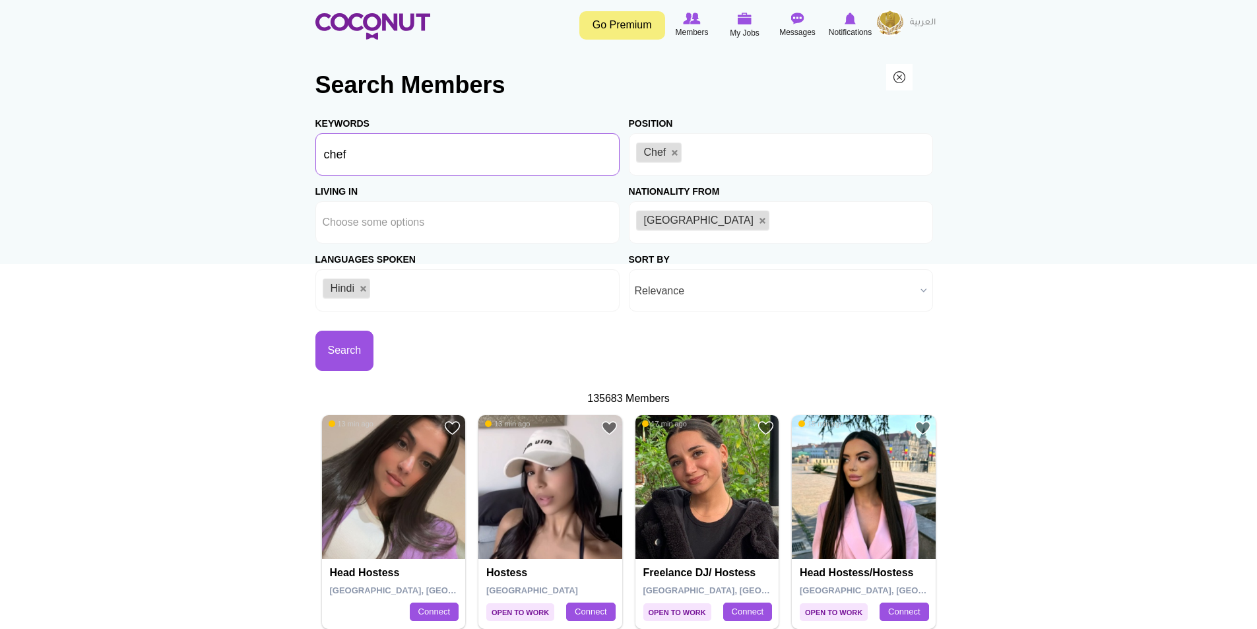
drag, startPoint x: 407, startPoint y: 160, endPoint x: 301, endPoint y: 156, distance: 106.3
type input "restaurant"
click at [350, 345] on button "Search" at bounding box center [344, 350] width 59 height 40
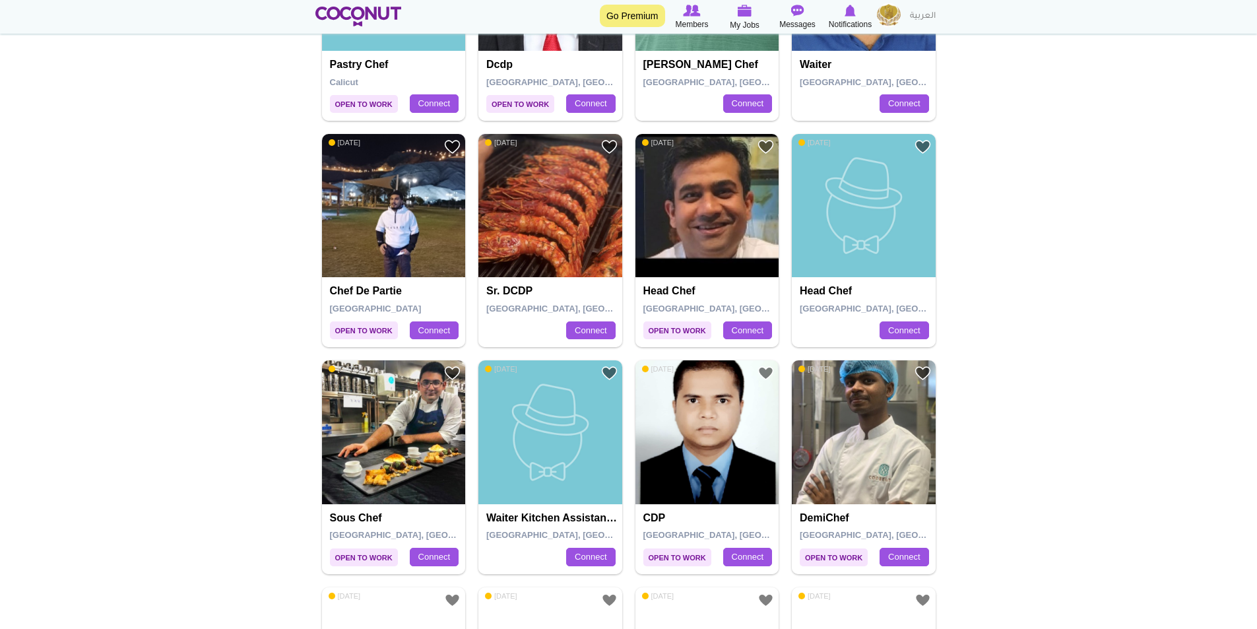
scroll to position [1715, 0]
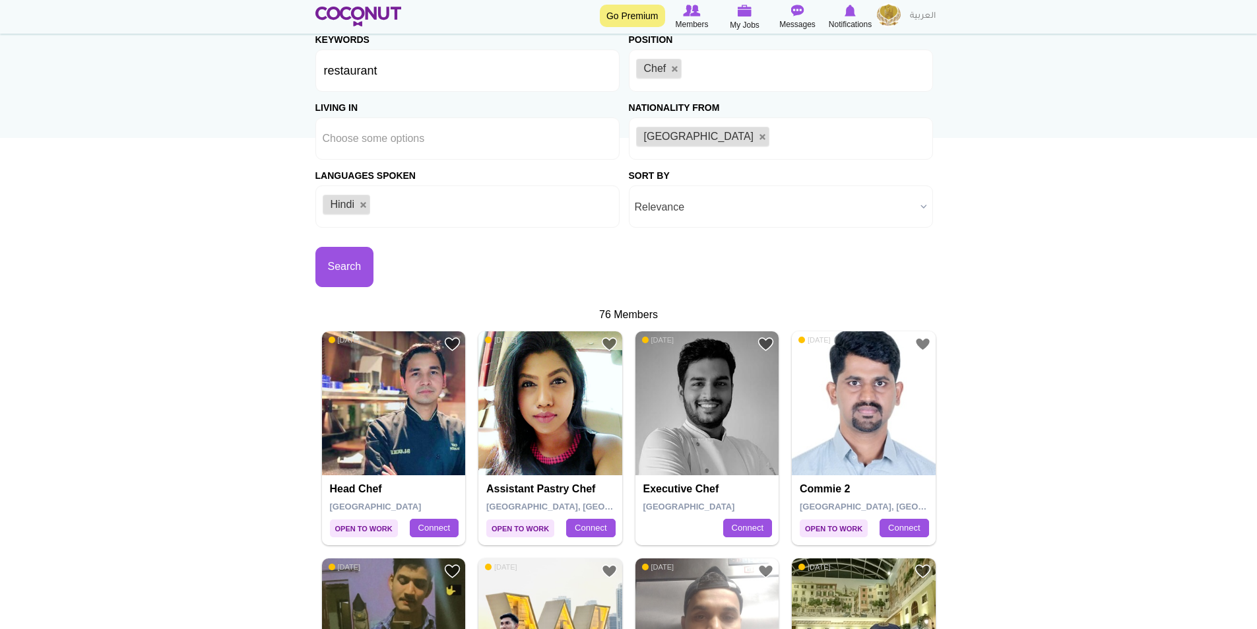
scroll to position [132, 0]
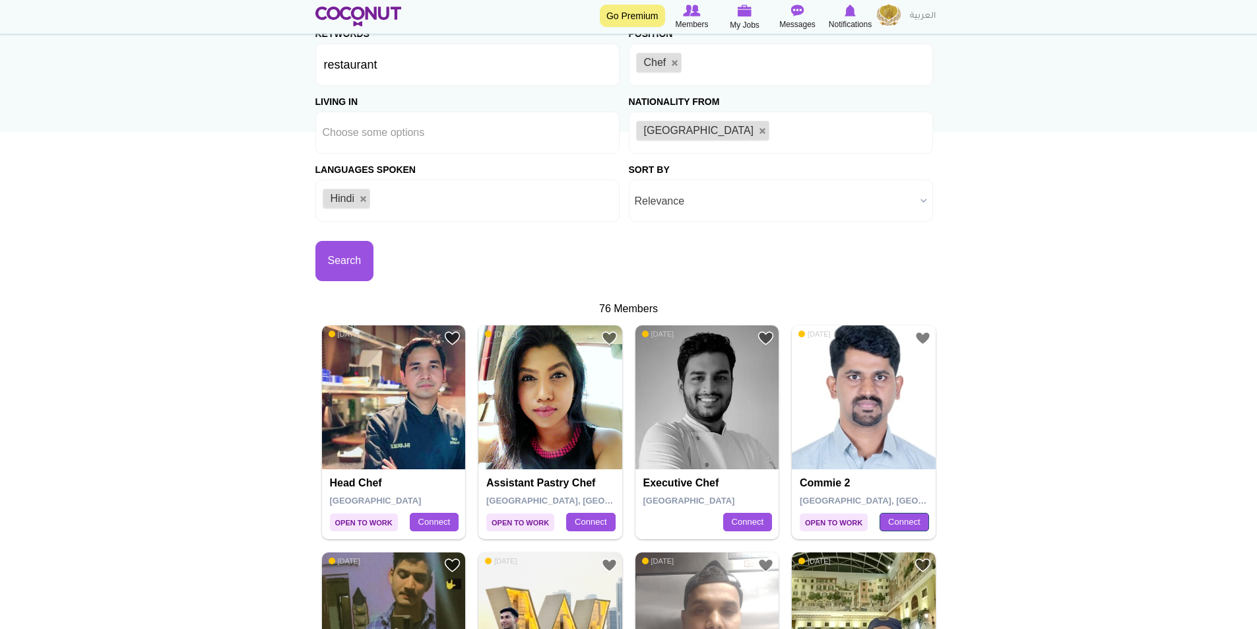
click at [904, 525] on link "Connect" at bounding box center [903, 522] width 49 height 18
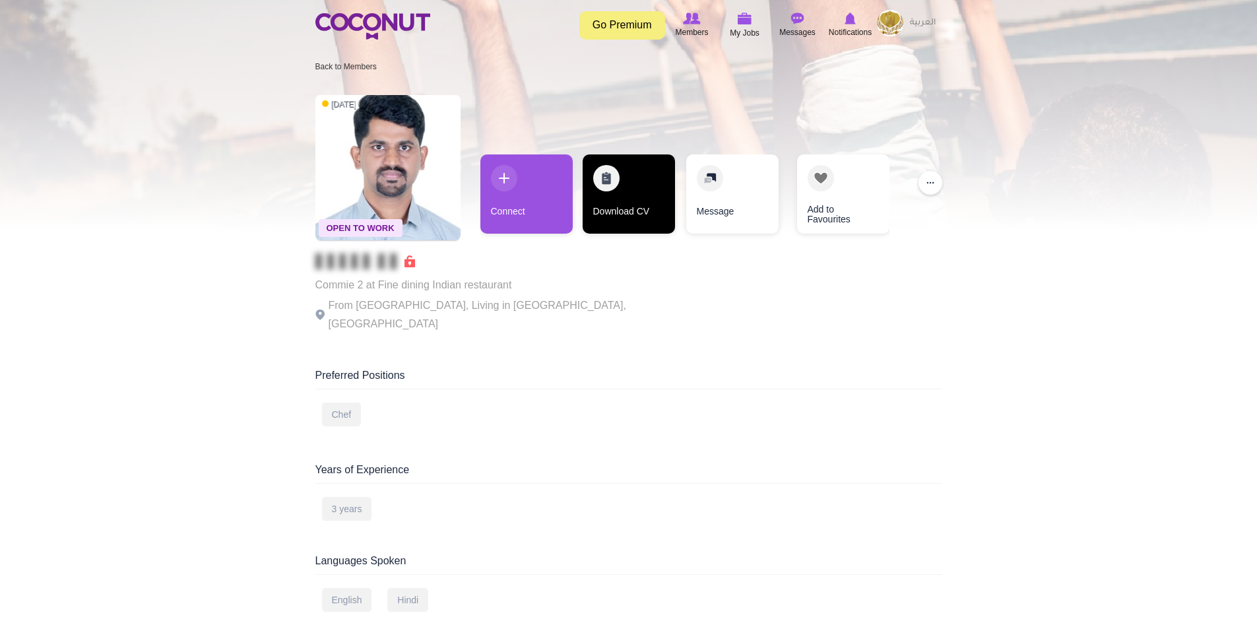
click at [606, 212] on link "Download CV" at bounding box center [628, 193] width 92 height 79
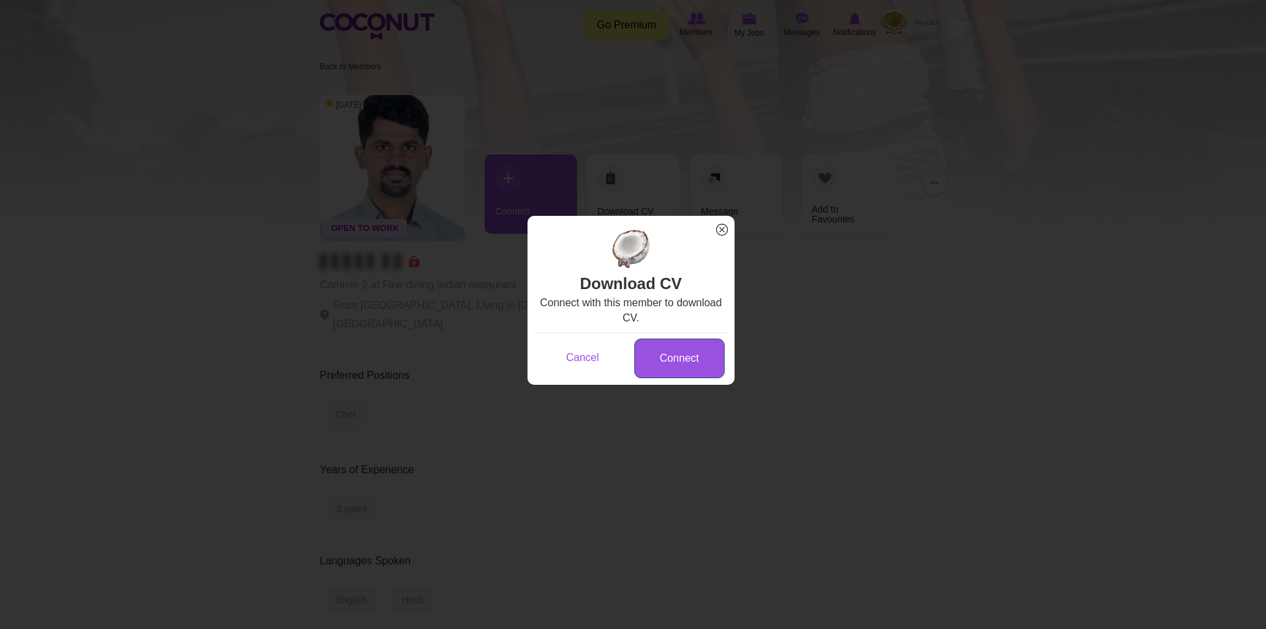
click at [683, 360] on link "Connect" at bounding box center [680, 358] width 90 height 40
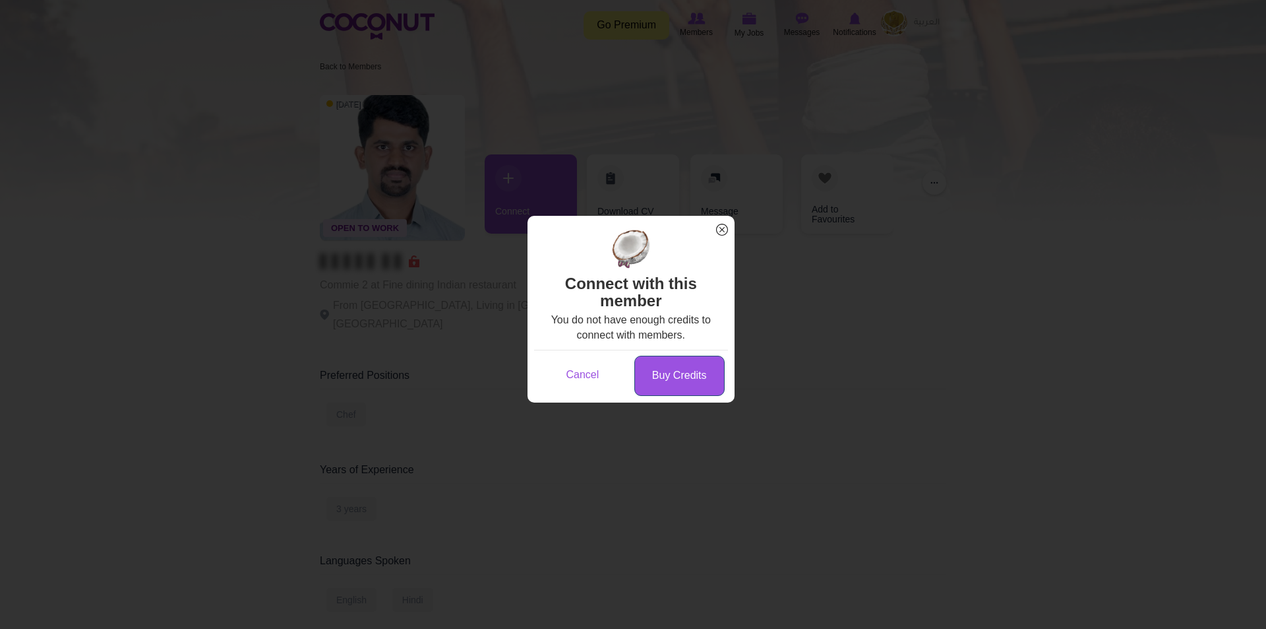
click at [655, 378] on link "Buy Credits" at bounding box center [680, 376] width 90 height 40
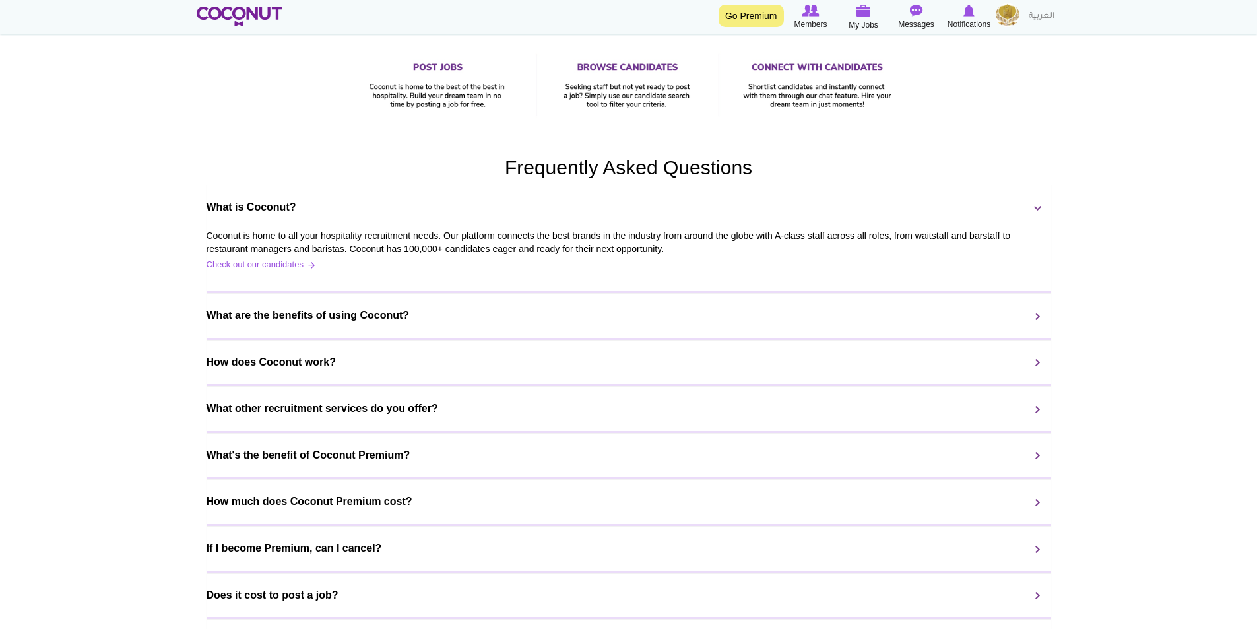
scroll to position [792, 0]
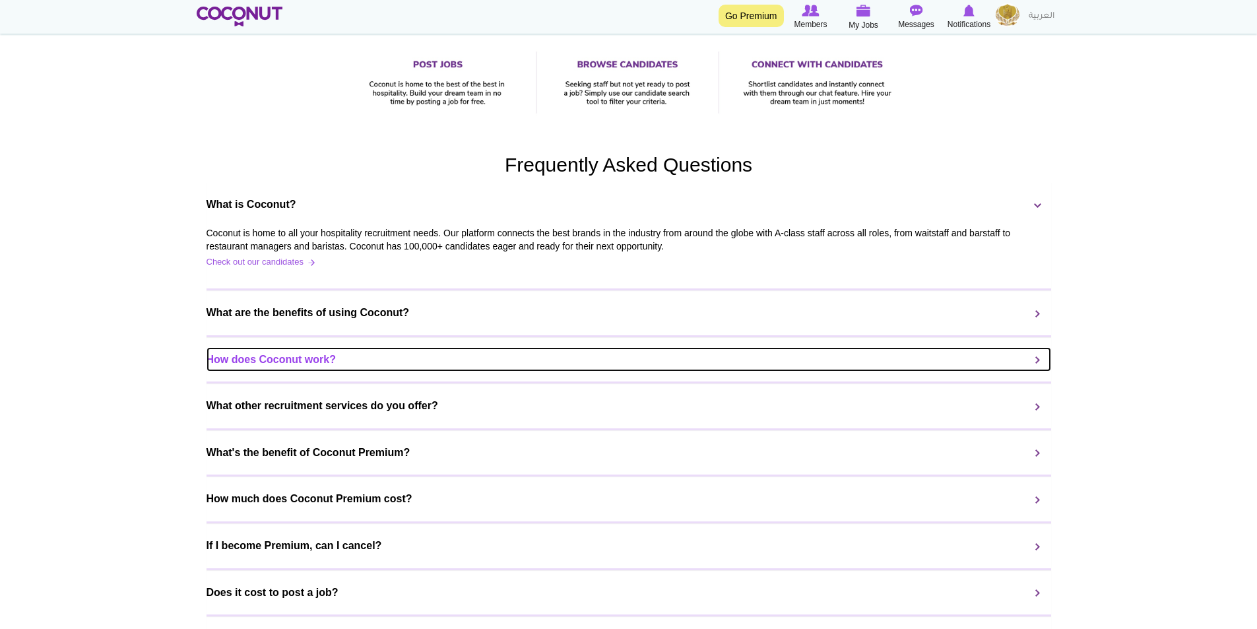
click at [307, 372] on link "How does Coconut work?" at bounding box center [628, 359] width 844 height 25
